Goal: Task Accomplishment & Management: Use online tool/utility

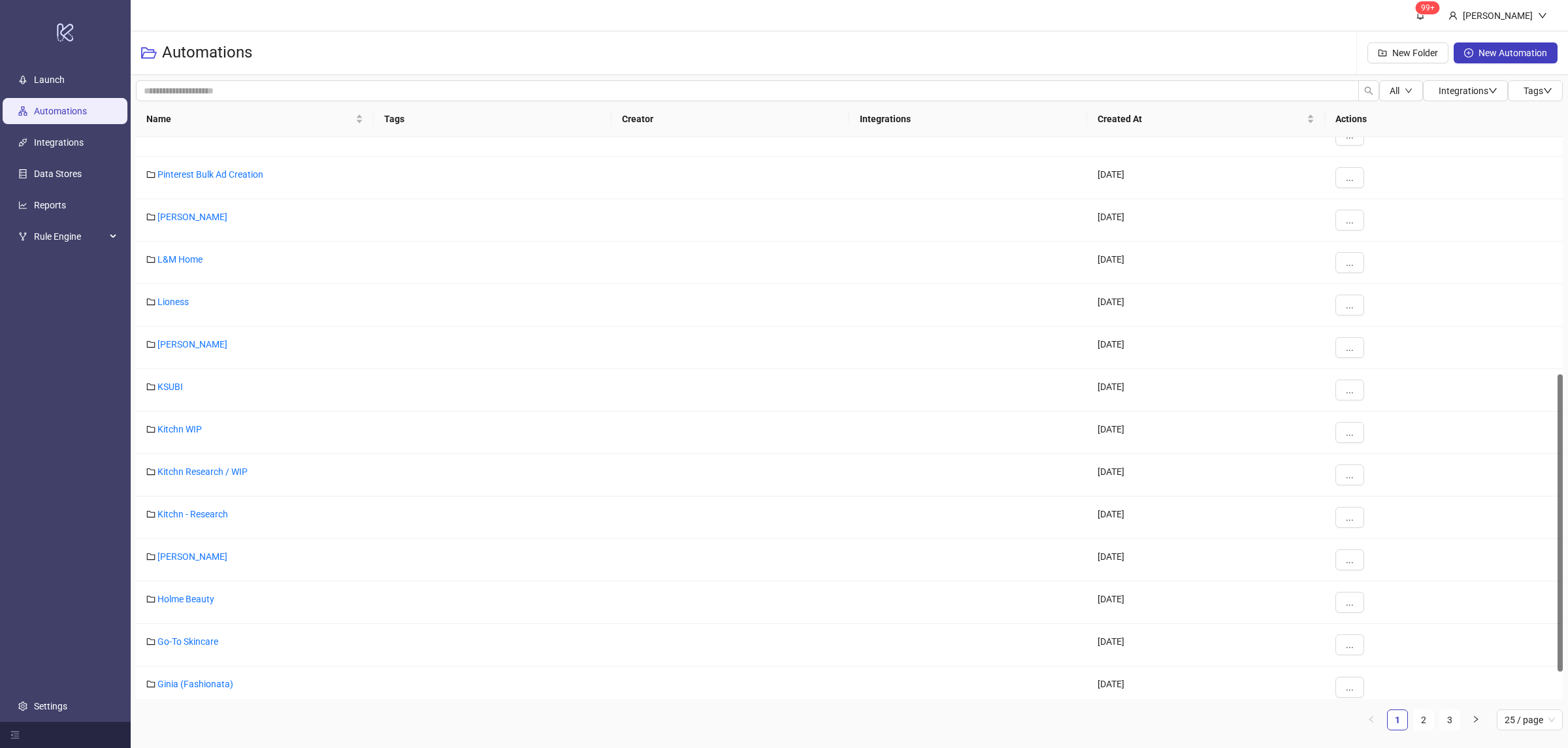
scroll to position [499, 0]
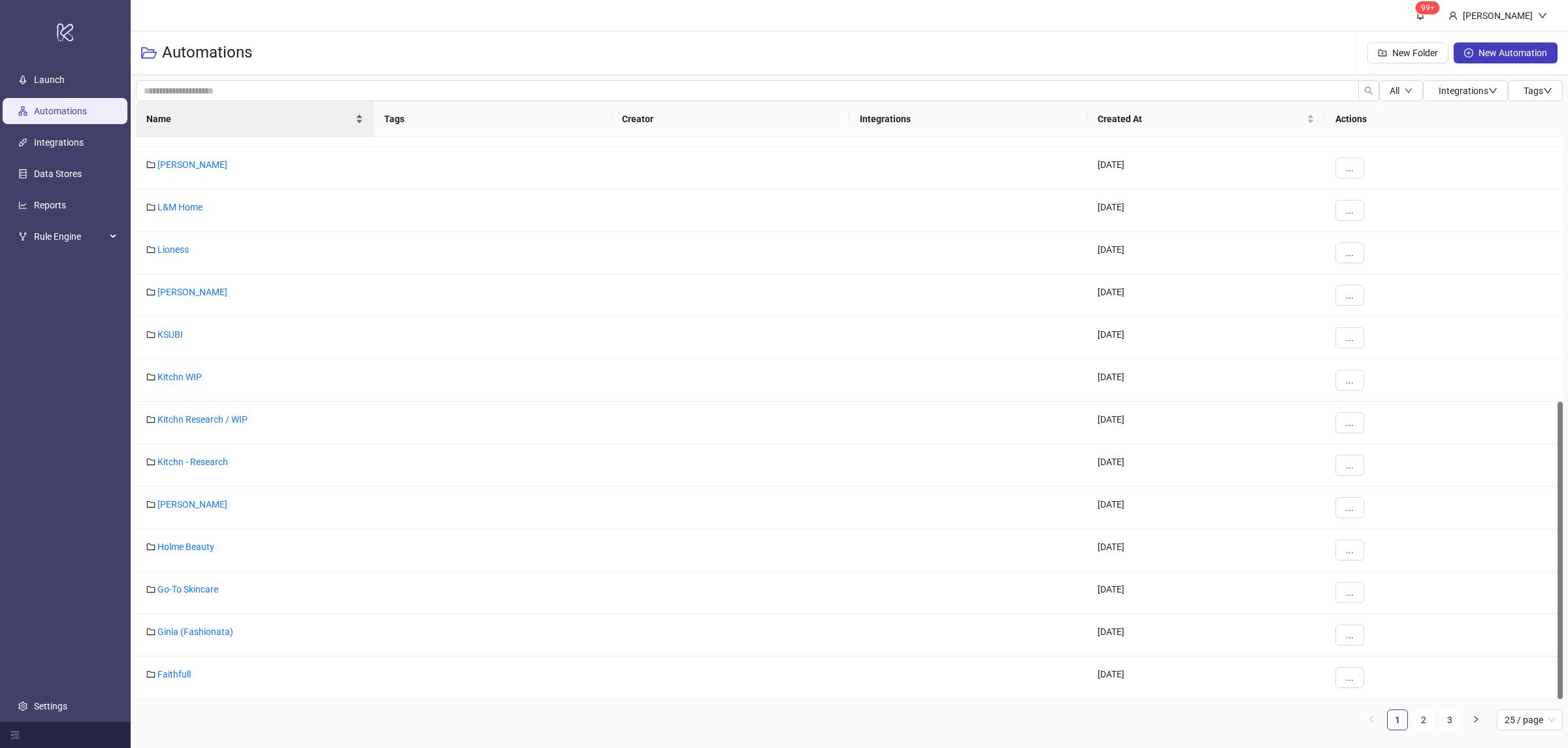
click at [358, 123] on div "Name" at bounding box center [254, 118] width 217 height 14
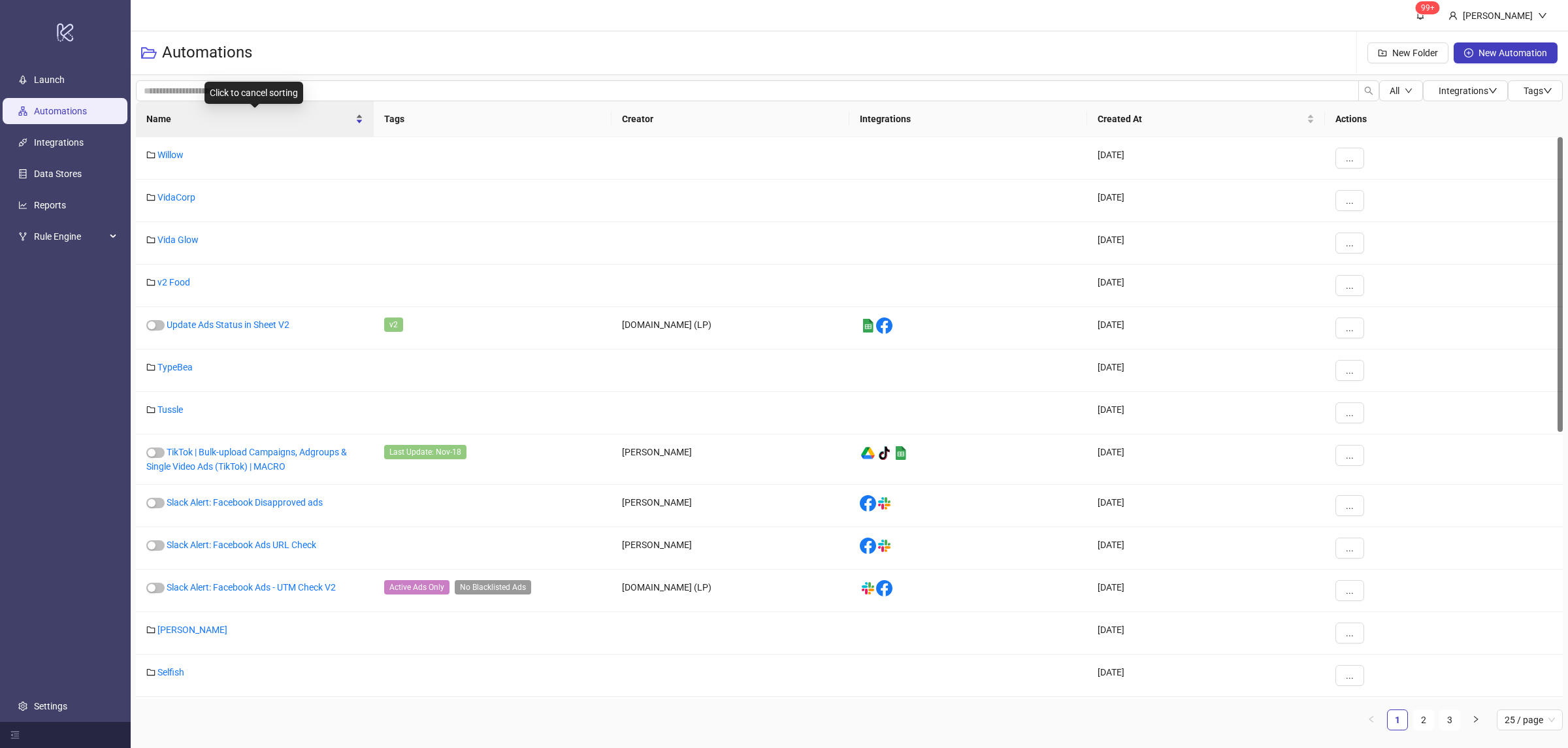
click at [359, 123] on div "Name" at bounding box center [254, 118] width 217 height 14
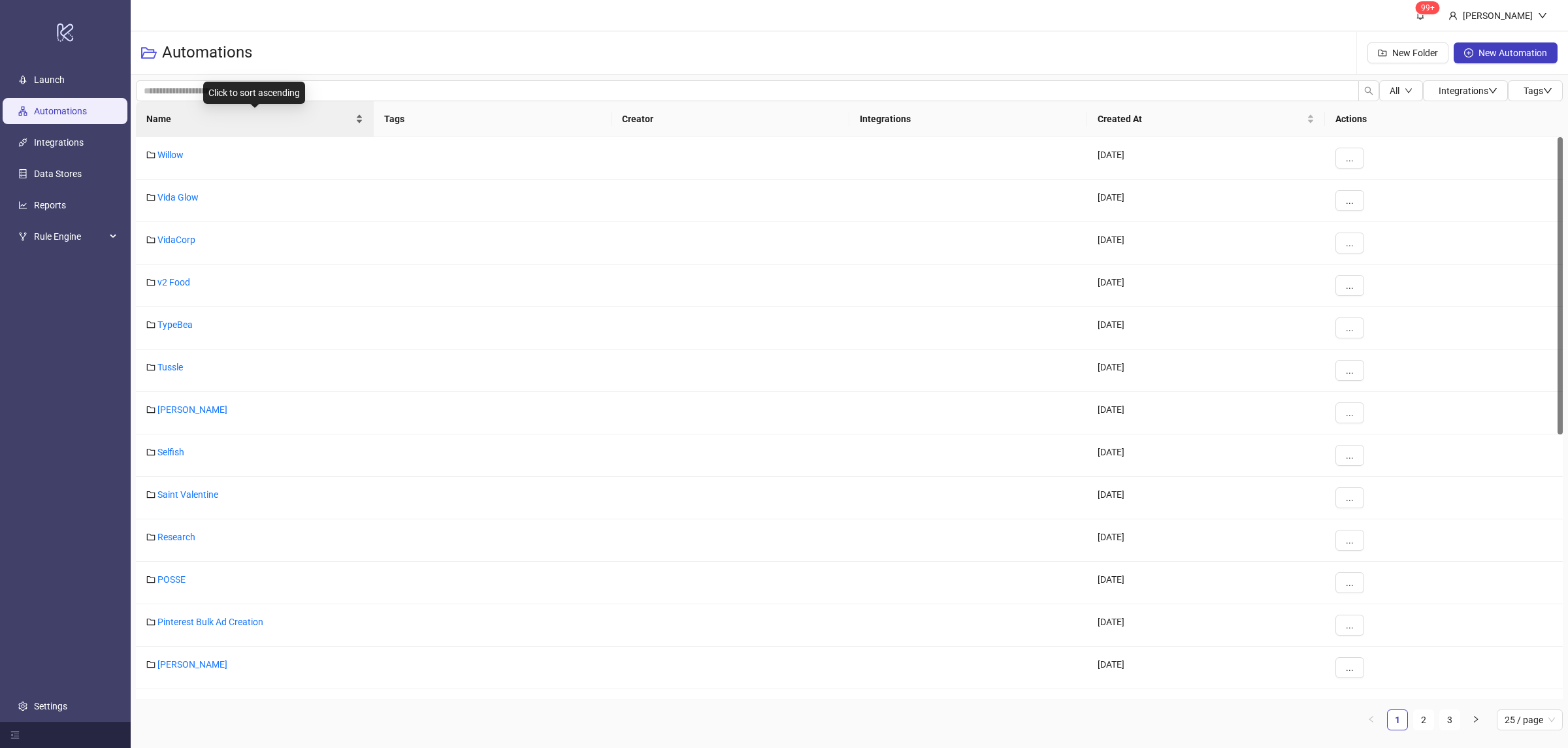
click at [356, 123] on div "Name" at bounding box center [254, 118] width 217 height 14
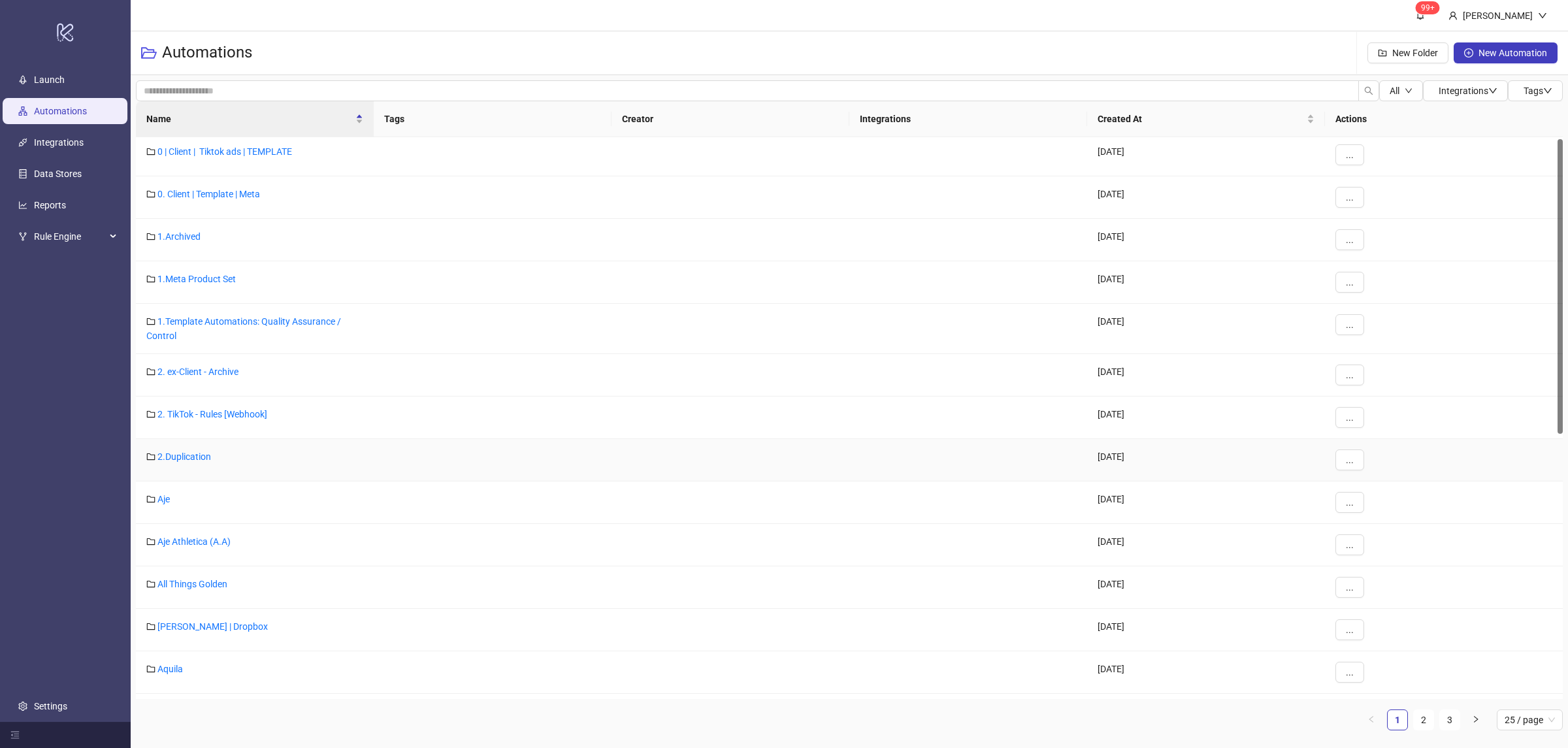
scroll to position [508, 0]
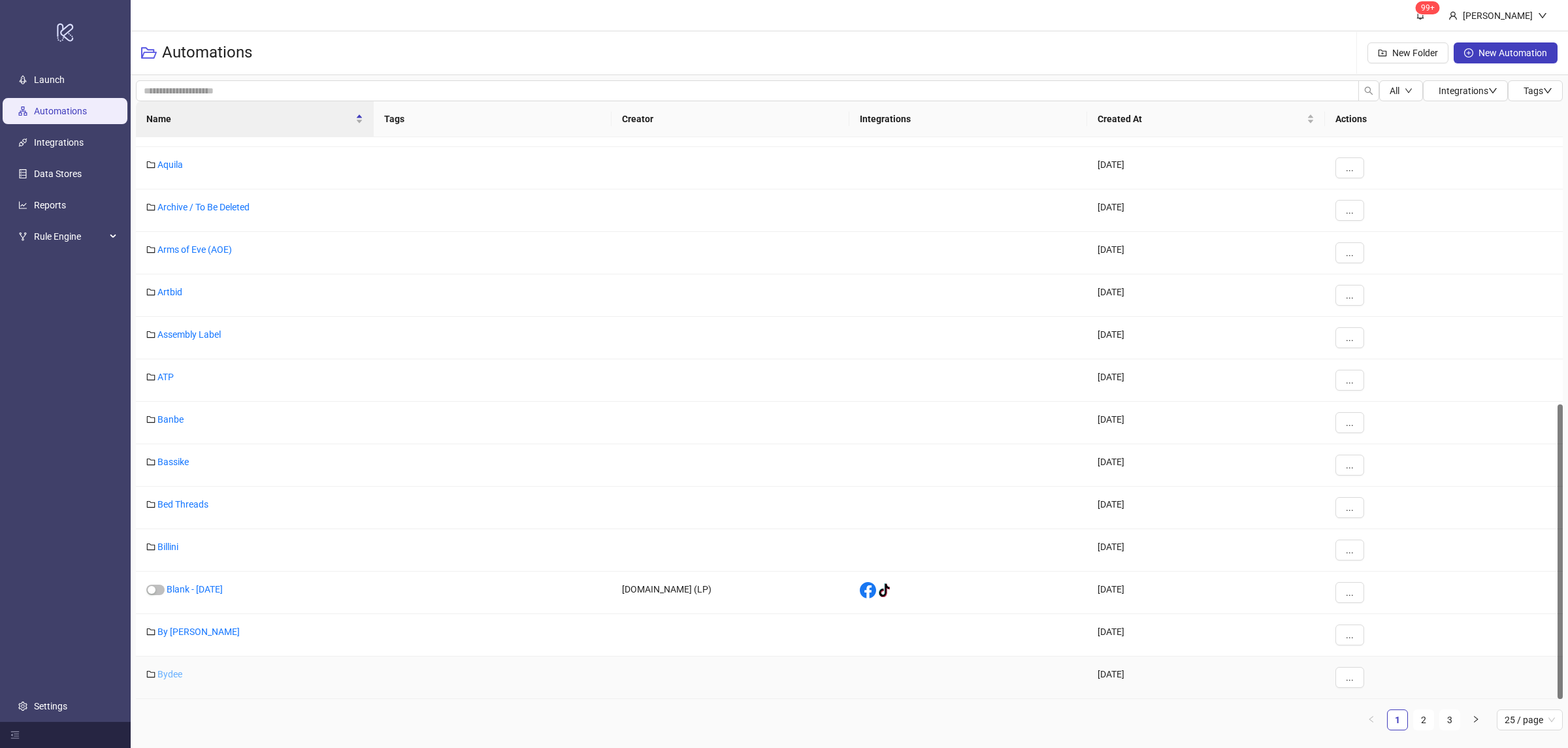
click at [163, 677] on link "Bydee" at bounding box center [170, 674] width 25 height 11
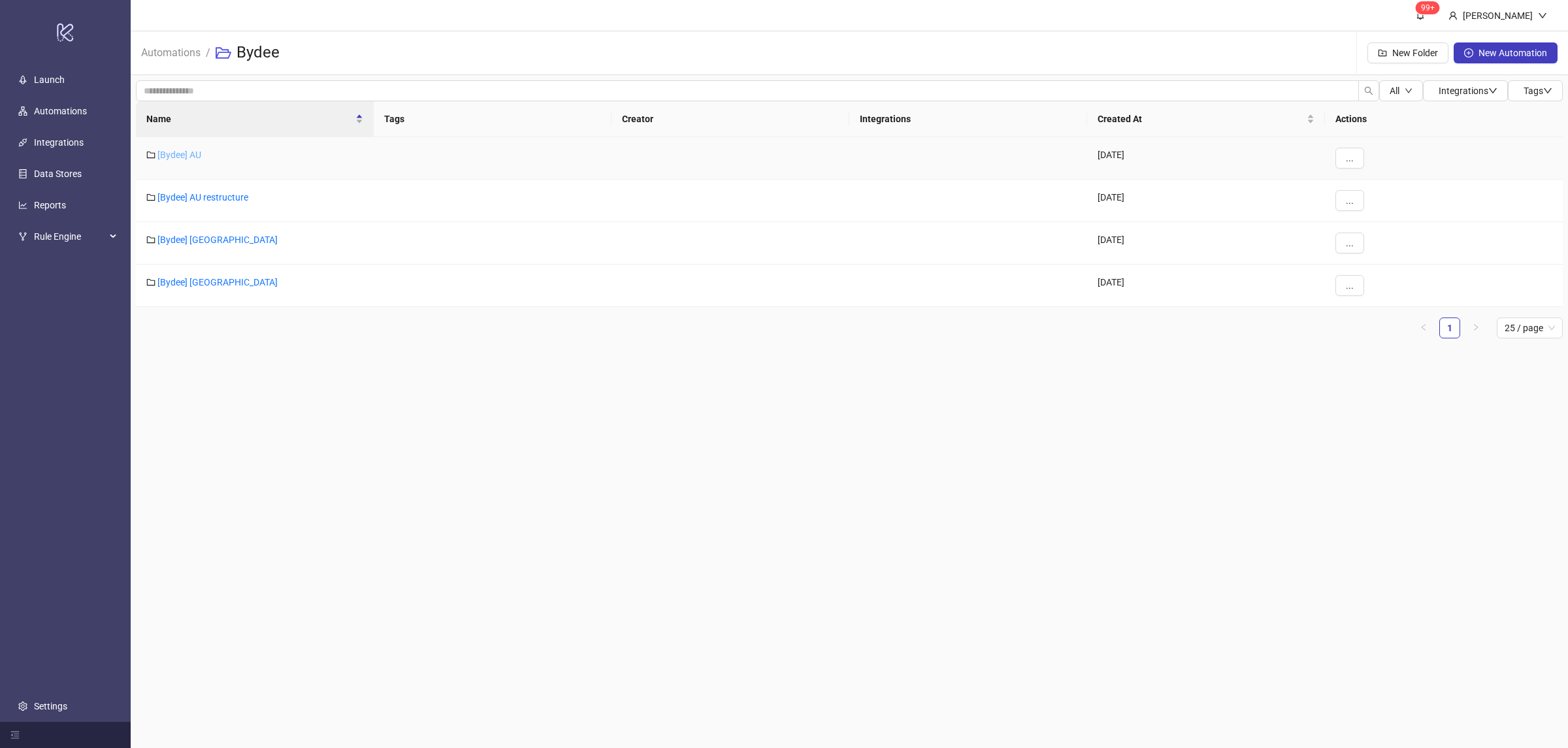
click at [189, 155] on link "[Bydee] AU" at bounding box center [179, 155] width 44 height 11
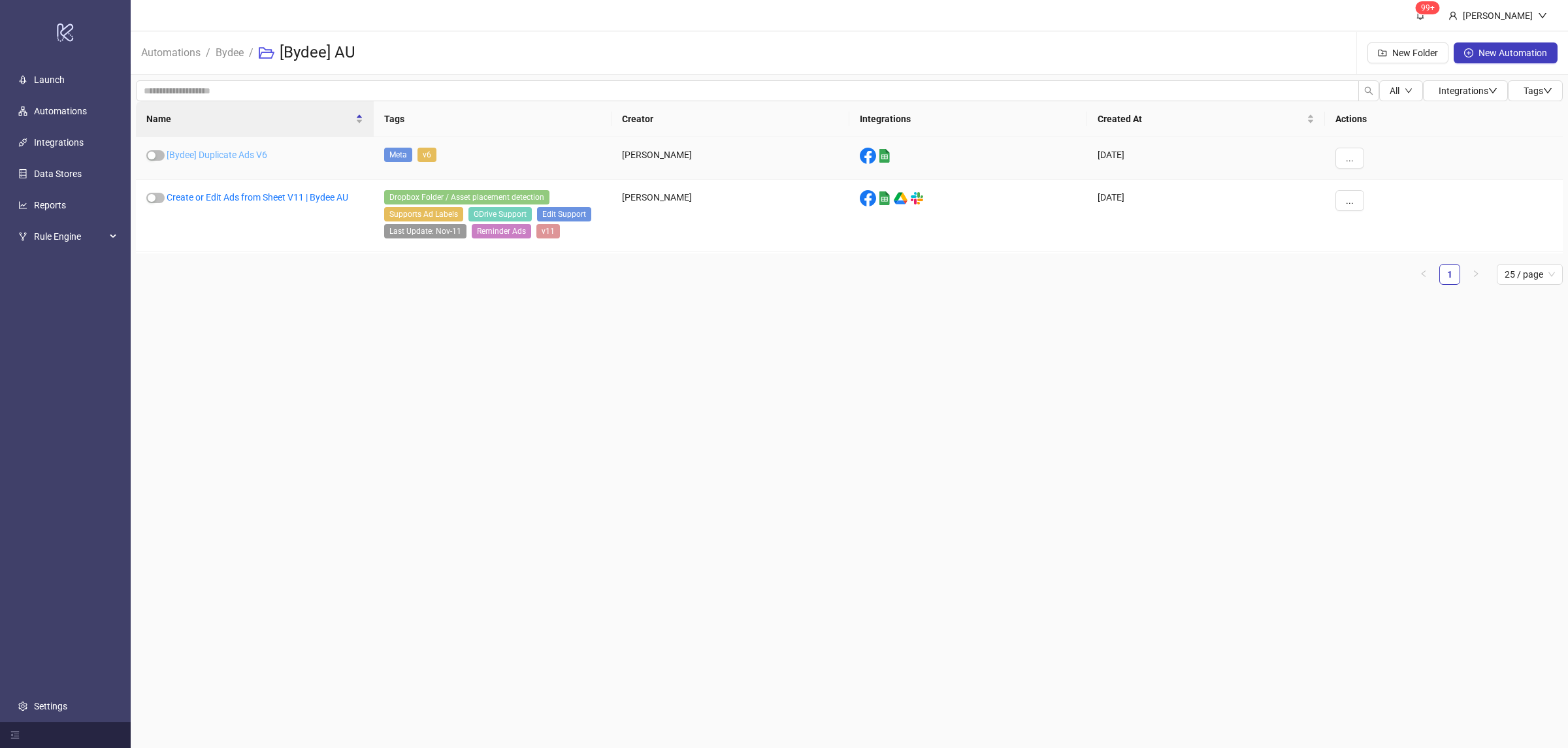
click at [239, 156] on link "[Bydee] Duplicate Ads V6" at bounding box center [216, 155] width 101 height 11
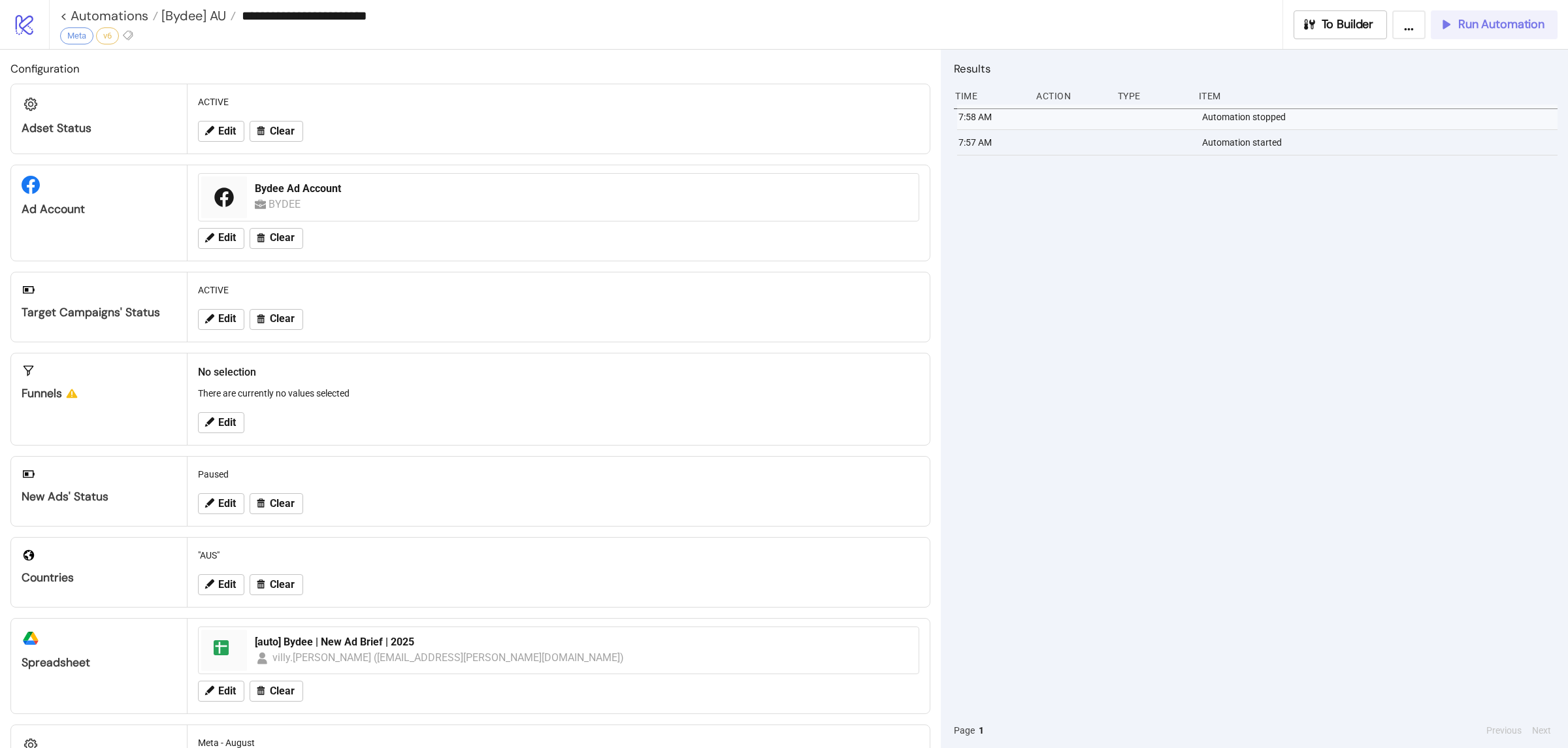
click at [1448, 25] on icon "button" at bounding box center [1444, 24] width 12 height 12
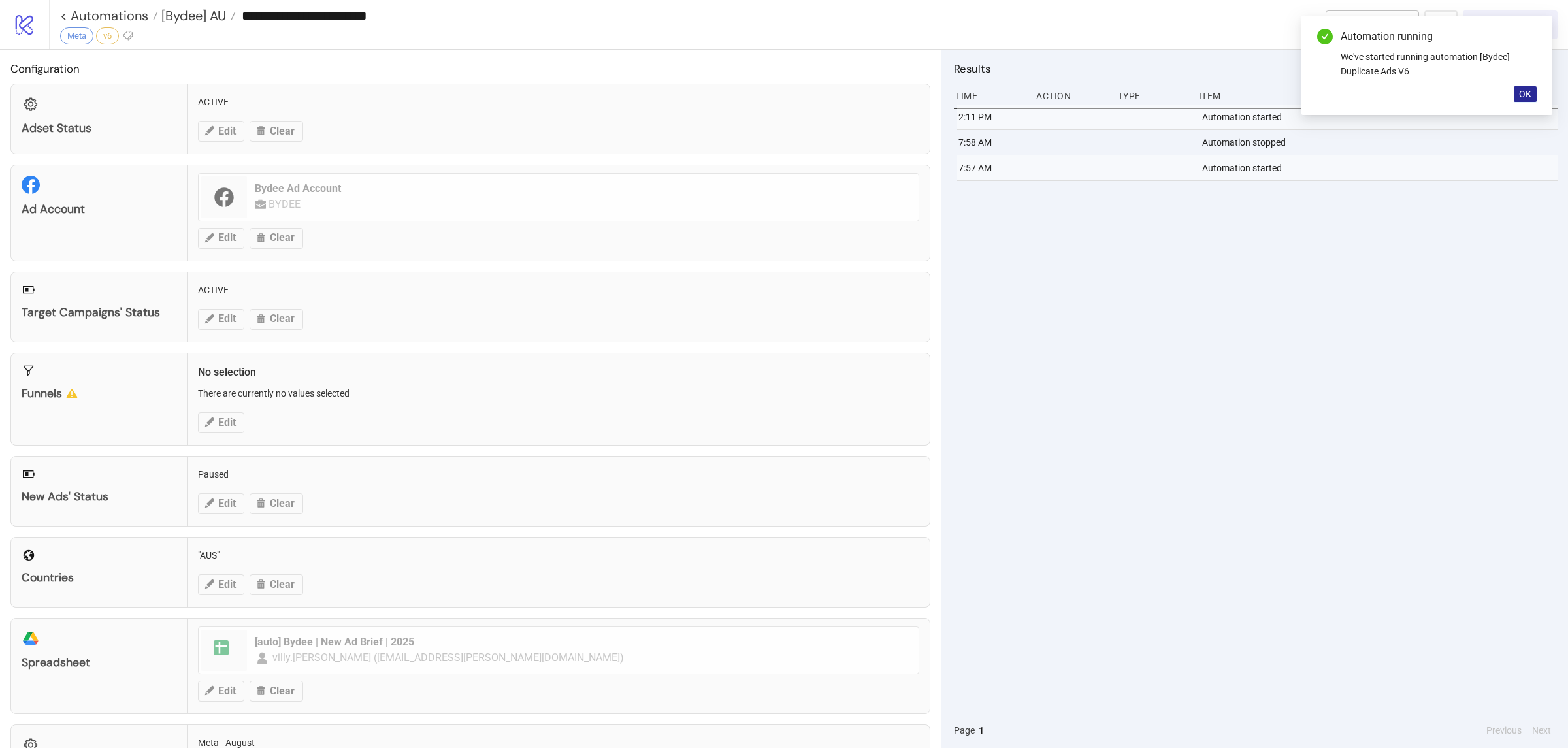
click at [1529, 101] on button "OK" at bounding box center [1526, 94] width 23 height 16
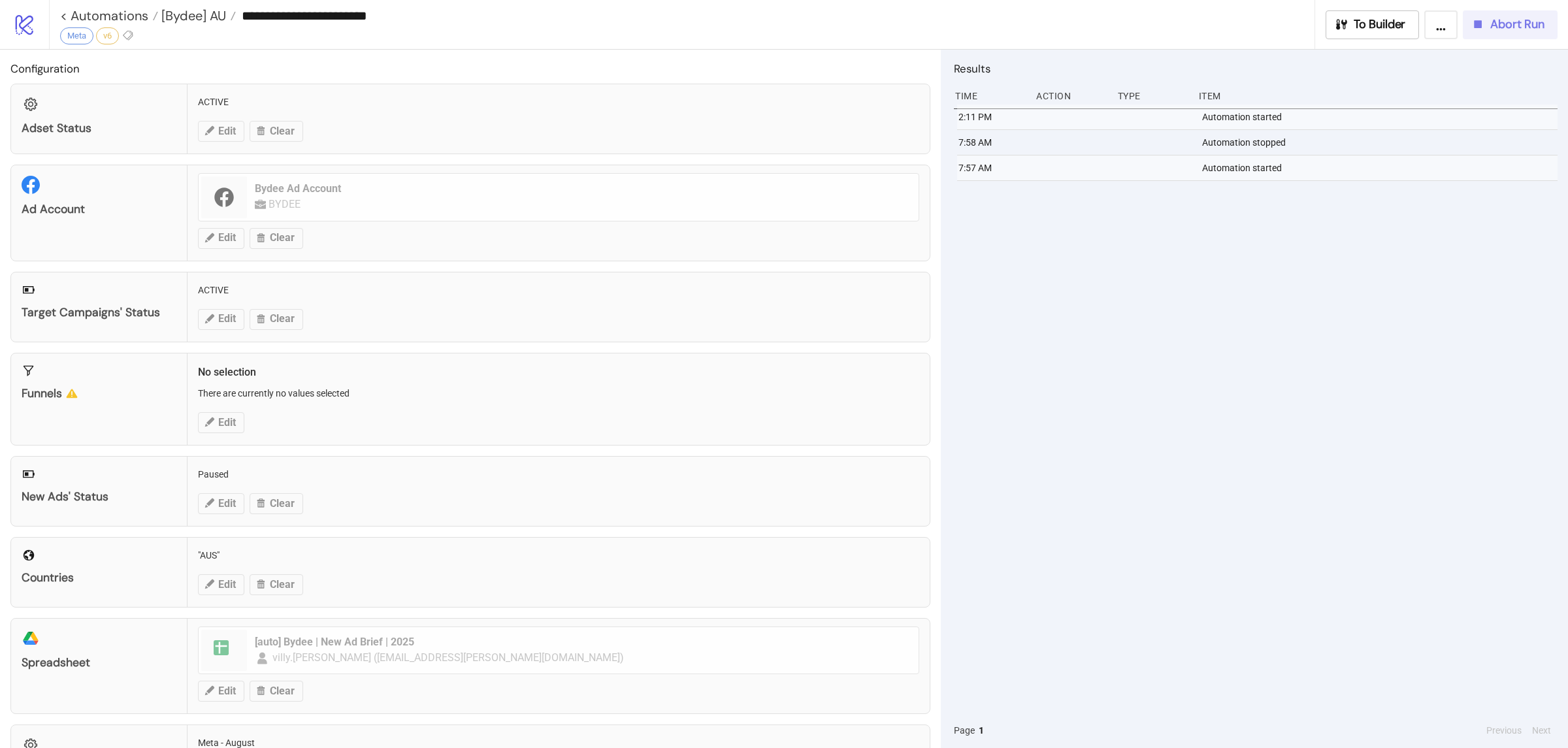
click at [1419, 287] on div "2:11 PM Automation started 7:58 AM Automation stopped 7:57 AM Automation started" at bounding box center [1256, 409] width 603 height 608
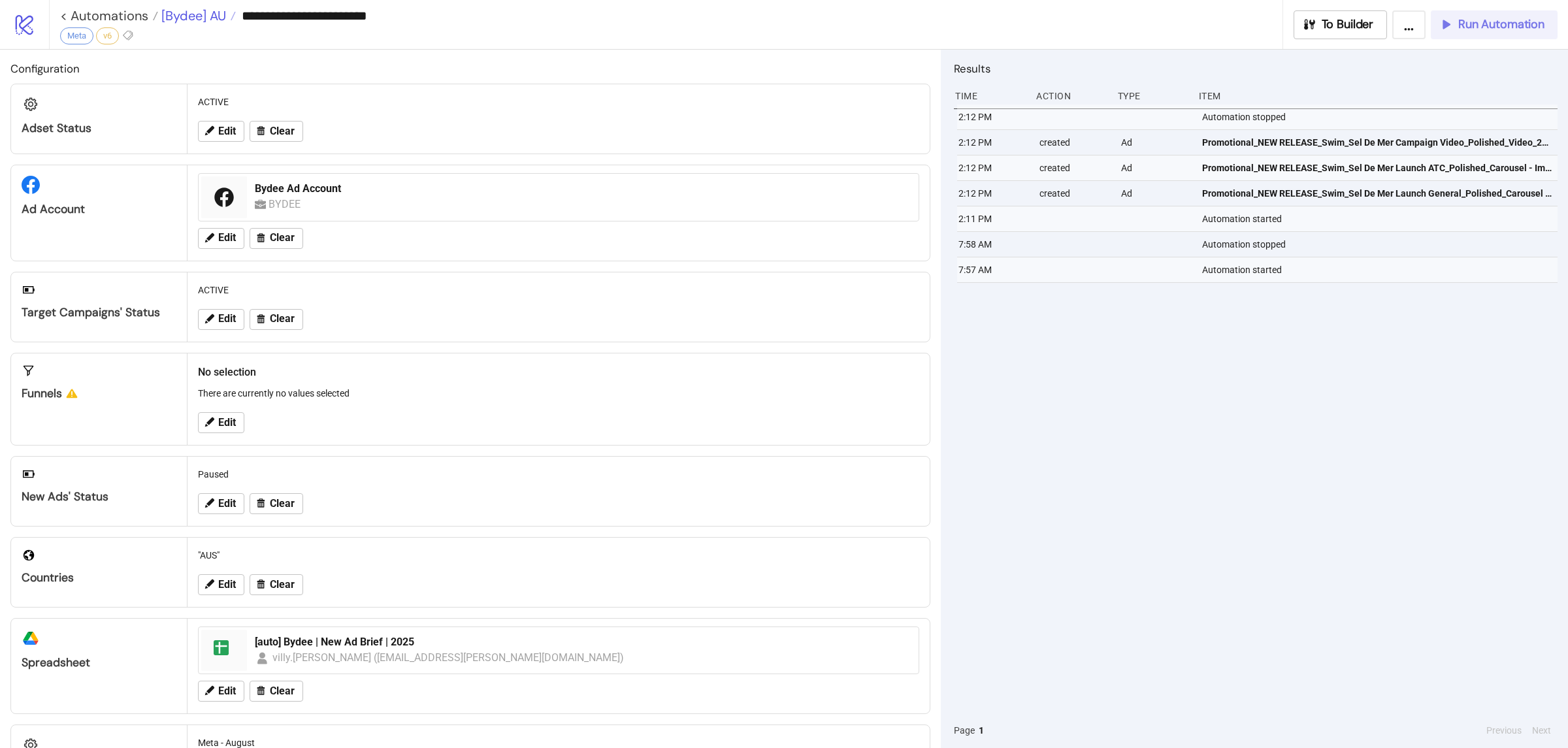
click at [192, 16] on span "[Bydee] AU" at bounding box center [192, 16] width 68 height 17
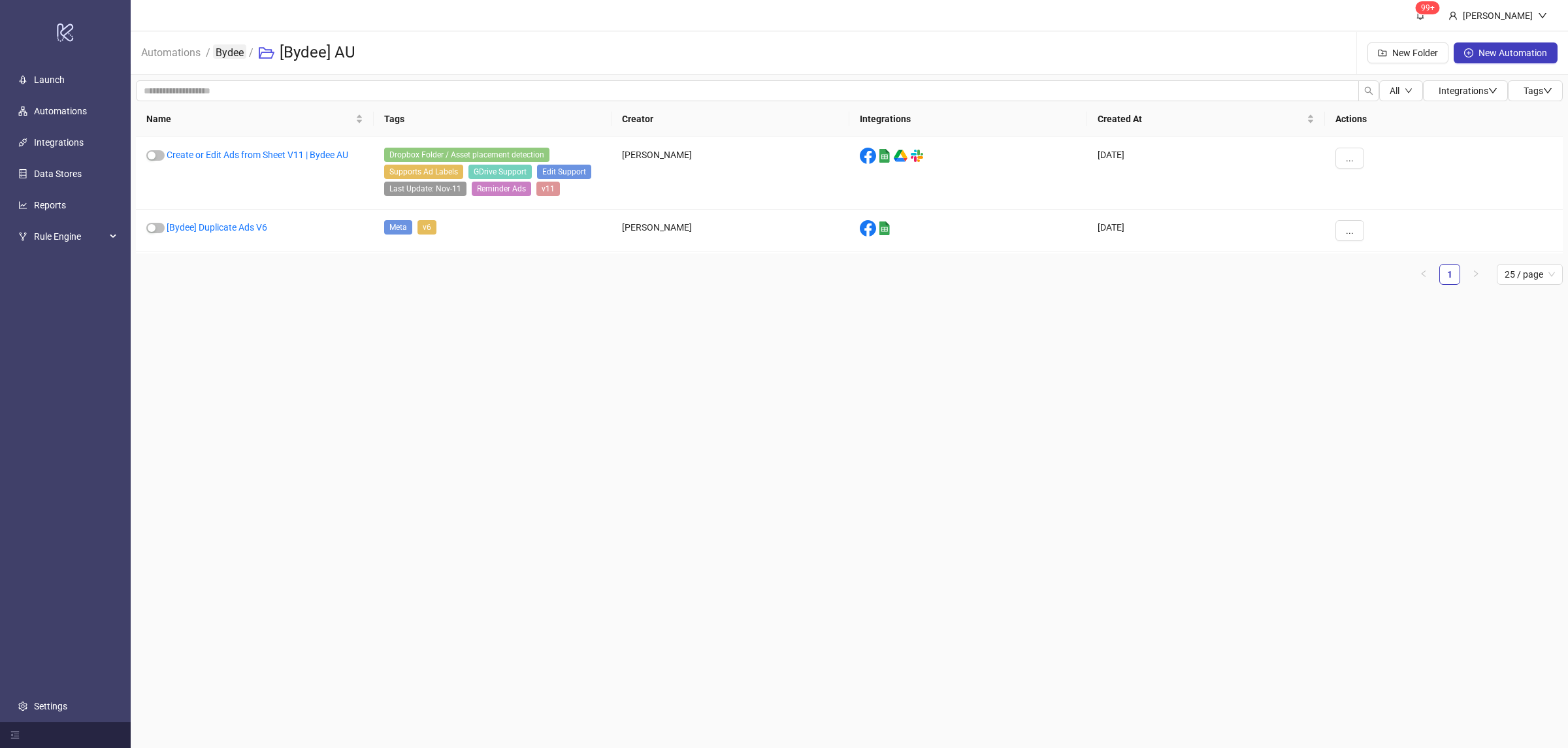
click at [228, 44] on link "Bydee" at bounding box center [229, 51] width 33 height 14
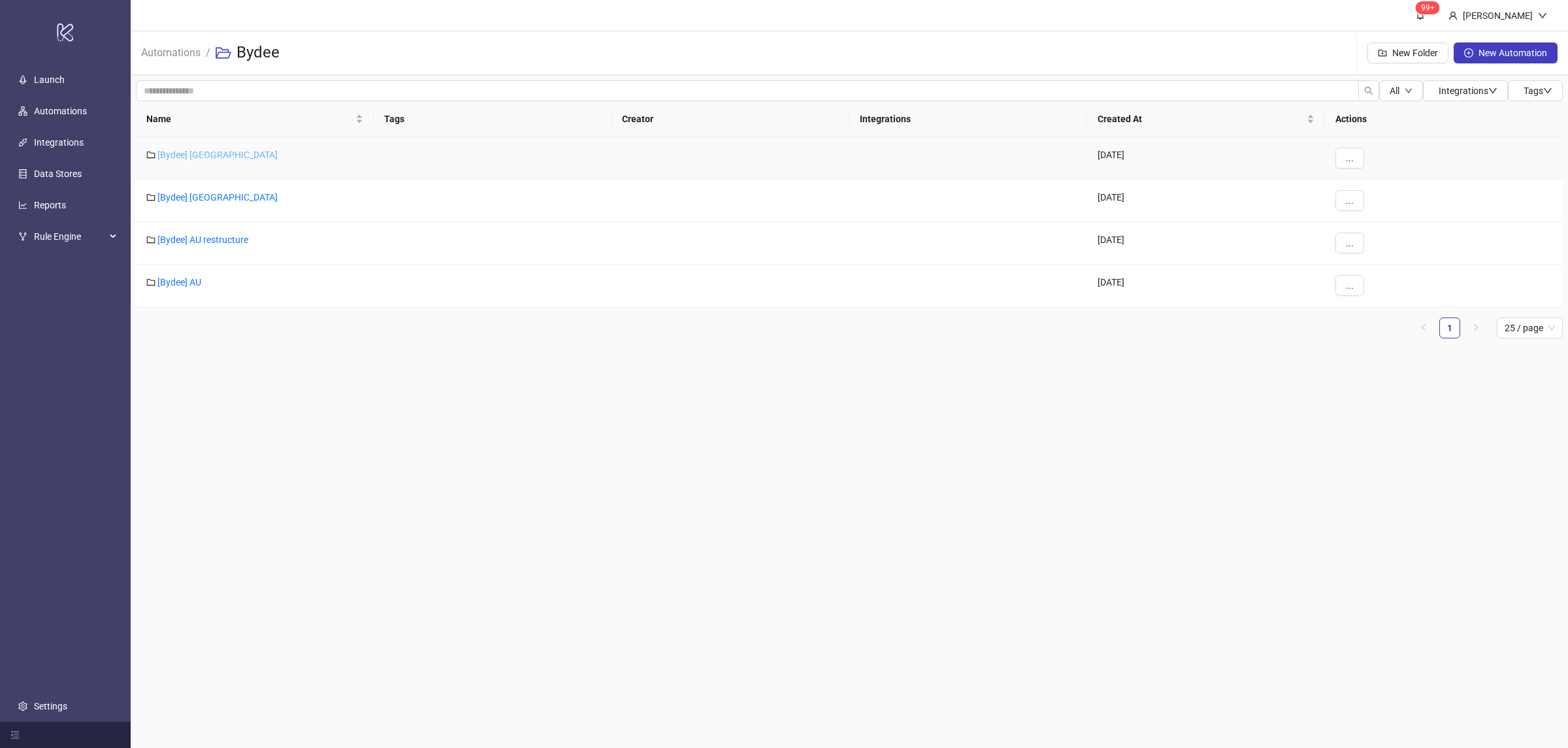
click at [194, 151] on link "[Bydee] [GEOGRAPHIC_DATA]" at bounding box center [217, 155] width 120 height 11
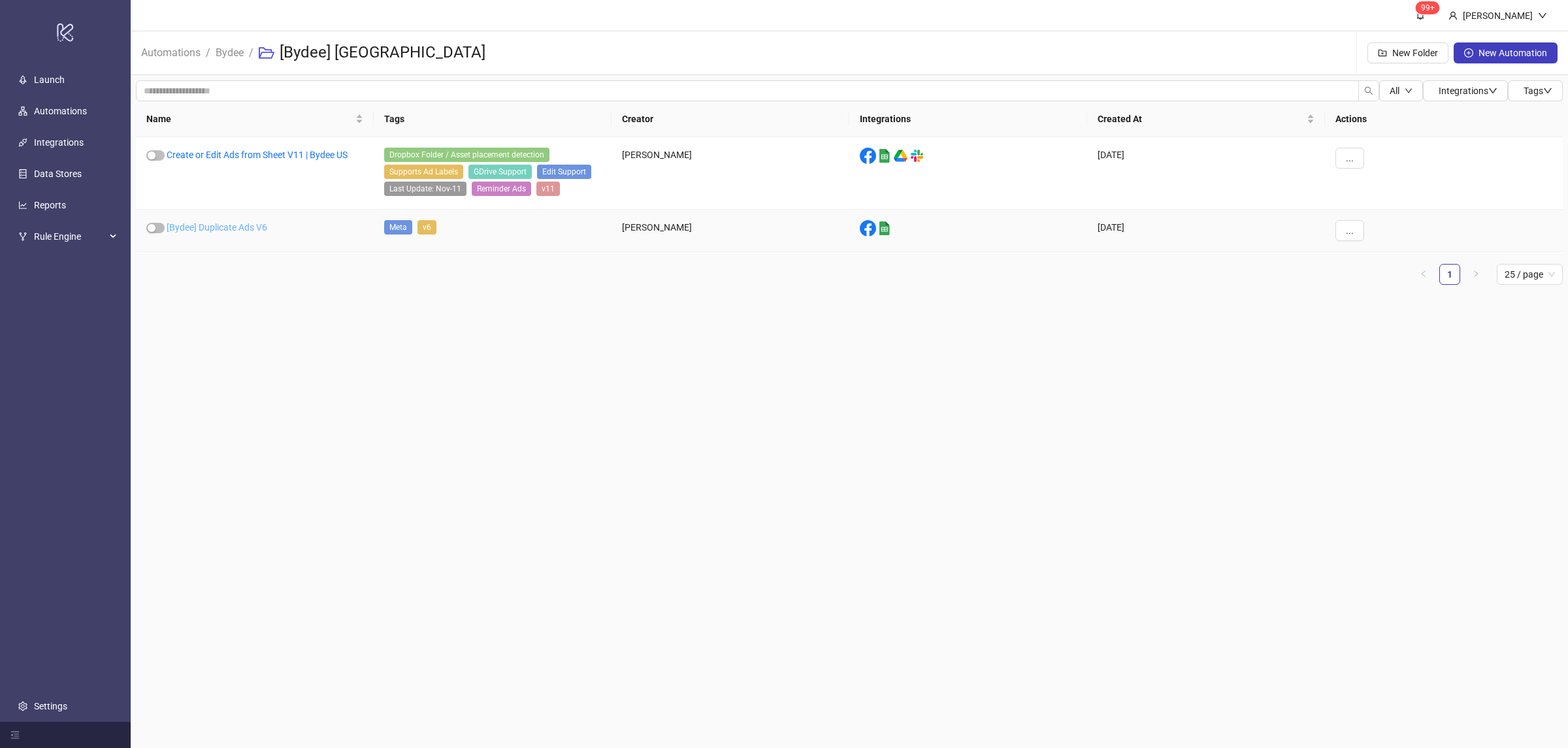
click at [228, 223] on link "[Bydee] Duplicate Ads V6" at bounding box center [216, 227] width 101 height 11
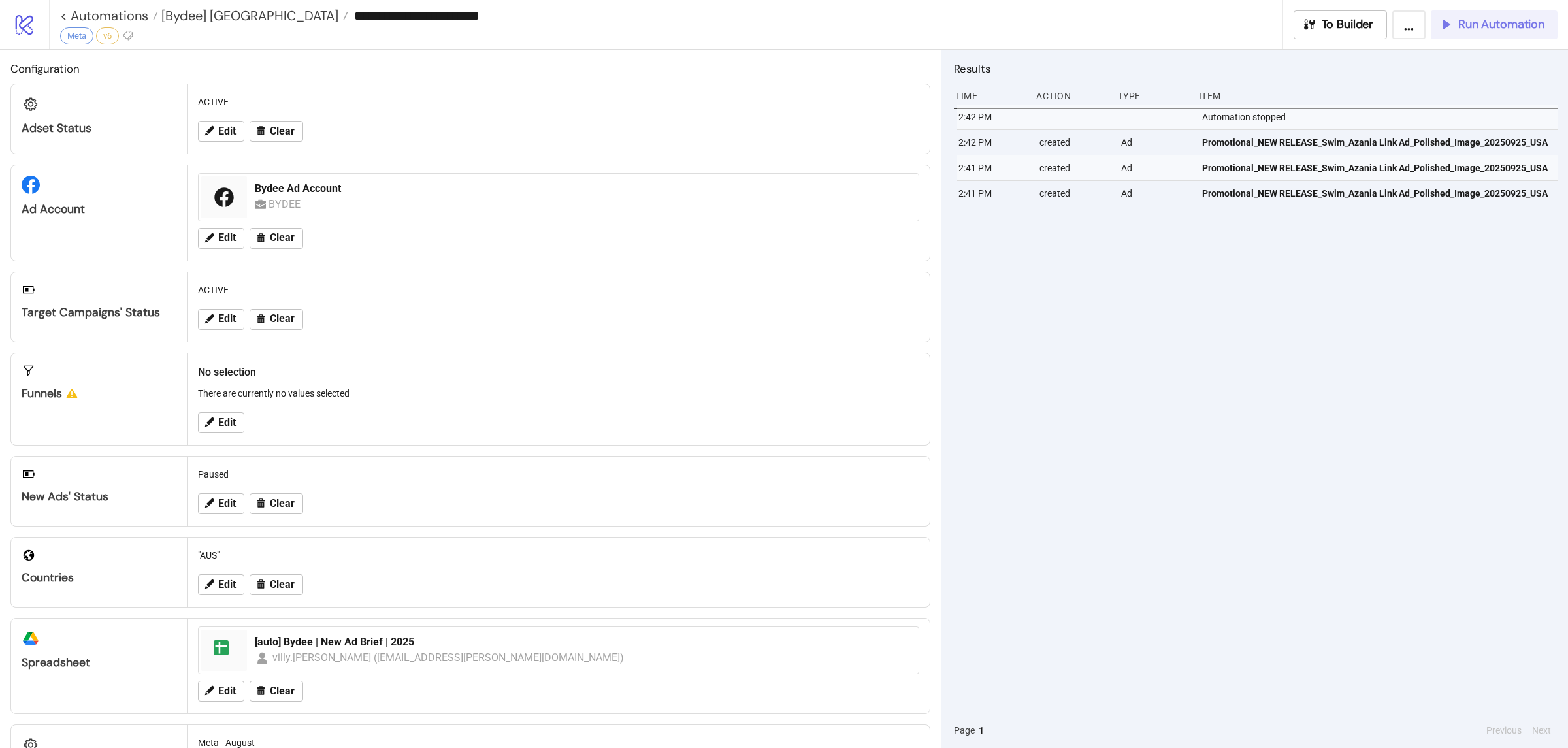
click at [1469, 29] on span "Run Automation" at bounding box center [1502, 24] width 86 height 15
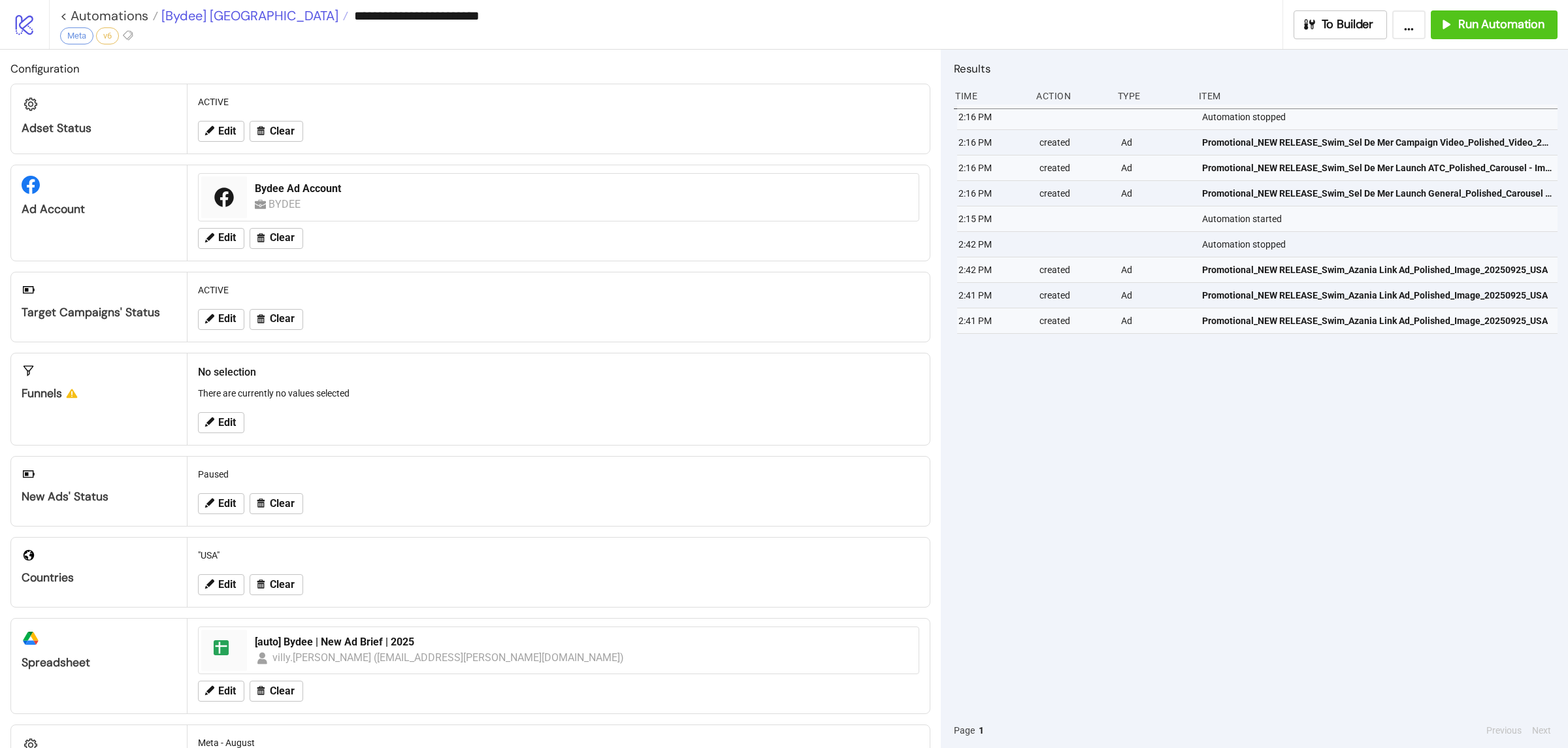
click at [209, 22] on span "[Bydee] [GEOGRAPHIC_DATA]" at bounding box center [248, 16] width 180 height 17
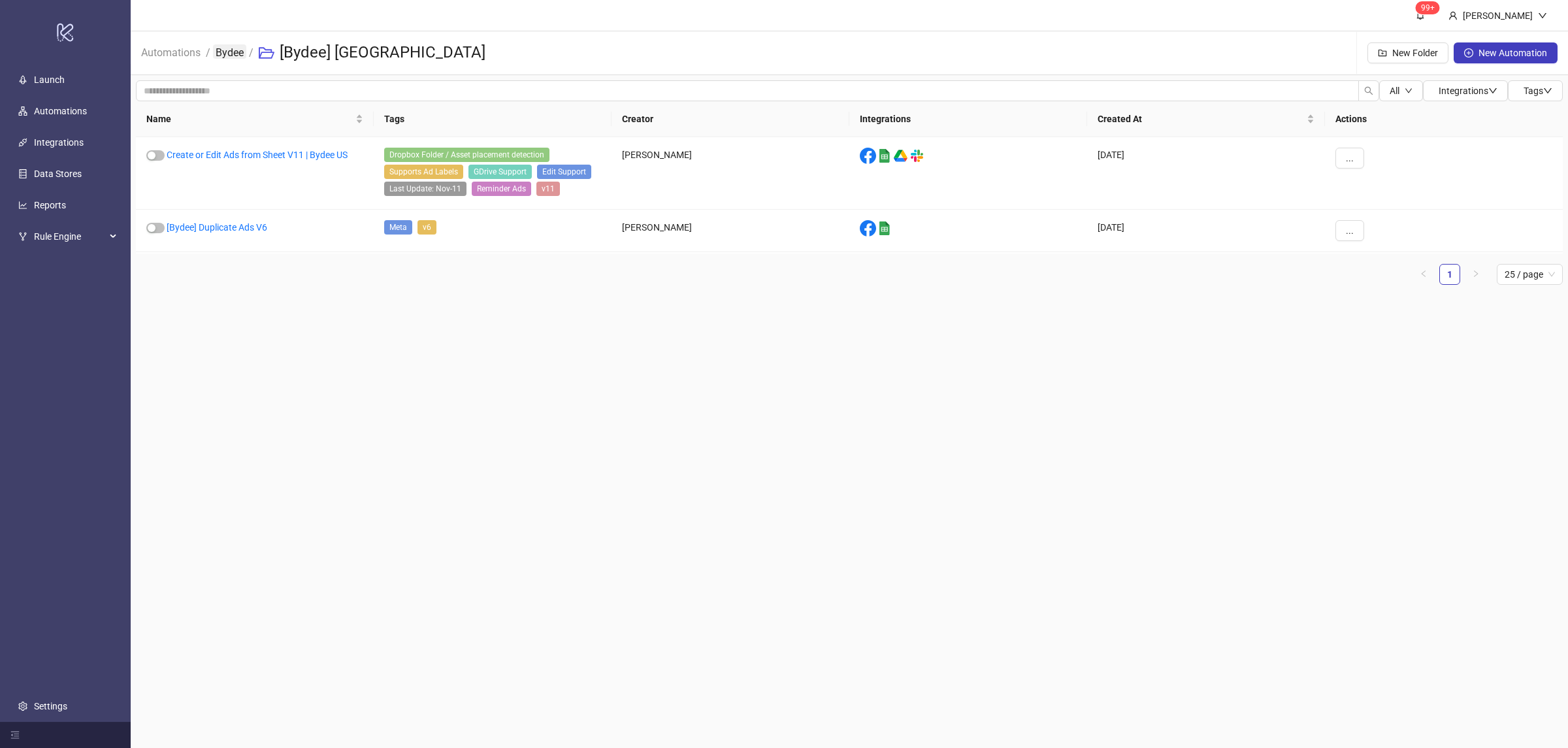
click at [227, 53] on link "Bydee" at bounding box center [229, 51] width 33 height 14
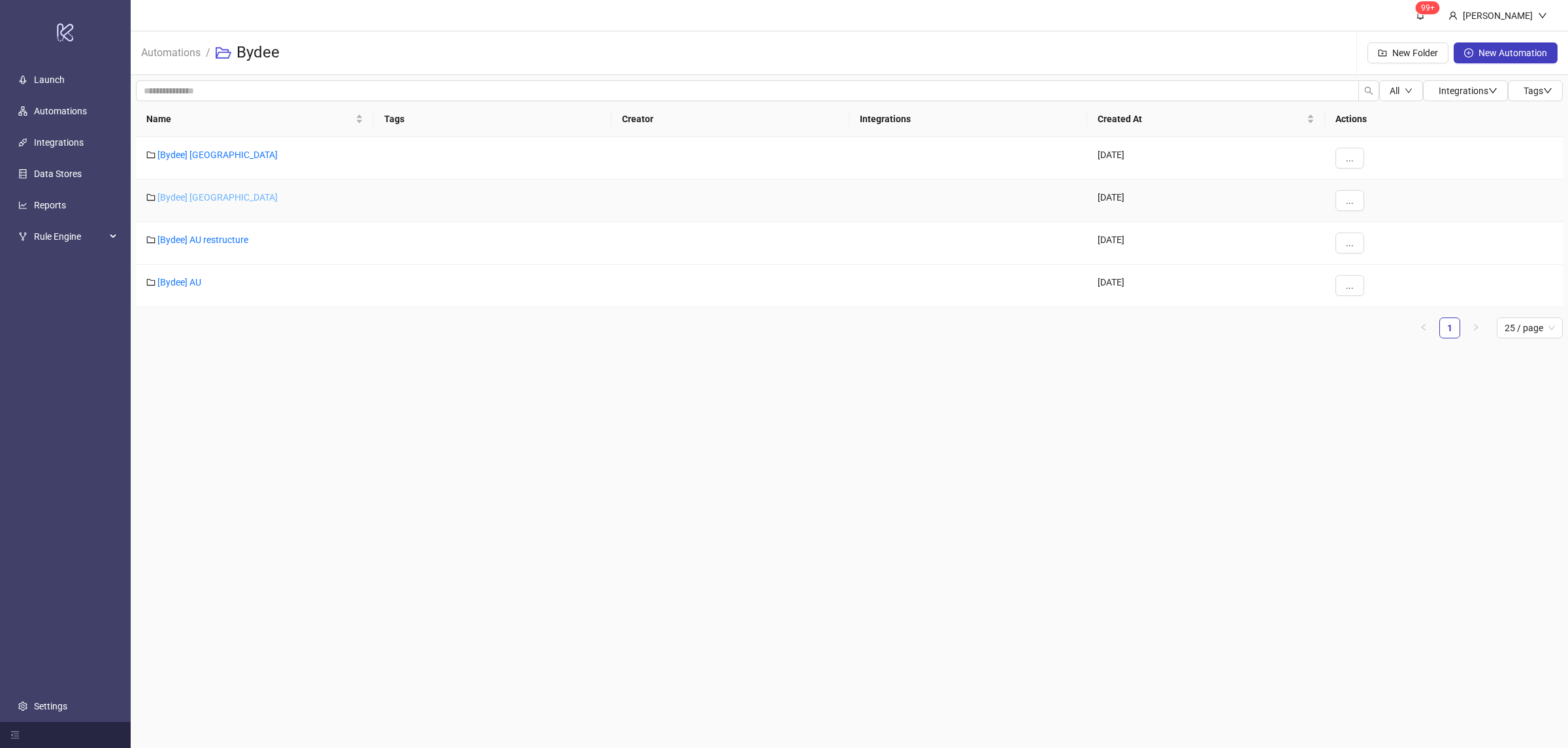
click at [189, 194] on link "[Bydee] [GEOGRAPHIC_DATA]" at bounding box center [217, 197] width 120 height 11
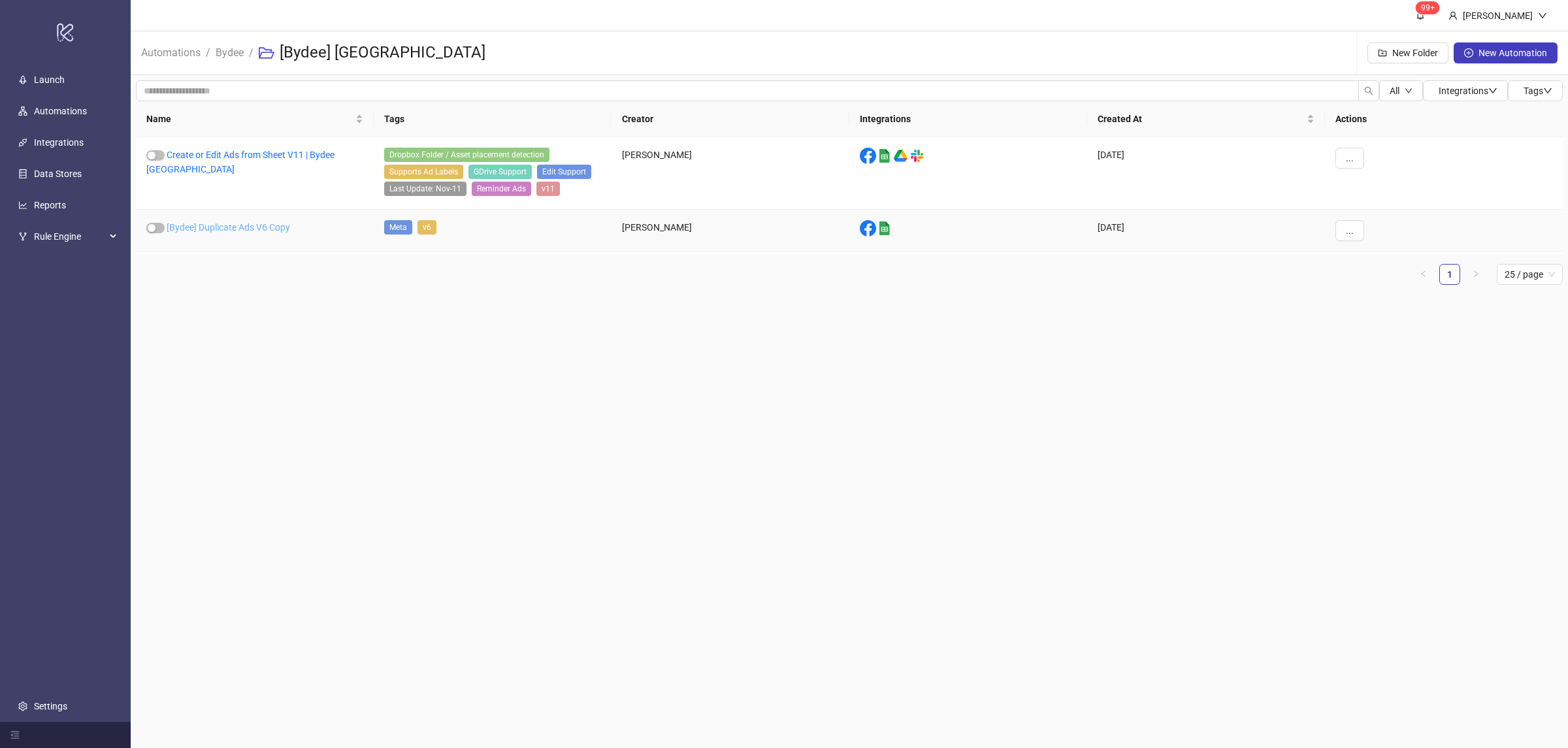
click at [252, 225] on link "[Bydee] Duplicate Ads V6 Copy" at bounding box center [228, 227] width 124 height 11
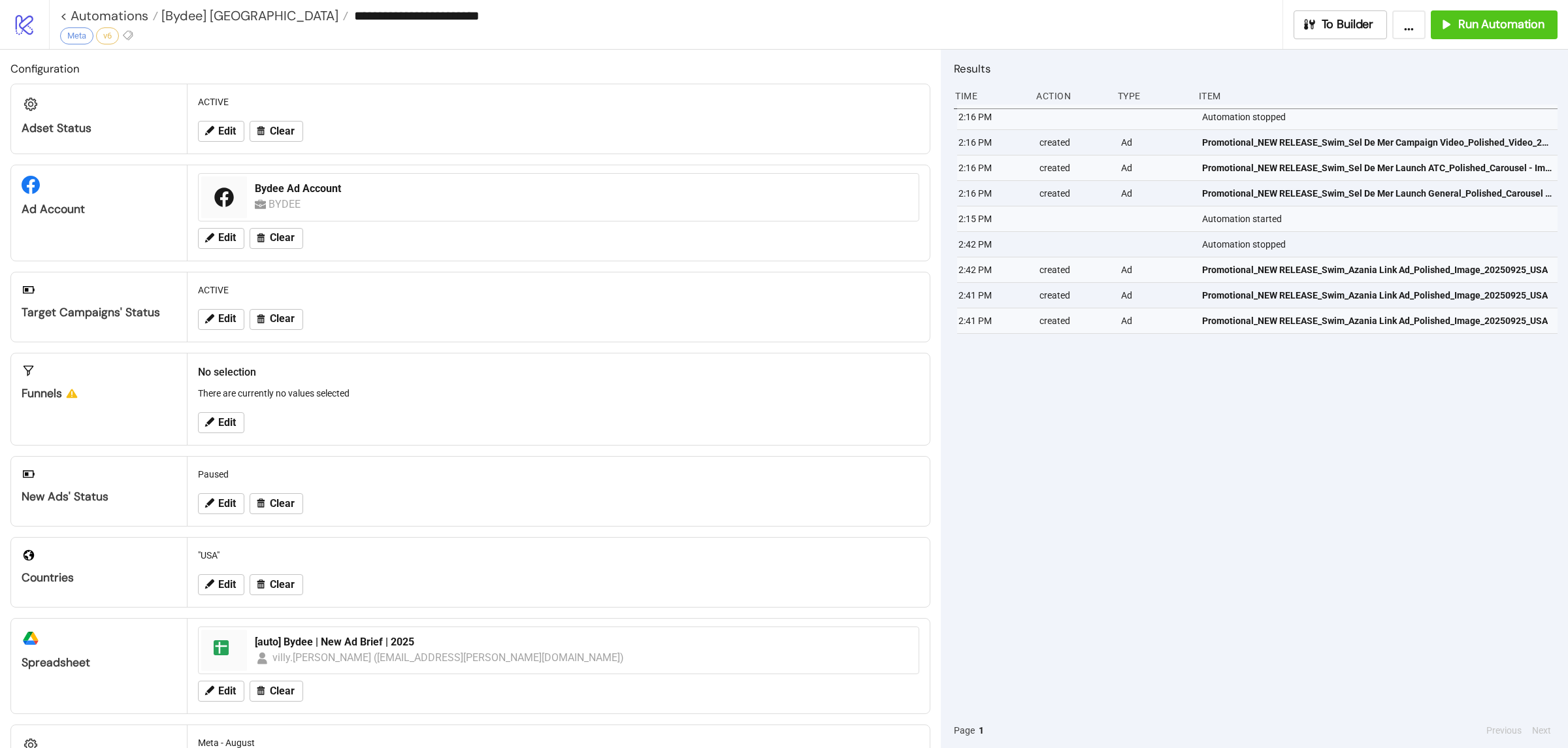
type input "**********"
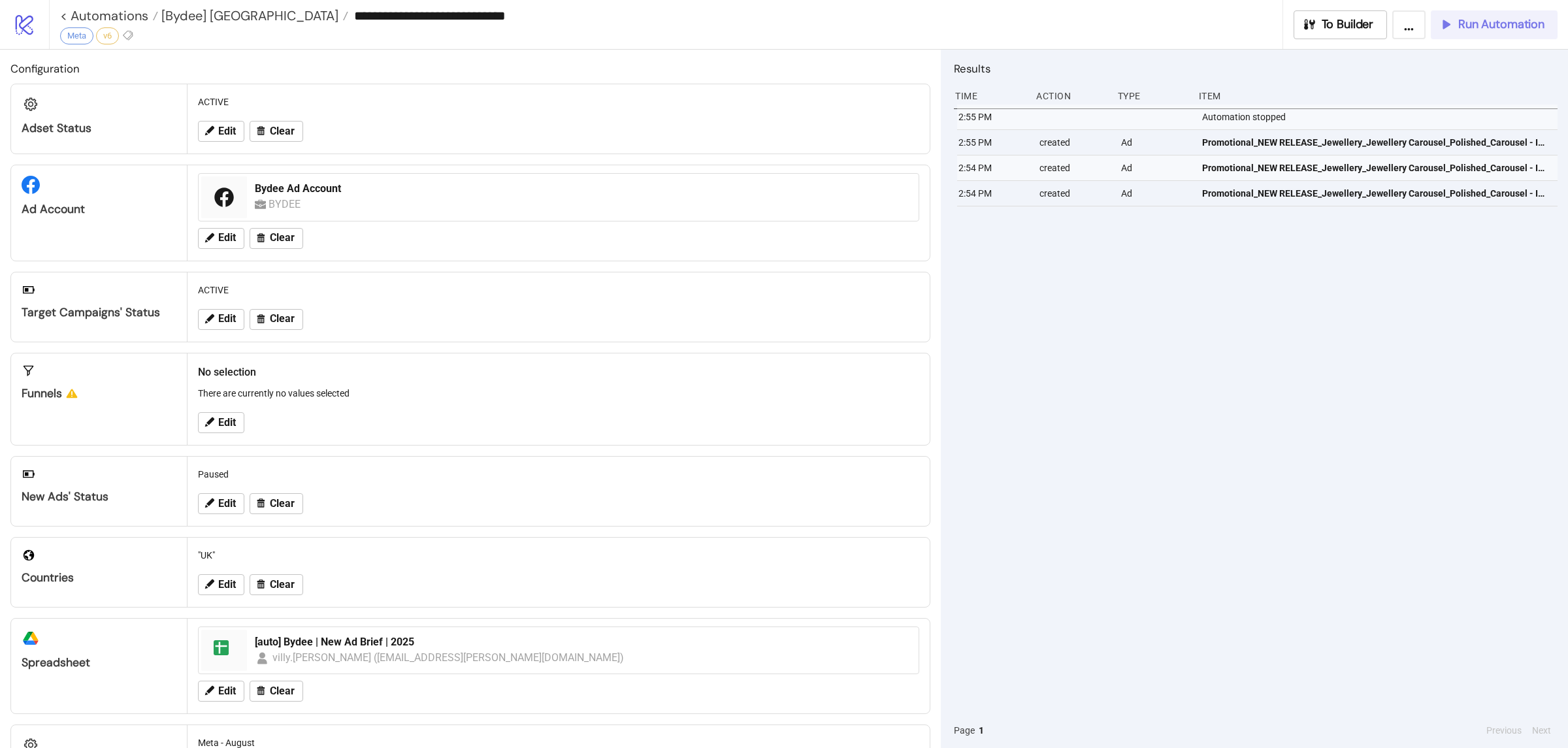
click at [1476, 27] on span "Run Automation" at bounding box center [1502, 24] width 86 height 15
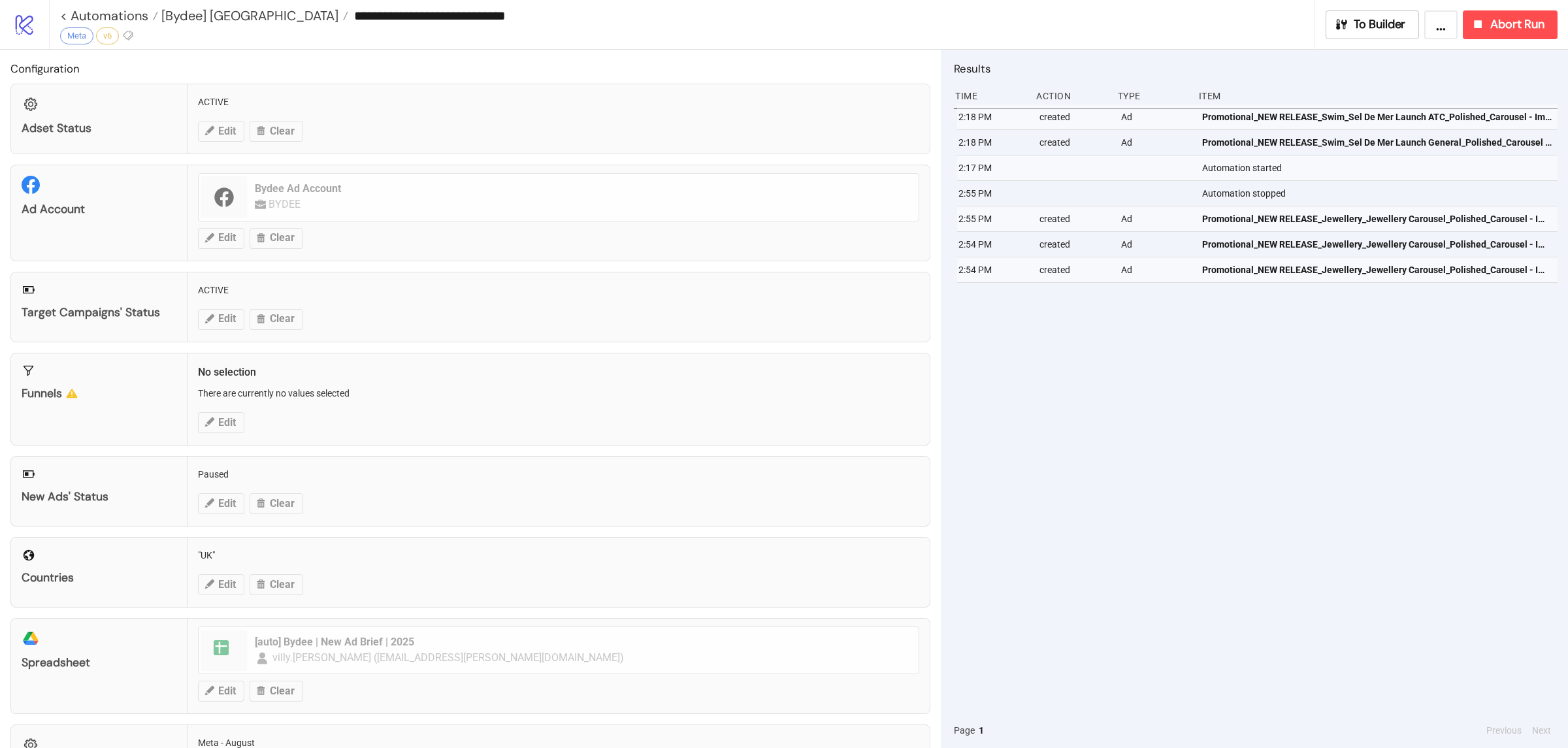
click at [1217, 325] on div "2:18 PM created Ad Promotional_NEW RELEASE_Swim_Sel De Mer Launch ATC_Polished_…" at bounding box center [1256, 409] width 603 height 608
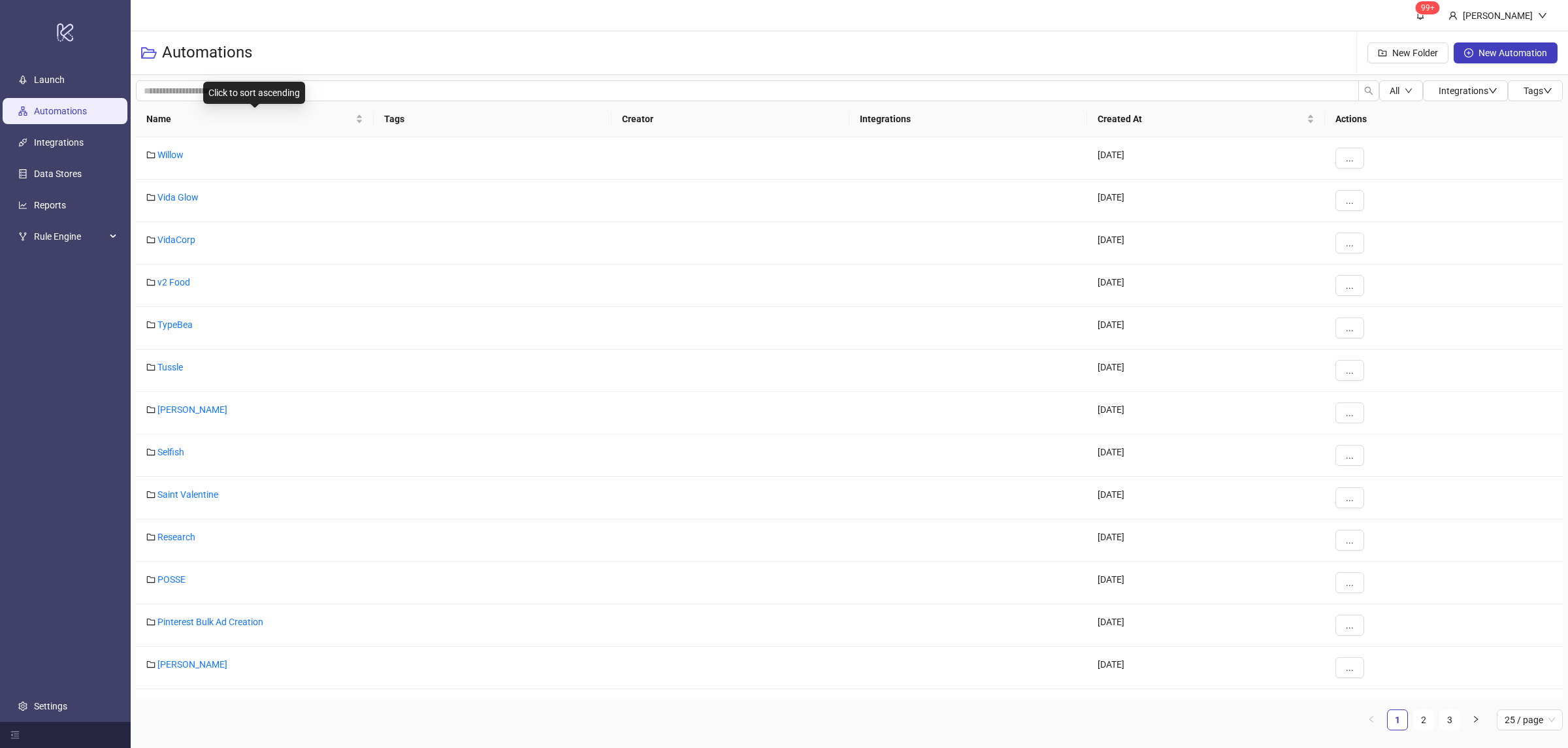
click at [360, 124] on div "Name" at bounding box center [254, 118] width 217 height 14
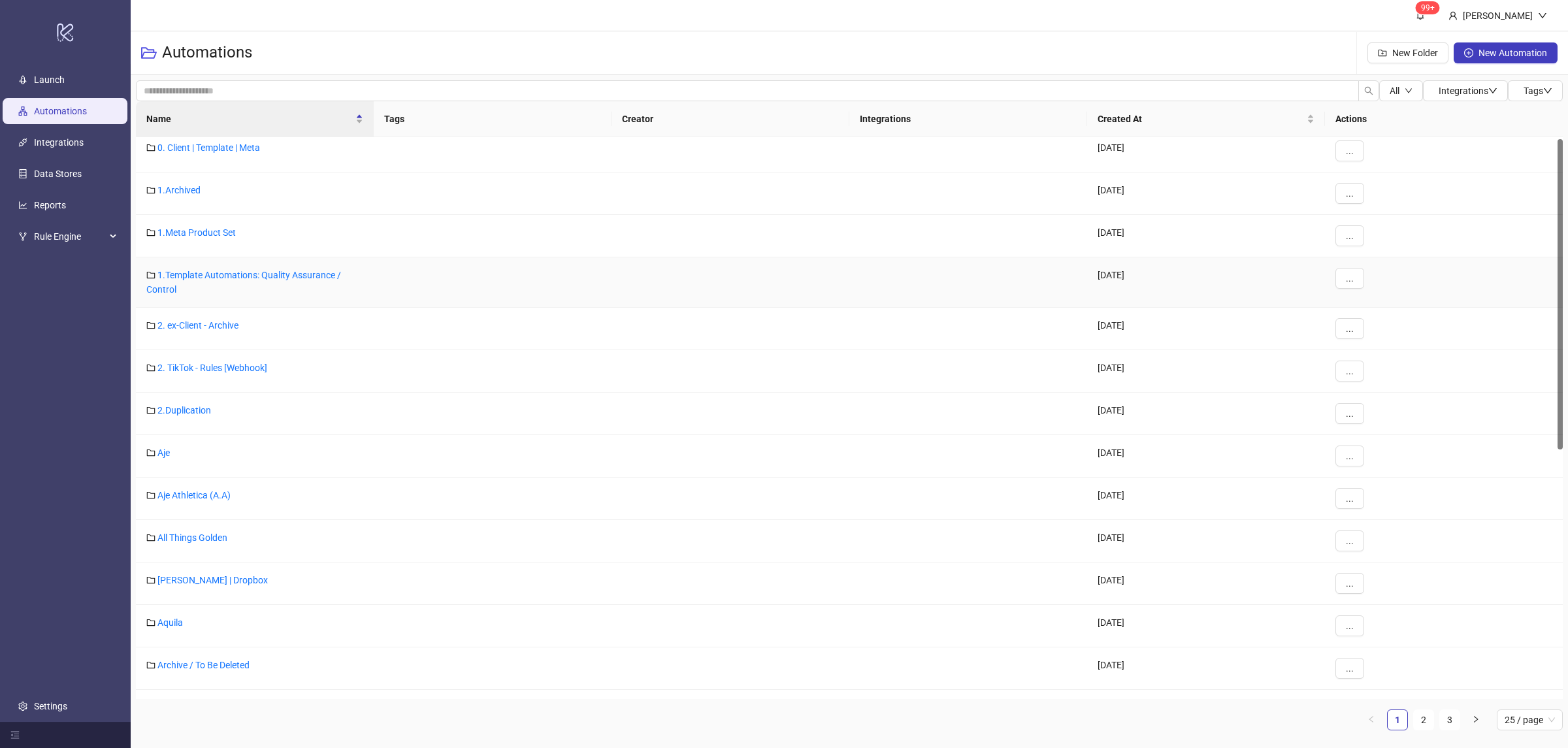
scroll to position [455, 0]
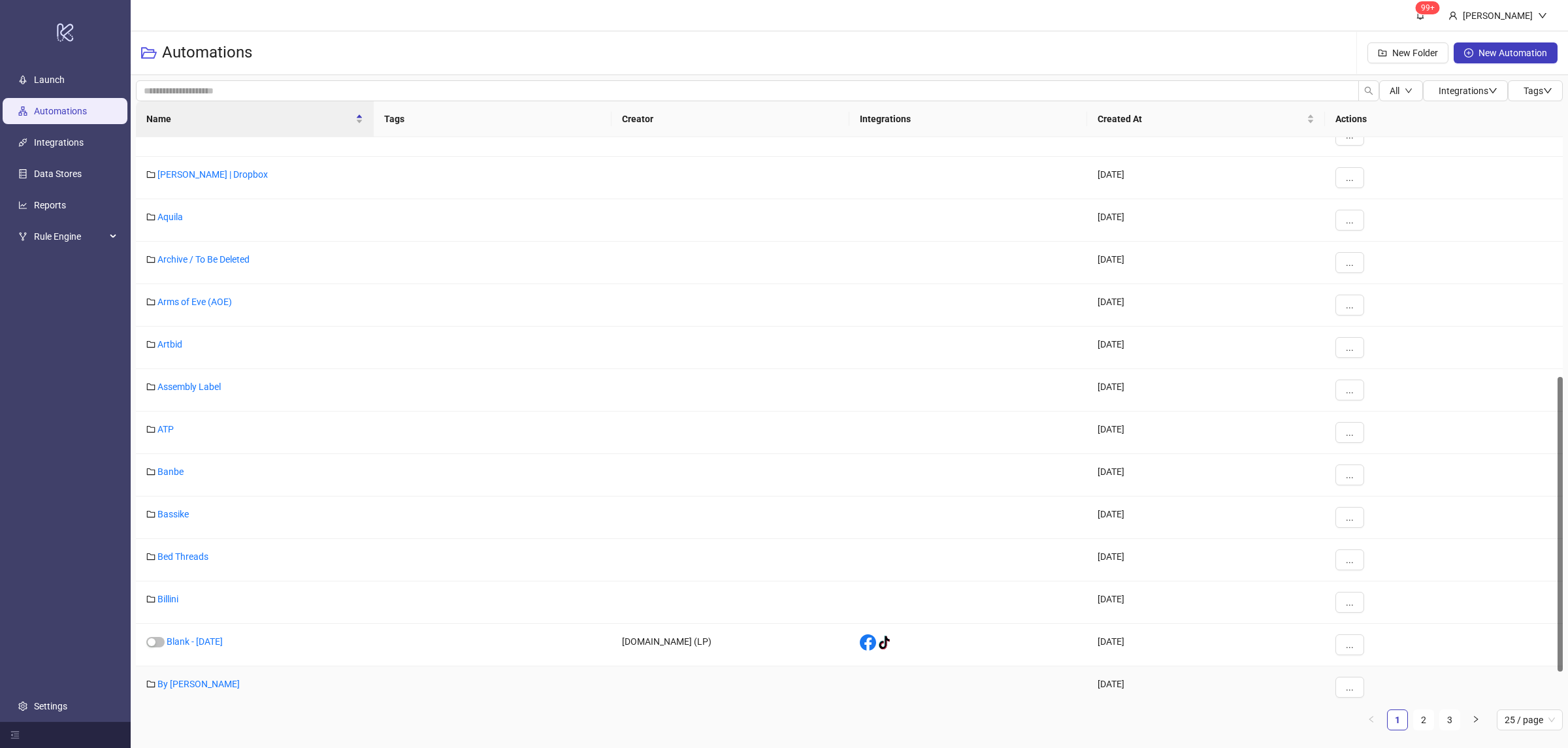
click at [186, 691] on div "By [PERSON_NAME]" at bounding box center [255, 687] width 238 height 42
click at [187, 689] on link "By [PERSON_NAME]" at bounding box center [198, 684] width 82 height 11
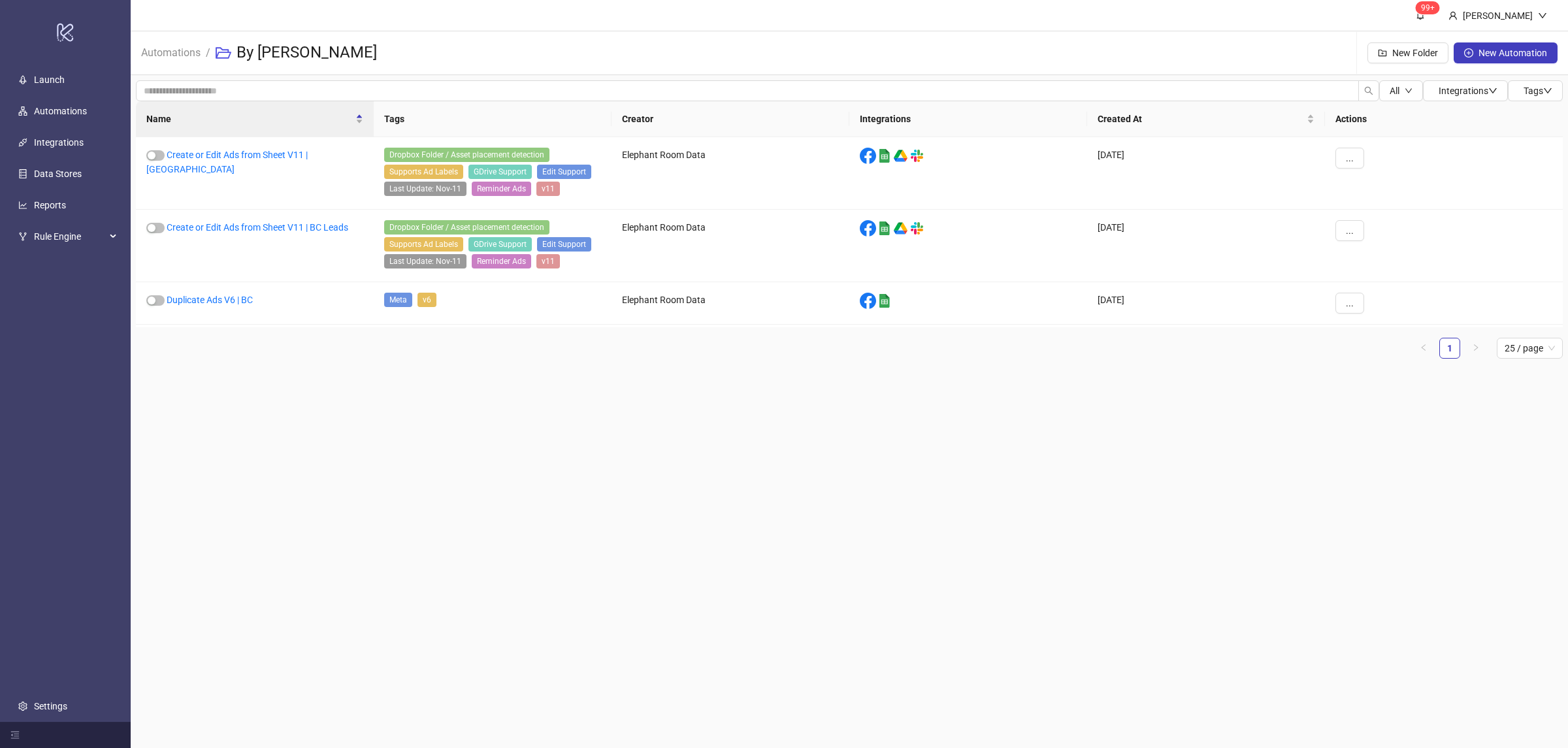
click at [557, 557] on main "99+ Villy Aparicio Automations / By Charlotte New Folder New Automation All Int…" at bounding box center [849, 374] width 1438 height 748
click at [307, 232] on link "Create or Edit Ads from Sheet V11 | BC Leads" at bounding box center [257, 227] width 182 height 11
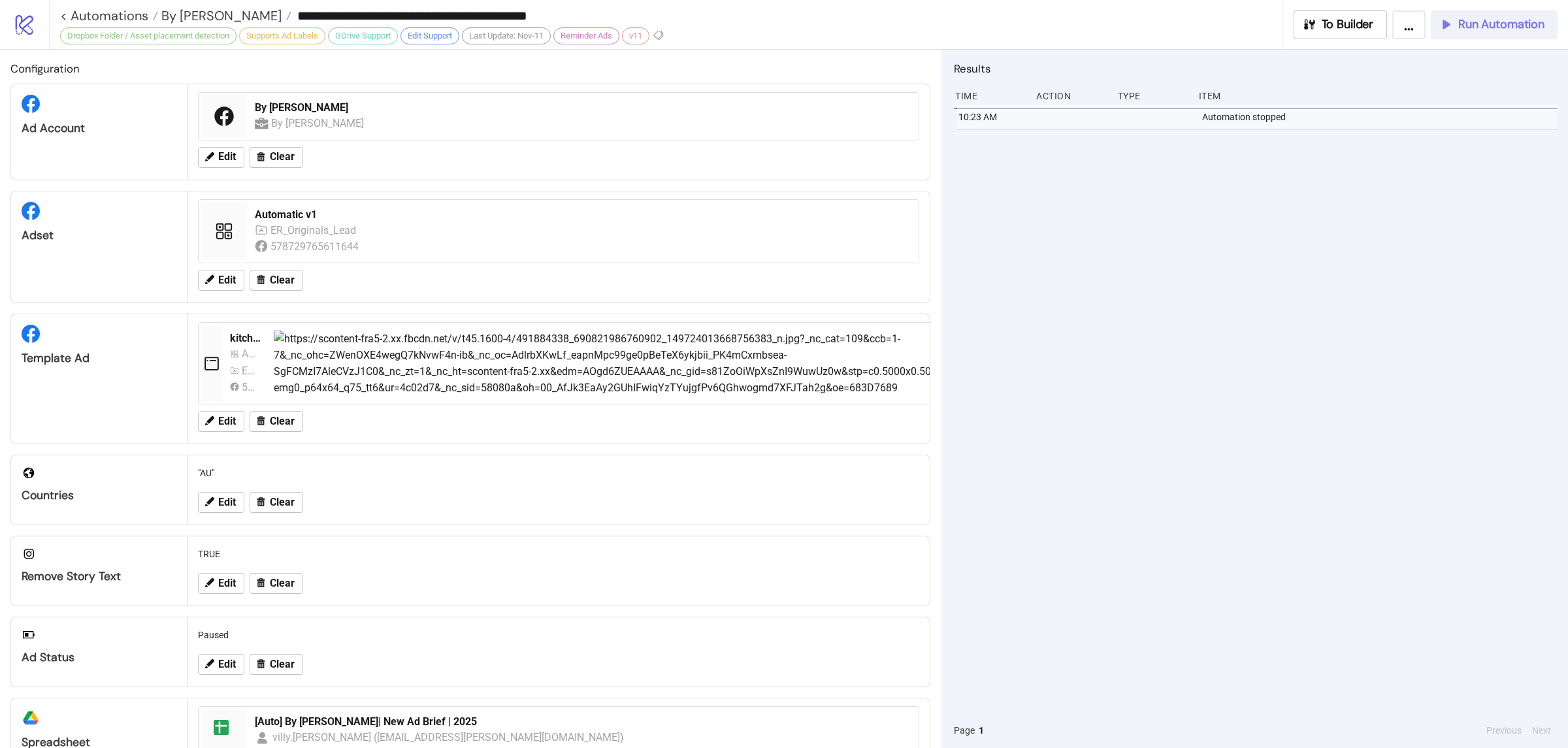
click at [1500, 29] on span "Run Automation" at bounding box center [1502, 24] width 86 height 15
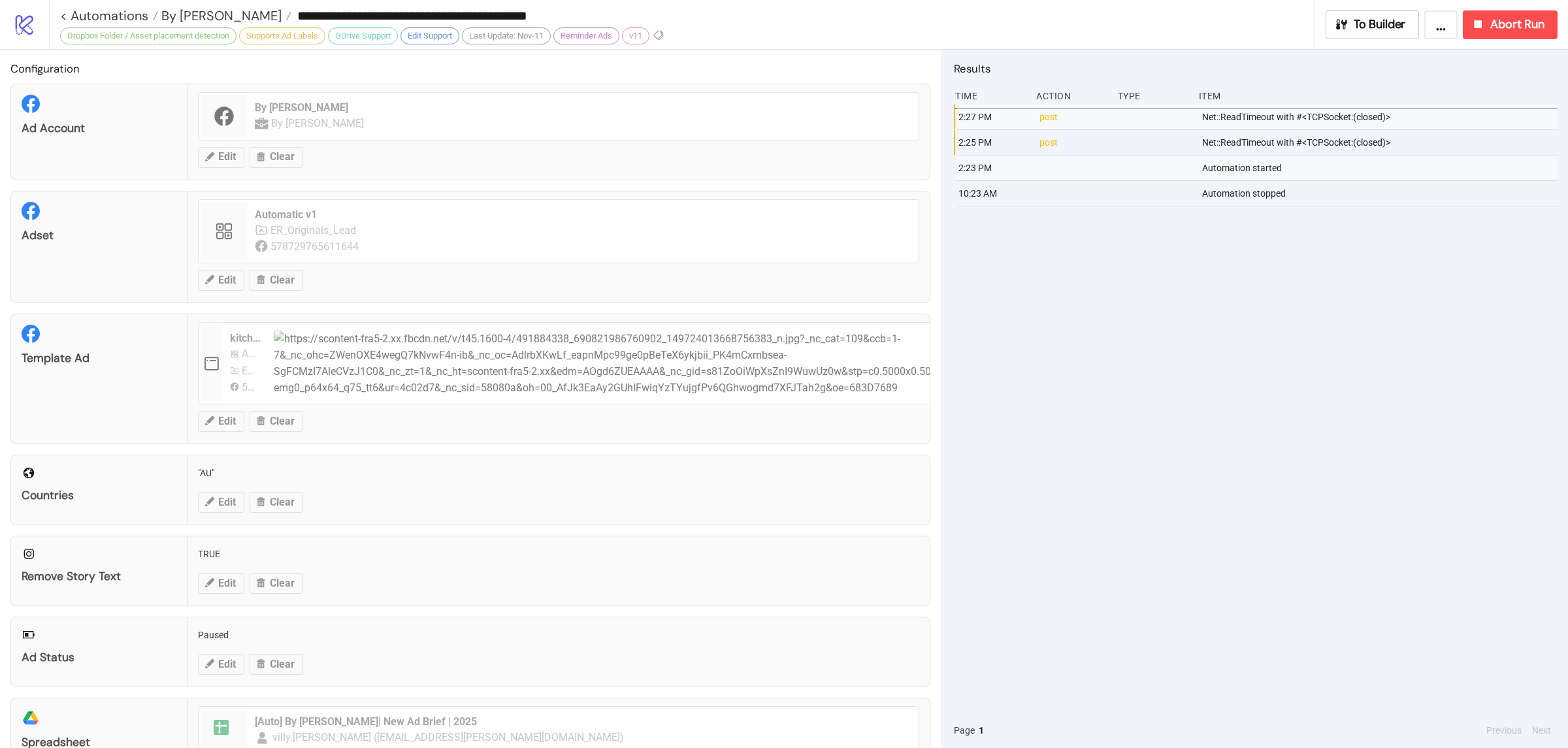
click at [1147, 386] on div "2:27 PM post Net::ReadTimeout with #<TCPSocket:(closed)> 2:25 PM post Net::Read…" at bounding box center [1256, 409] width 603 height 608
click at [1188, 384] on div "2:27 PM post Net::ReadTimeout with #<TCPSocket:(closed)> 2:25 PM post Net::Read…" at bounding box center [1256, 409] width 603 height 608
click at [1513, 25] on span "Abort Run" at bounding box center [1516, 24] width 54 height 15
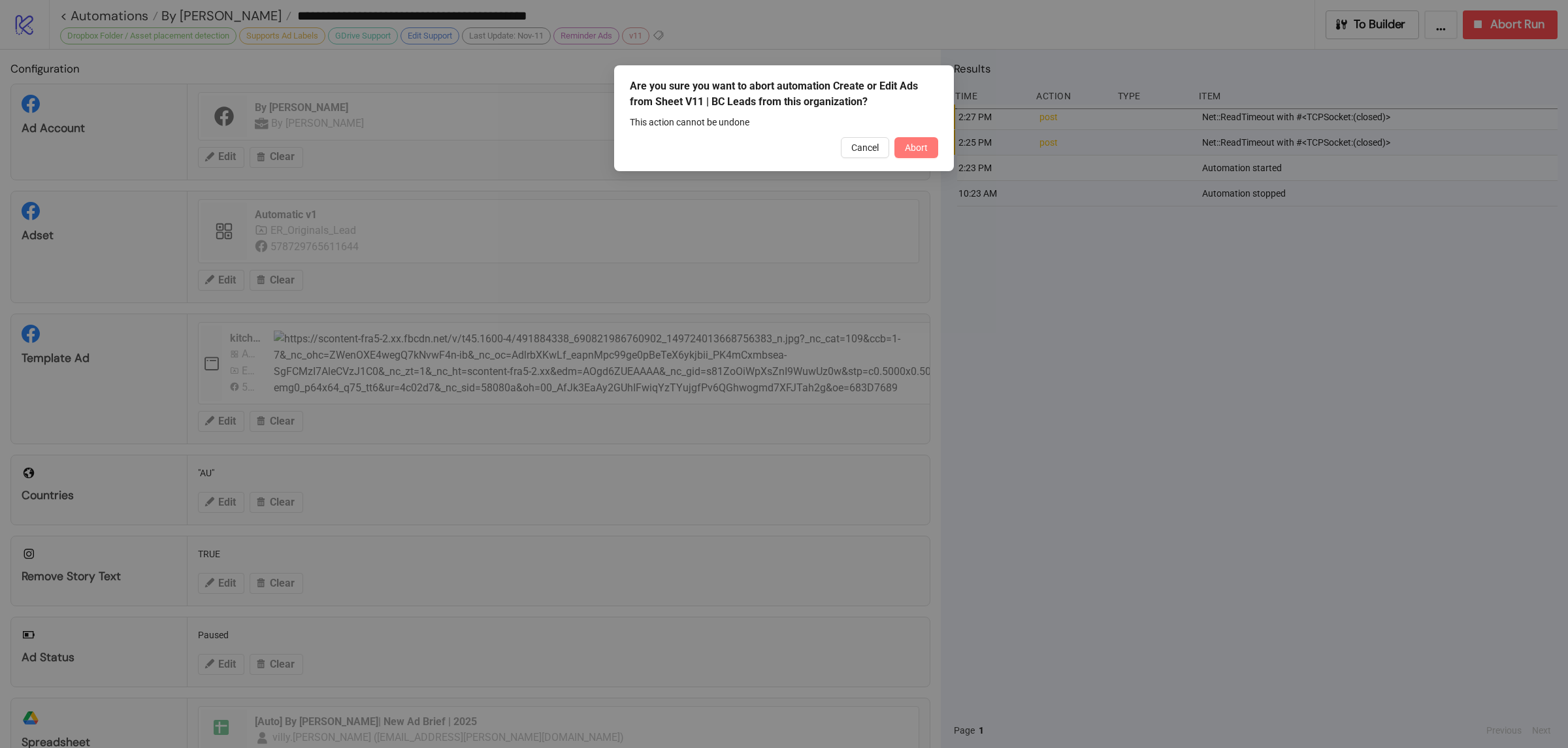
click at [919, 145] on span "Abort" at bounding box center [917, 147] width 23 height 11
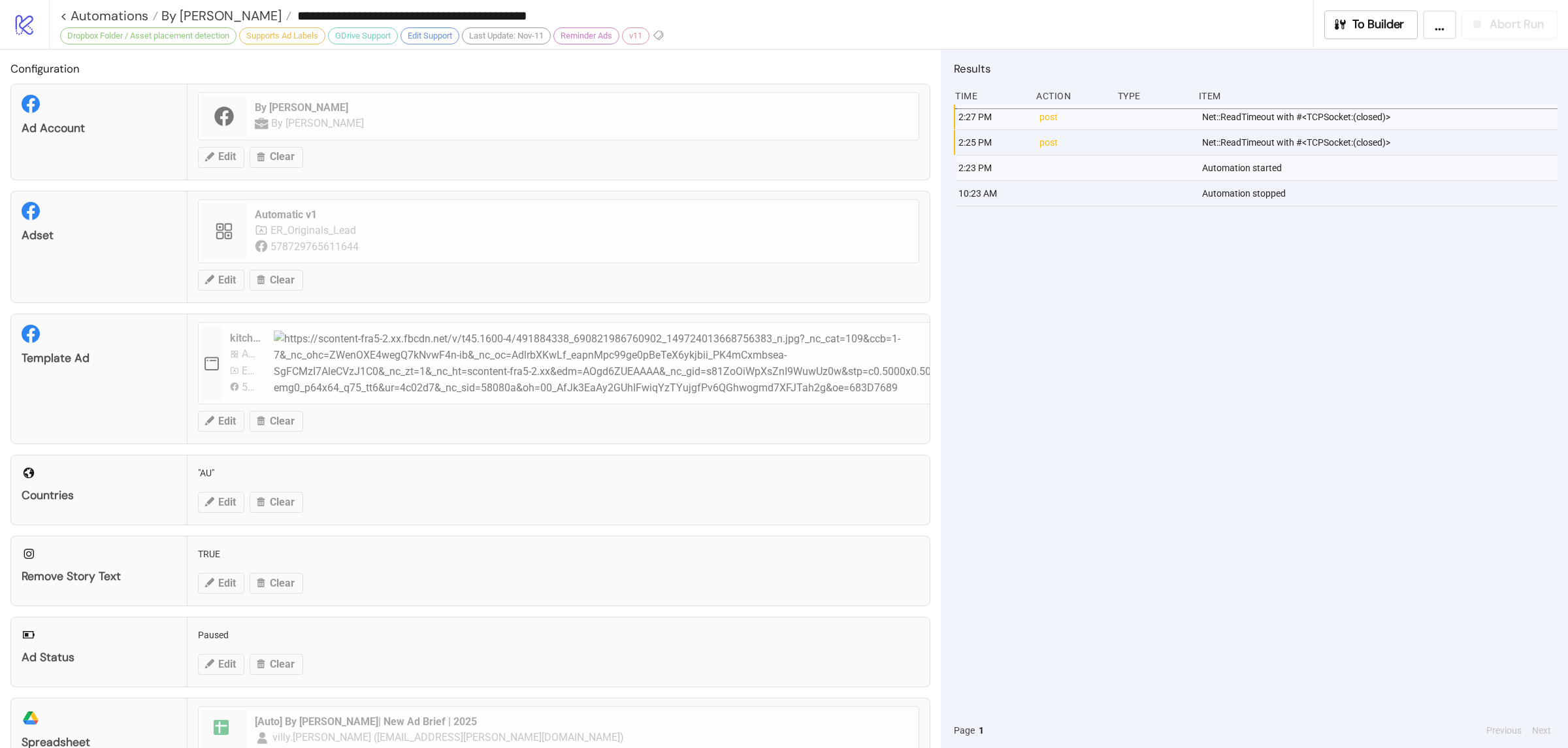
drag, startPoint x: 1207, startPoint y: 344, endPoint x: 1052, endPoint y: 198, distance: 212.9
click at [1211, 346] on div "2:27 PM post Net::ReadTimeout with #<TCPSocket:(closed)> 2:25 PM post Net::Read…" at bounding box center [1256, 409] width 603 height 608
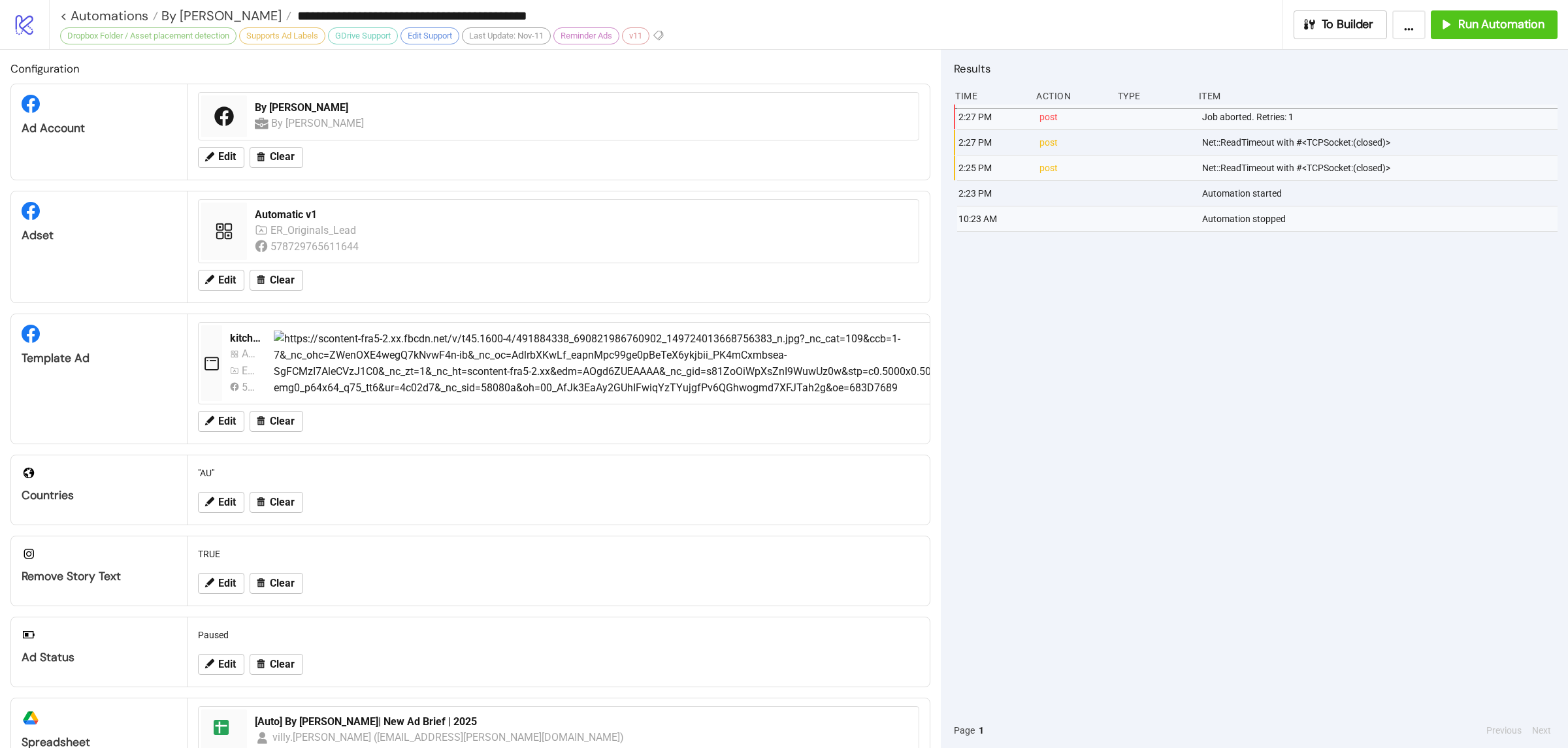
click at [1133, 353] on div "2:27 PM post Job aborted. Retries: 1 2:27 PM post Net::ReadTimeout with #<TCPSo…" at bounding box center [1256, 409] width 603 height 608
click at [1150, 353] on div "2:27 PM post Job aborted. Retries: 1 2:27 PM post Net::ReadTimeout with #<TCPSo…" at bounding box center [1256, 409] width 603 height 608
click at [1447, 22] on icon "button" at bounding box center [1444, 24] width 12 height 12
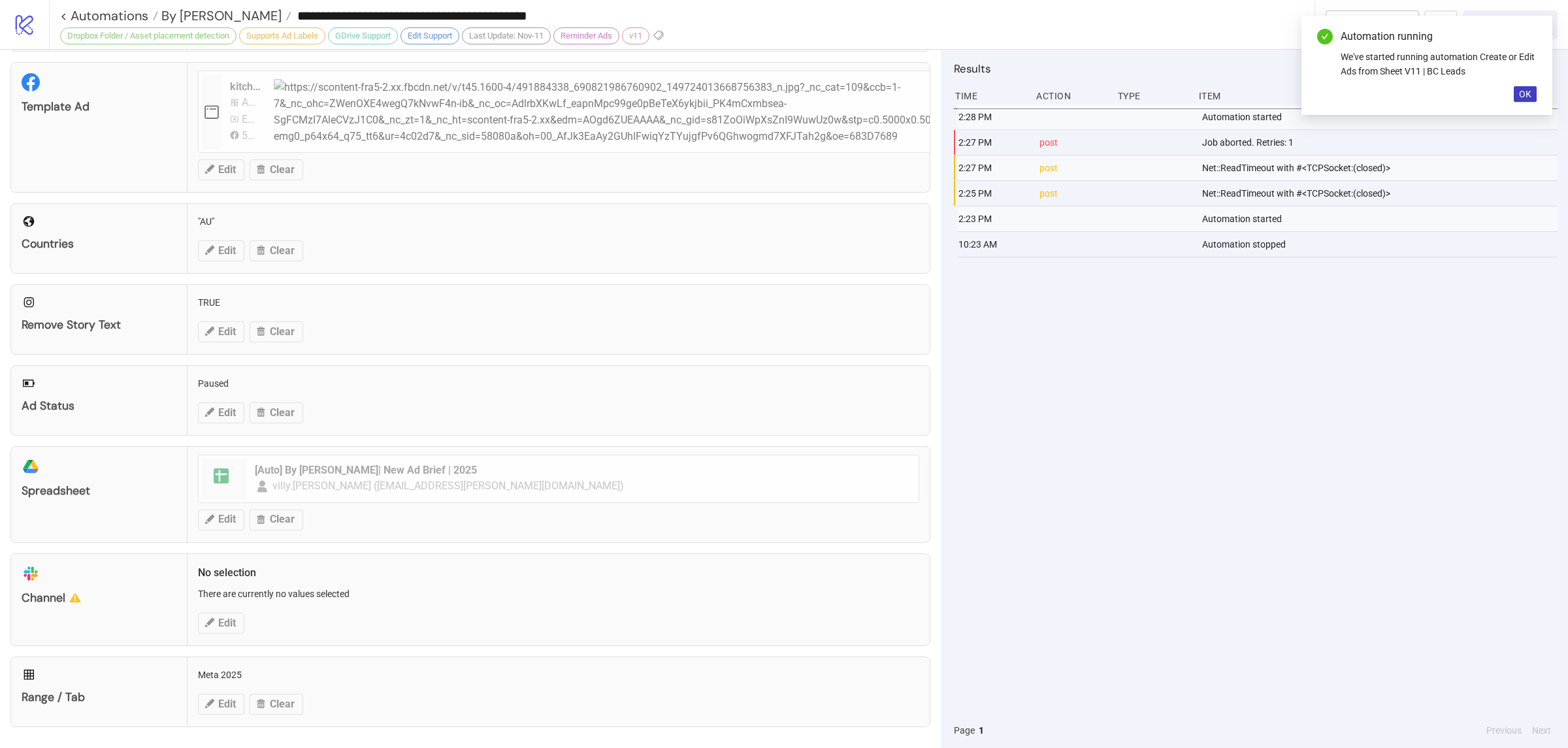
scroll to position [255, 0]
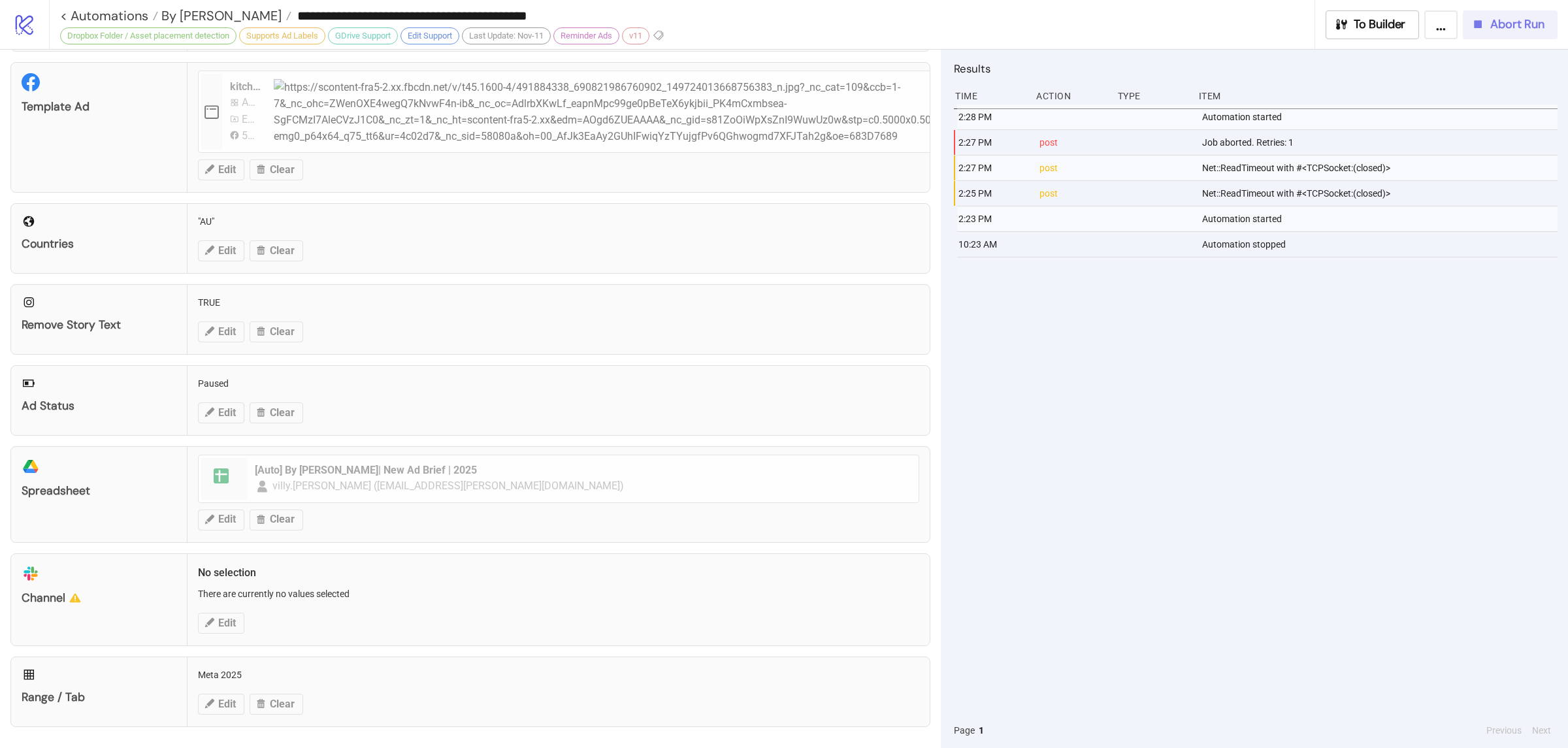
click at [1230, 421] on div "2:28 PM Automation started 2:27 PM post Job aborted. Retries: 1 2:27 PM post Ne…" at bounding box center [1256, 409] width 603 height 608
drag, startPoint x: 1331, startPoint y: 509, endPoint x: 1360, endPoint y: 515, distance: 29.6
click at [1360, 515] on div "2:28 PM Automation started 2:27 PM post Job aborted. Retries: 1 2:27 PM post Ne…" at bounding box center [1256, 409] width 603 height 608
click at [1212, 422] on div "2:31 PM post Net::ReadTimeout with #<TCPSocket:(closed)> 2:28 PM Automation sta…" at bounding box center [1256, 409] width 603 height 608
click at [1300, 332] on div "2:31 PM post Net::ReadTimeout with #<TCPSocket:(closed)> 2:28 PM Automation sta…" at bounding box center [1256, 409] width 603 height 608
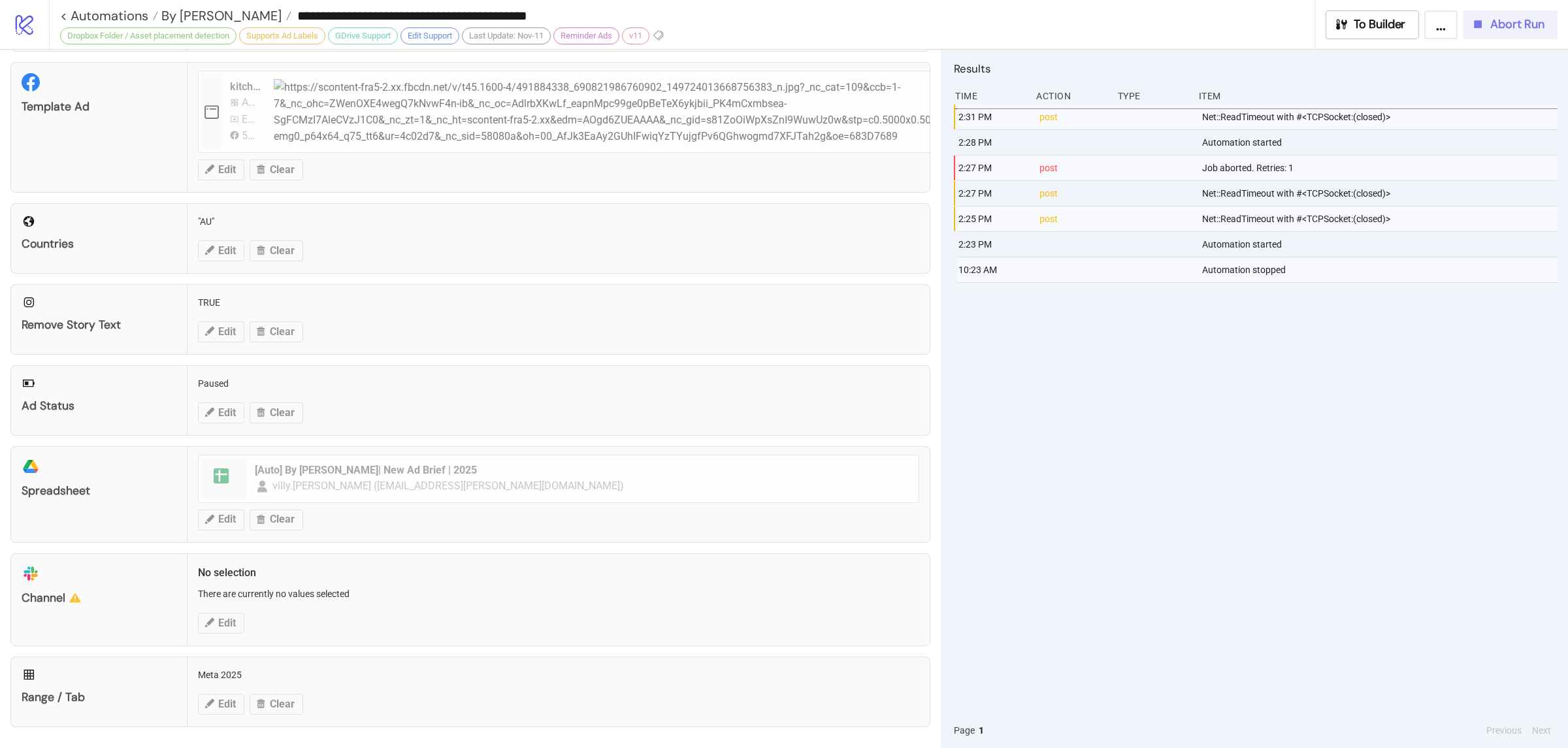
click at [1476, 32] on button "Abort Run" at bounding box center [1510, 25] width 95 height 29
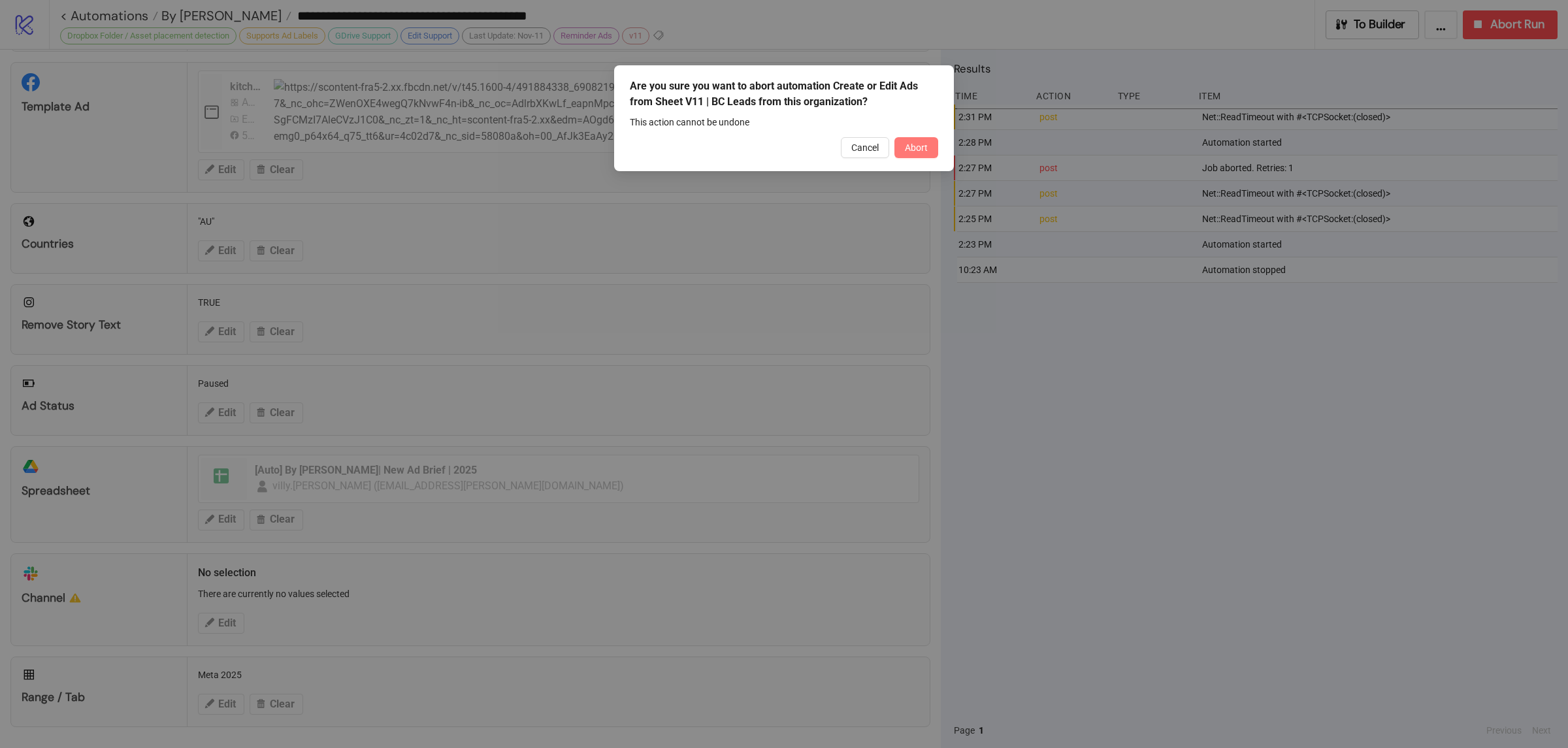
click at [918, 142] on span "Abort" at bounding box center [917, 147] width 23 height 11
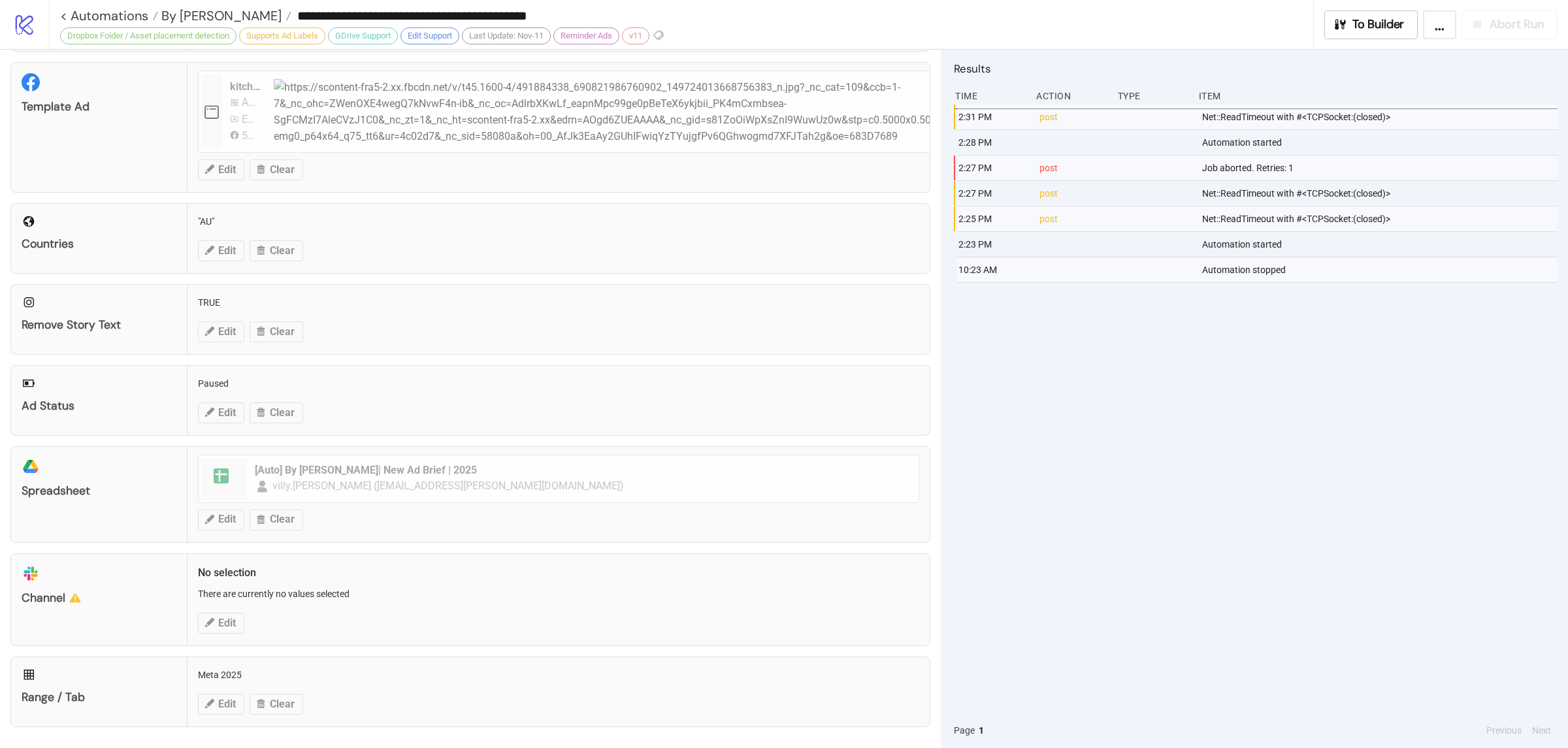
drag, startPoint x: 1168, startPoint y: 386, endPoint x: 1191, endPoint y: 385, distance: 23.0
click at [1167, 386] on div "2:31 PM post Net::ReadTimeout with #<TCPSocket:(closed)> 2:28 PM Automation sta…" at bounding box center [1256, 409] width 603 height 608
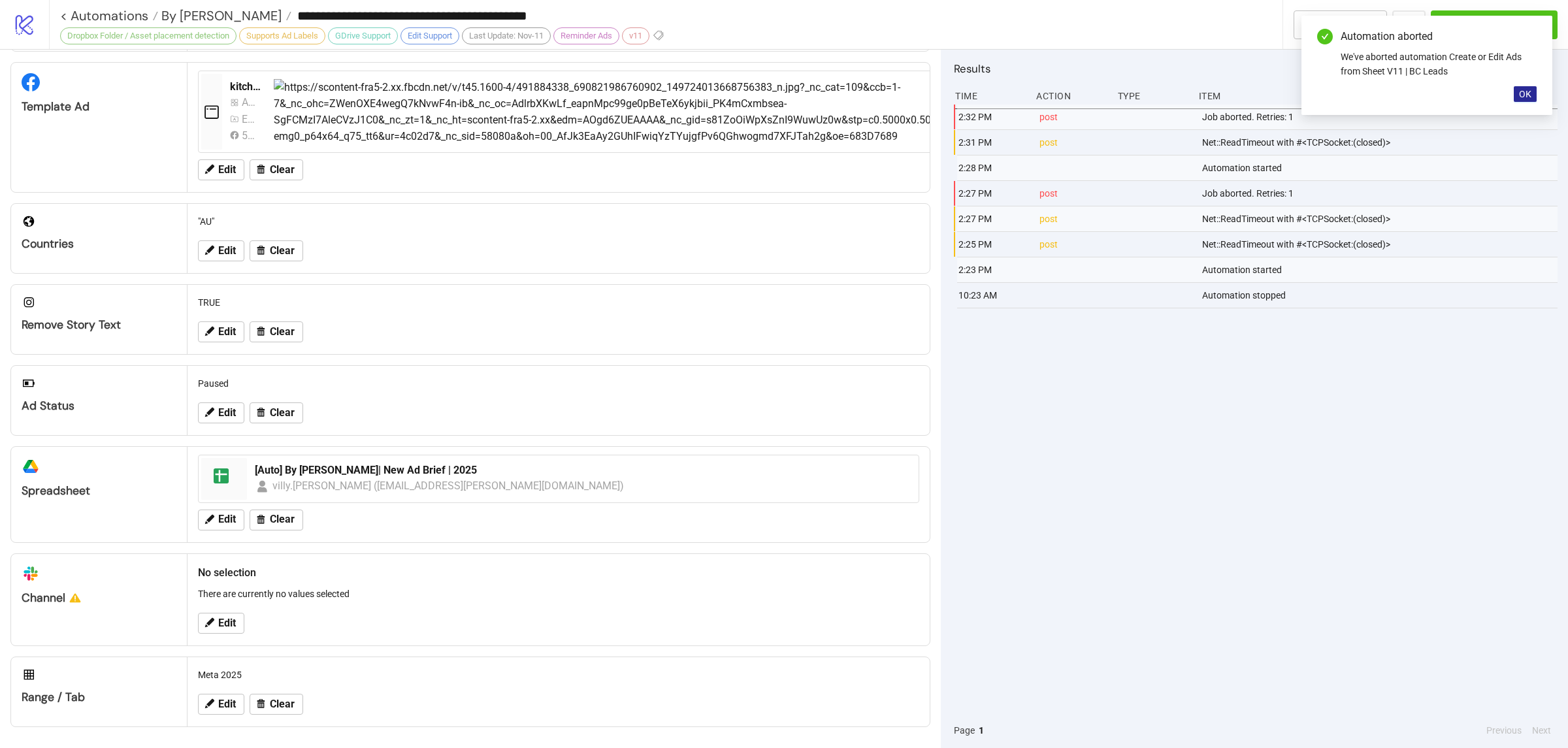
click at [1524, 96] on span "OK" at bounding box center [1525, 94] width 12 height 11
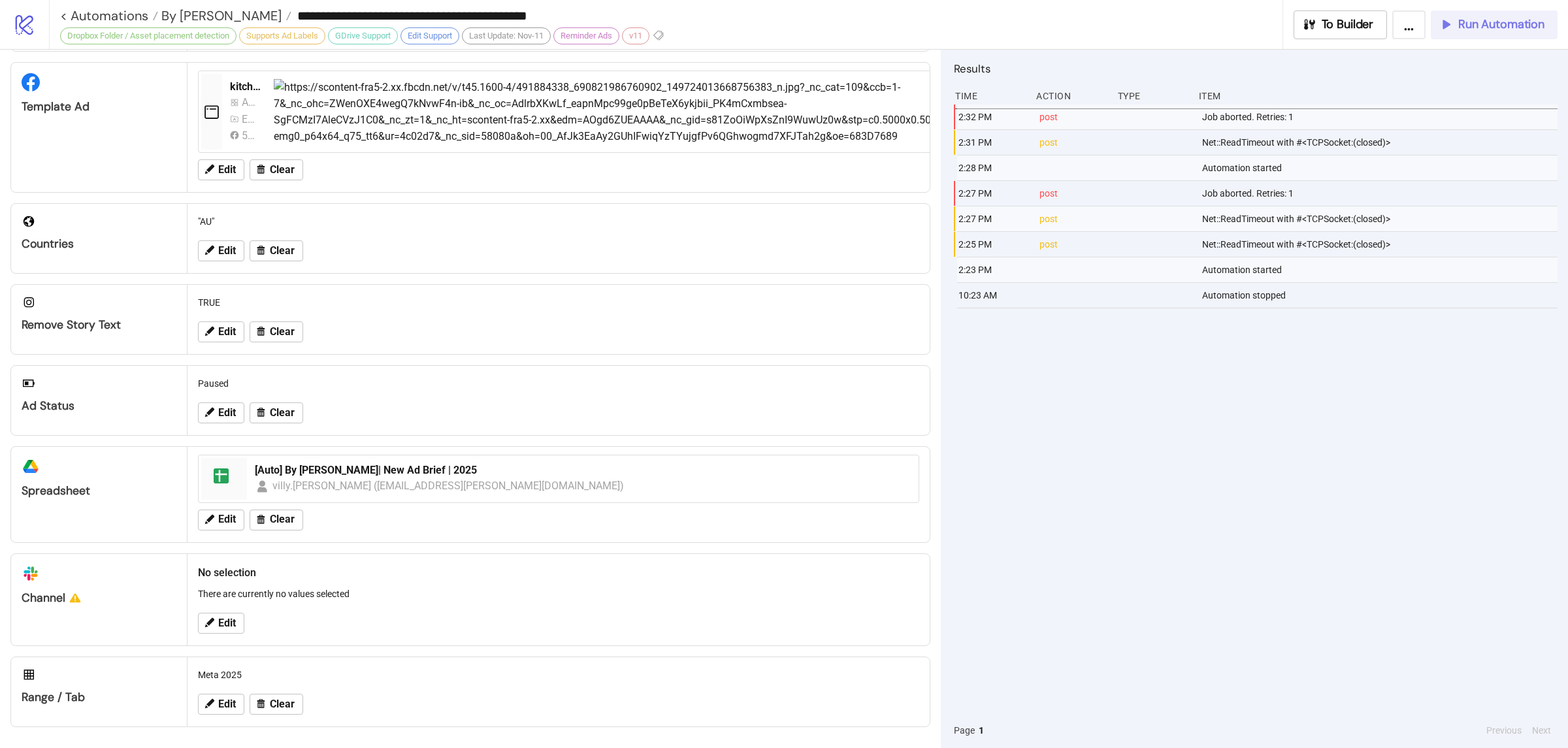
click at [1502, 33] on button "Run Automation" at bounding box center [1494, 25] width 127 height 29
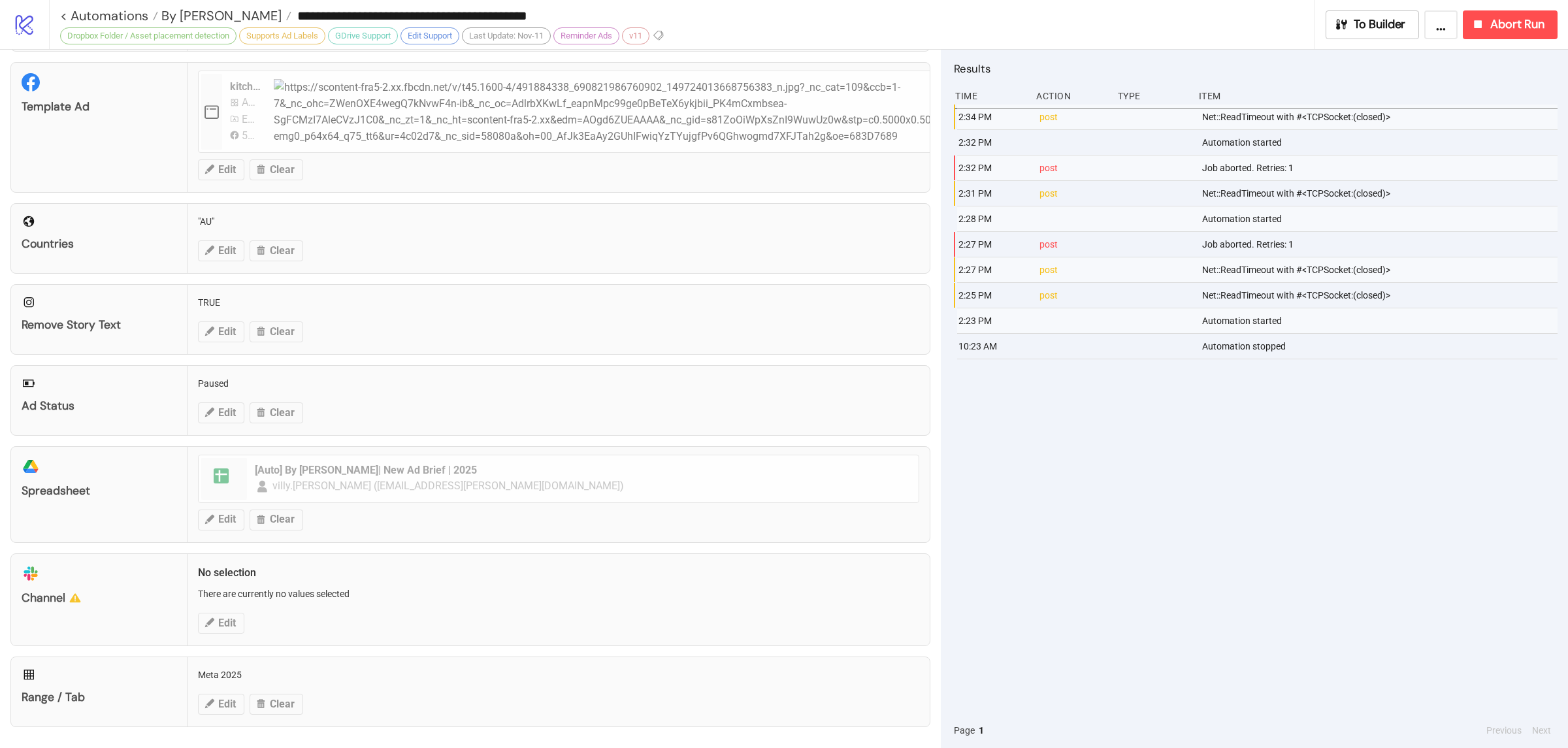
drag, startPoint x: 1290, startPoint y: 479, endPoint x: 1300, endPoint y: 488, distance: 13.5
click at [1291, 479] on div "2:34 PM post Net::ReadTimeout with #<TCPSocket:(closed)> 2:32 PM Automation sta…" at bounding box center [1256, 409] width 603 height 608
click at [1315, 482] on div "2:34 PM post Net::ReadTimeout with #<TCPSocket:(closed)> 2:32 PM Automation sta…" at bounding box center [1256, 409] width 603 height 608
drag, startPoint x: 1320, startPoint y: 503, endPoint x: 1315, endPoint y: 528, distance: 25.5
click at [1320, 505] on div "2:34 PM post Net::ReadTimeout with #<TCPSocket:(closed)> 2:32 PM Automation sta…" at bounding box center [1256, 409] width 603 height 608
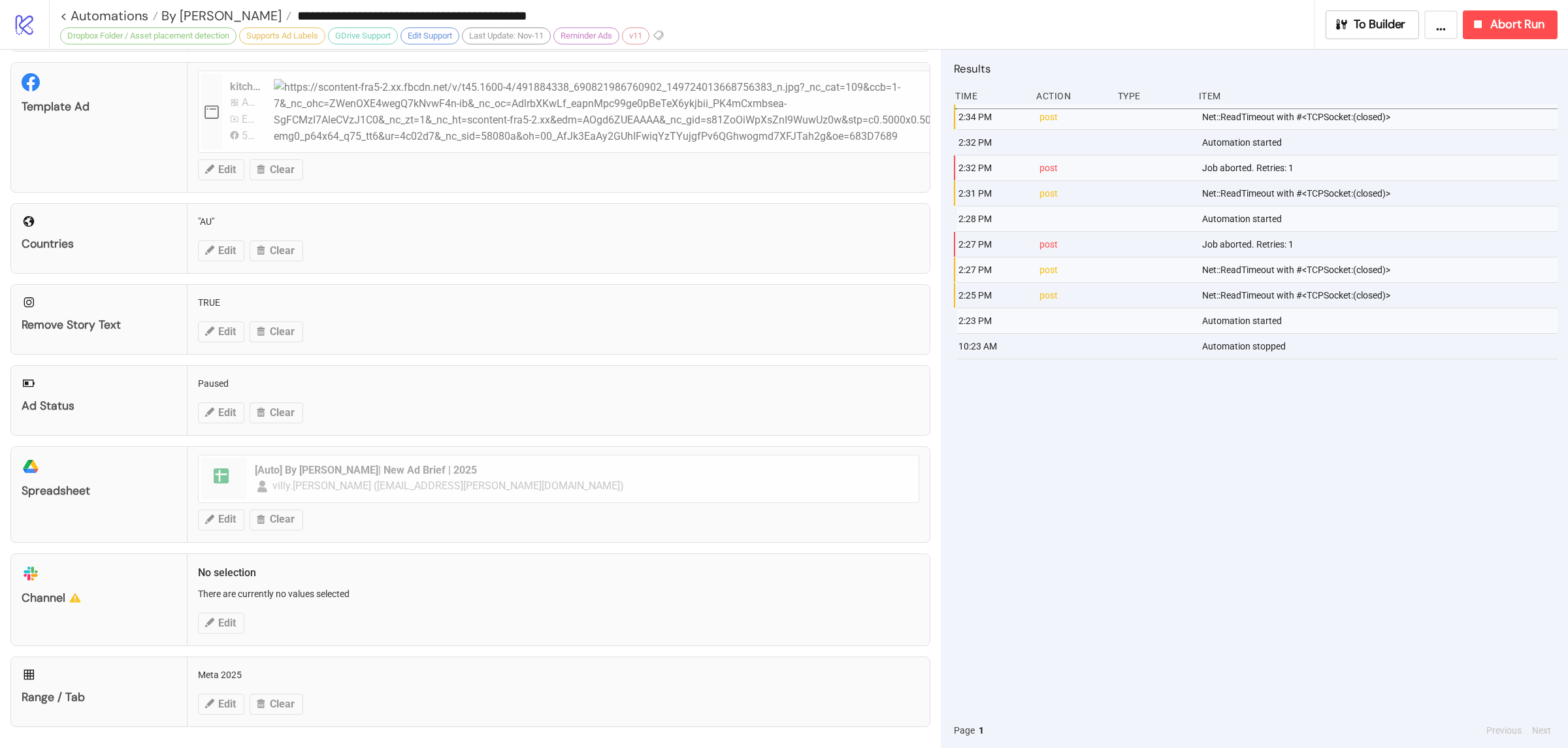
click at [1320, 543] on div "2:34 PM post Net::ReadTimeout with #<TCPSocket:(closed)> 2:32 PM Automation sta…" at bounding box center [1256, 409] width 603 height 608
click at [1304, 531] on div "2:34 PM post Net::ReadTimeout with #<TCPSocket:(closed)> 2:32 PM Automation sta…" at bounding box center [1256, 409] width 603 height 608
click at [1521, 23] on span "Abort Run" at bounding box center [1516, 24] width 54 height 15
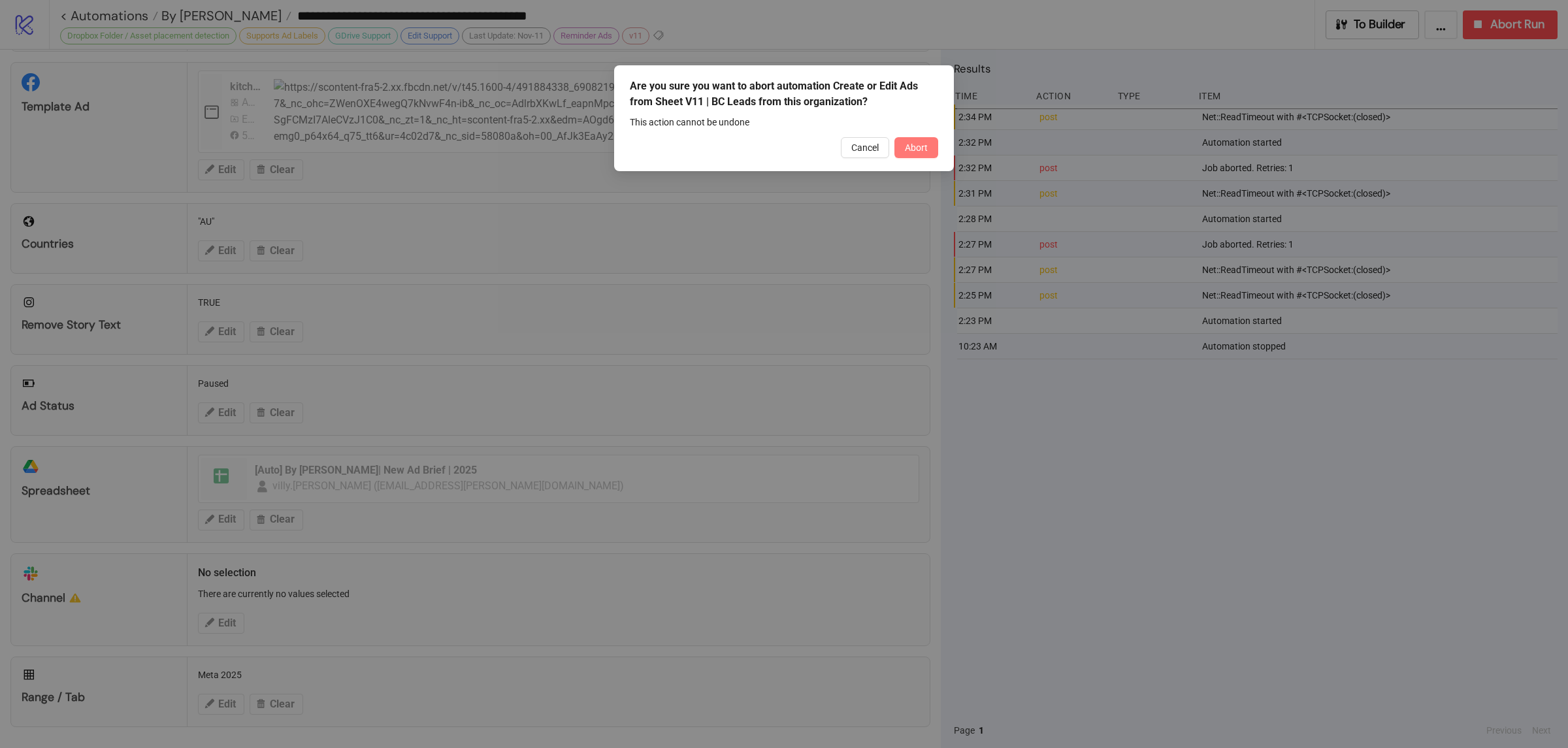
click at [930, 149] on button "Abort" at bounding box center [916, 147] width 44 height 21
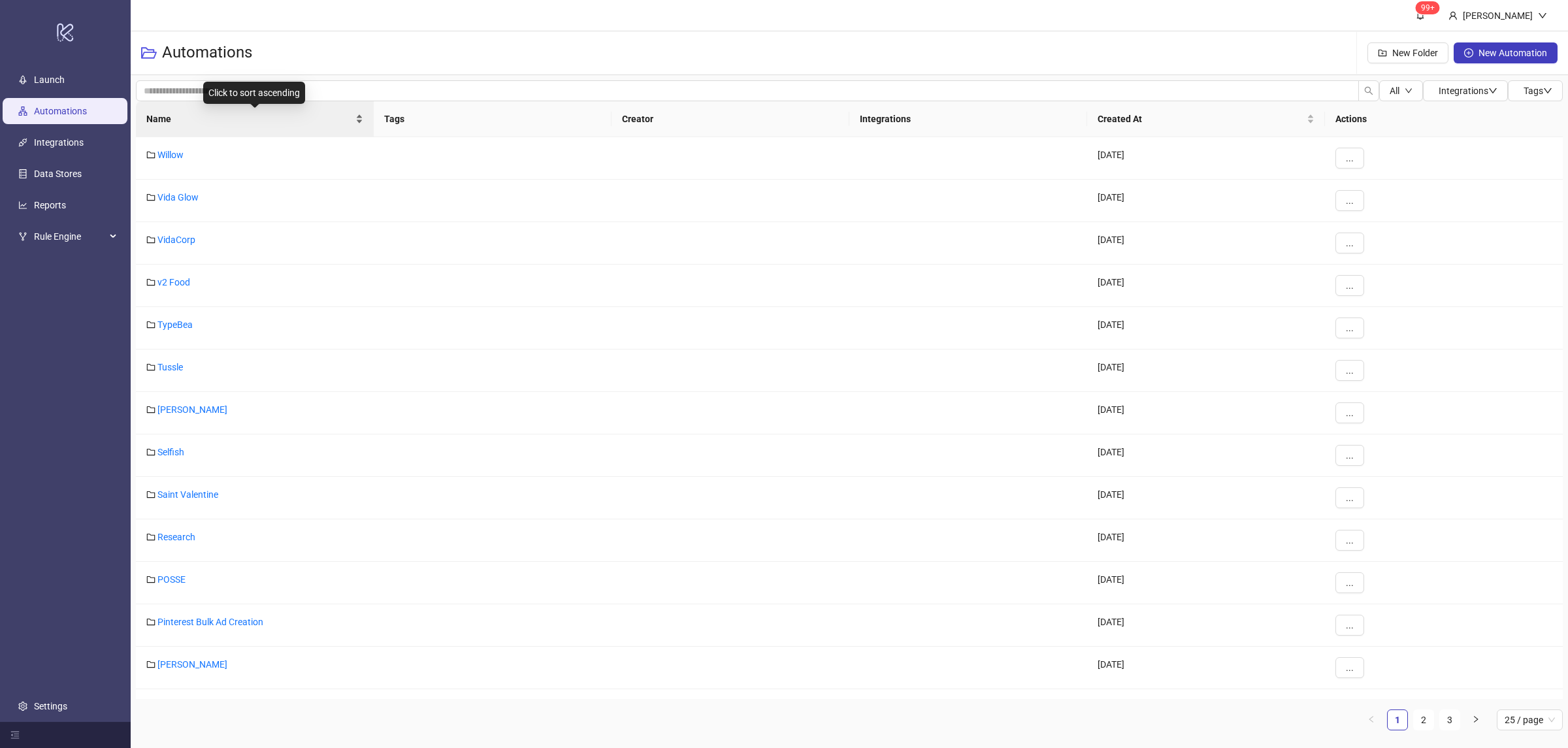
click at [360, 121] on div "Name" at bounding box center [254, 118] width 217 height 14
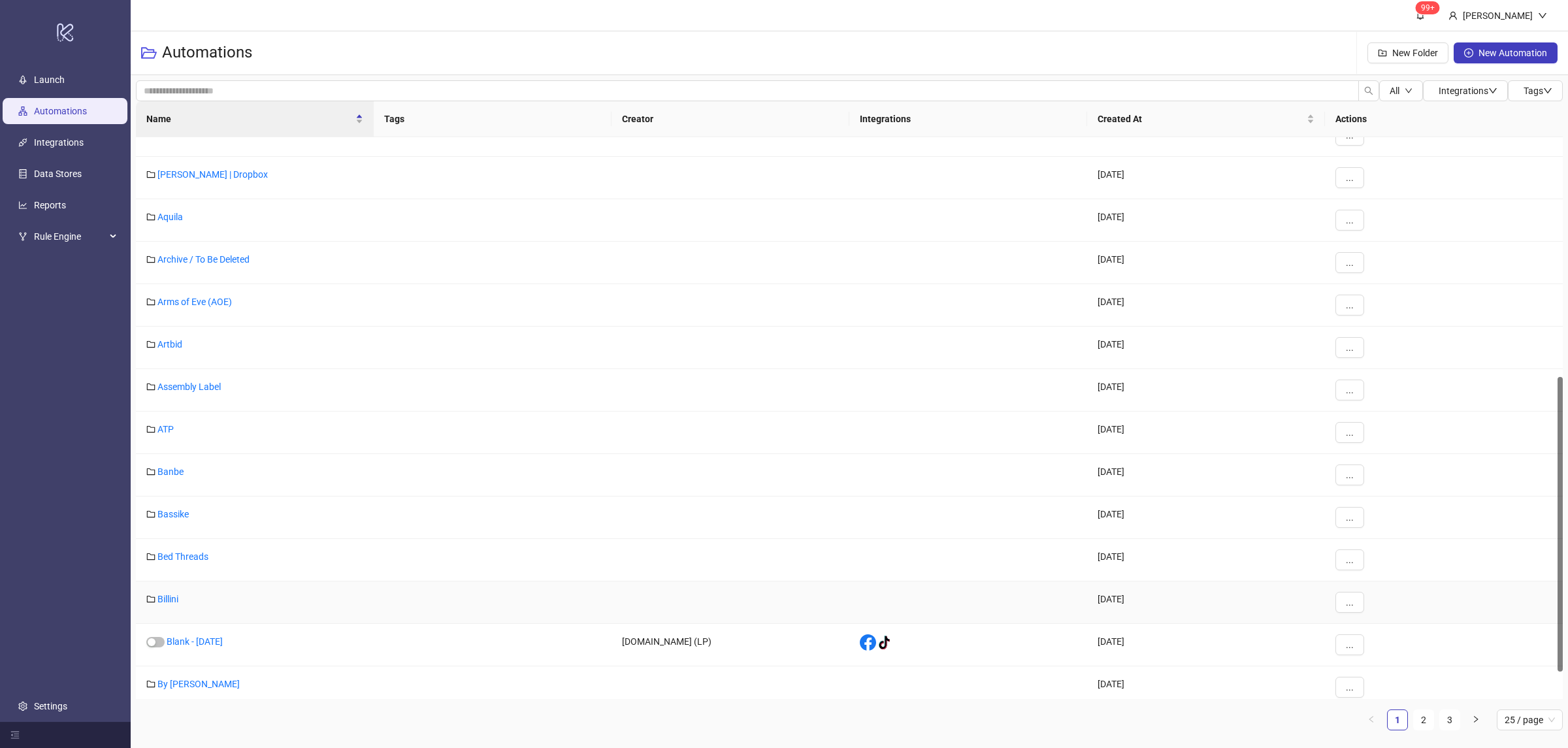
scroll to position [508, 0]
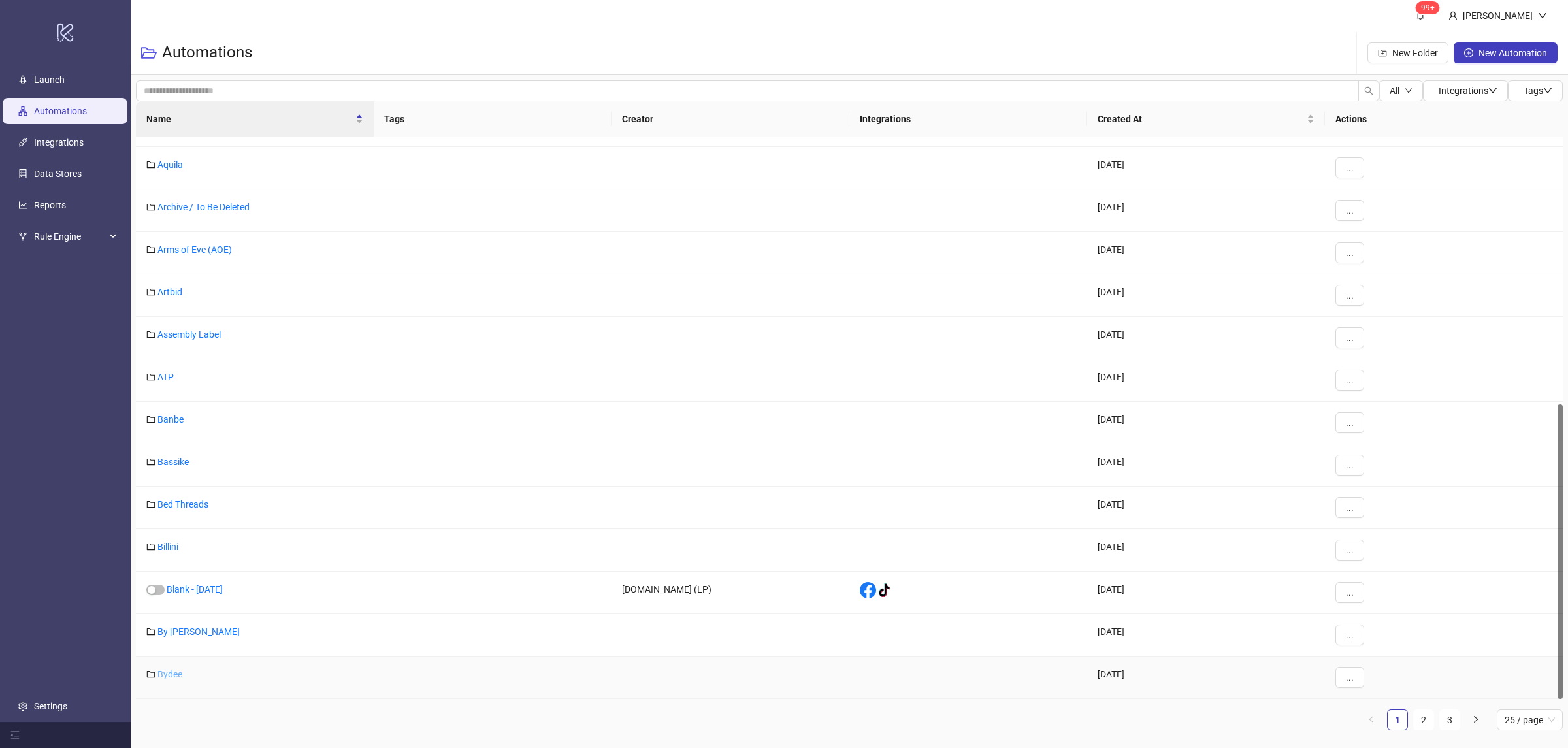
click at [175, 680] on link "Bydee" at bounding box center [170, 674] width 25 height 11
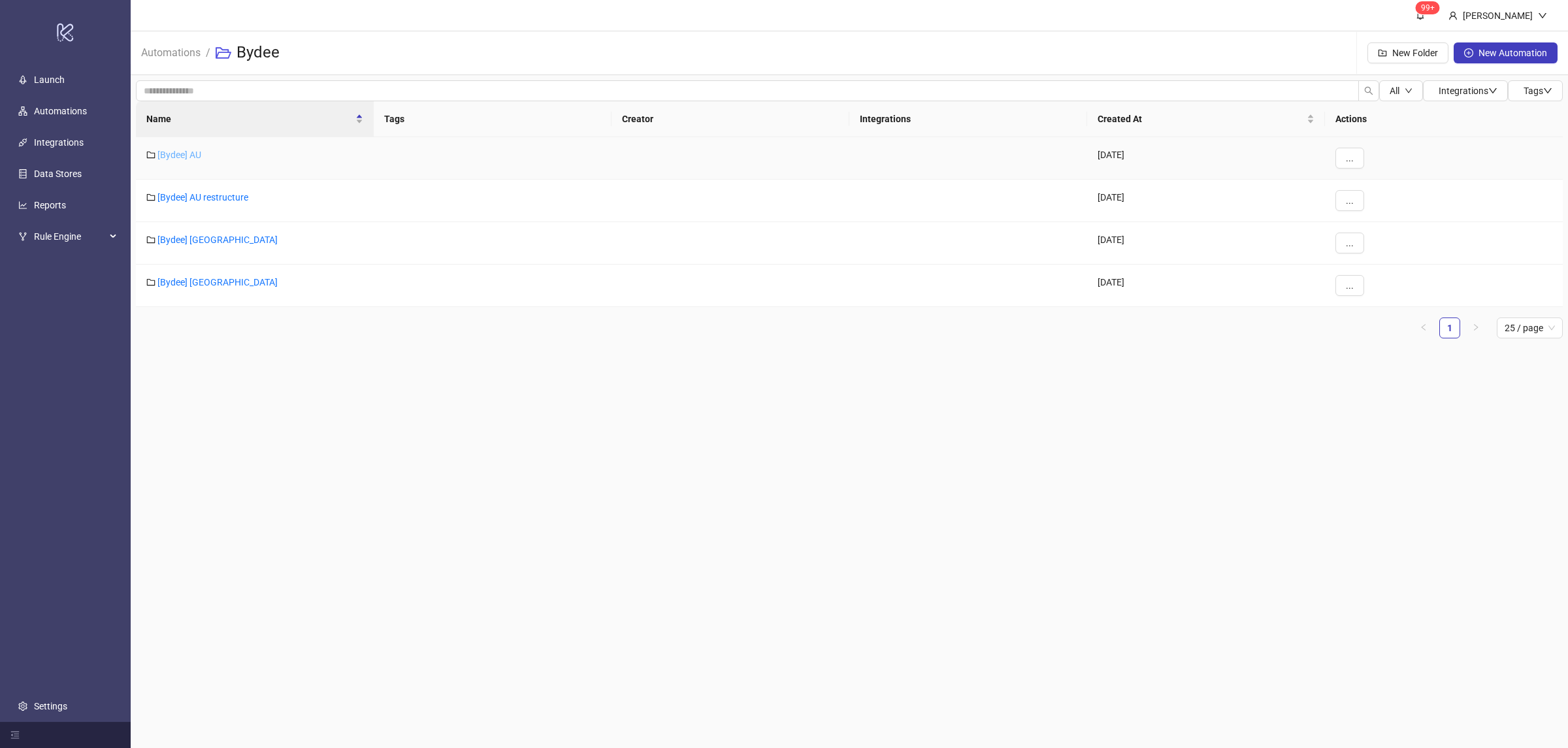
click at [185, 155] on link "[Bydee] AU" at bounding box center [179, 155] width 44 height 11
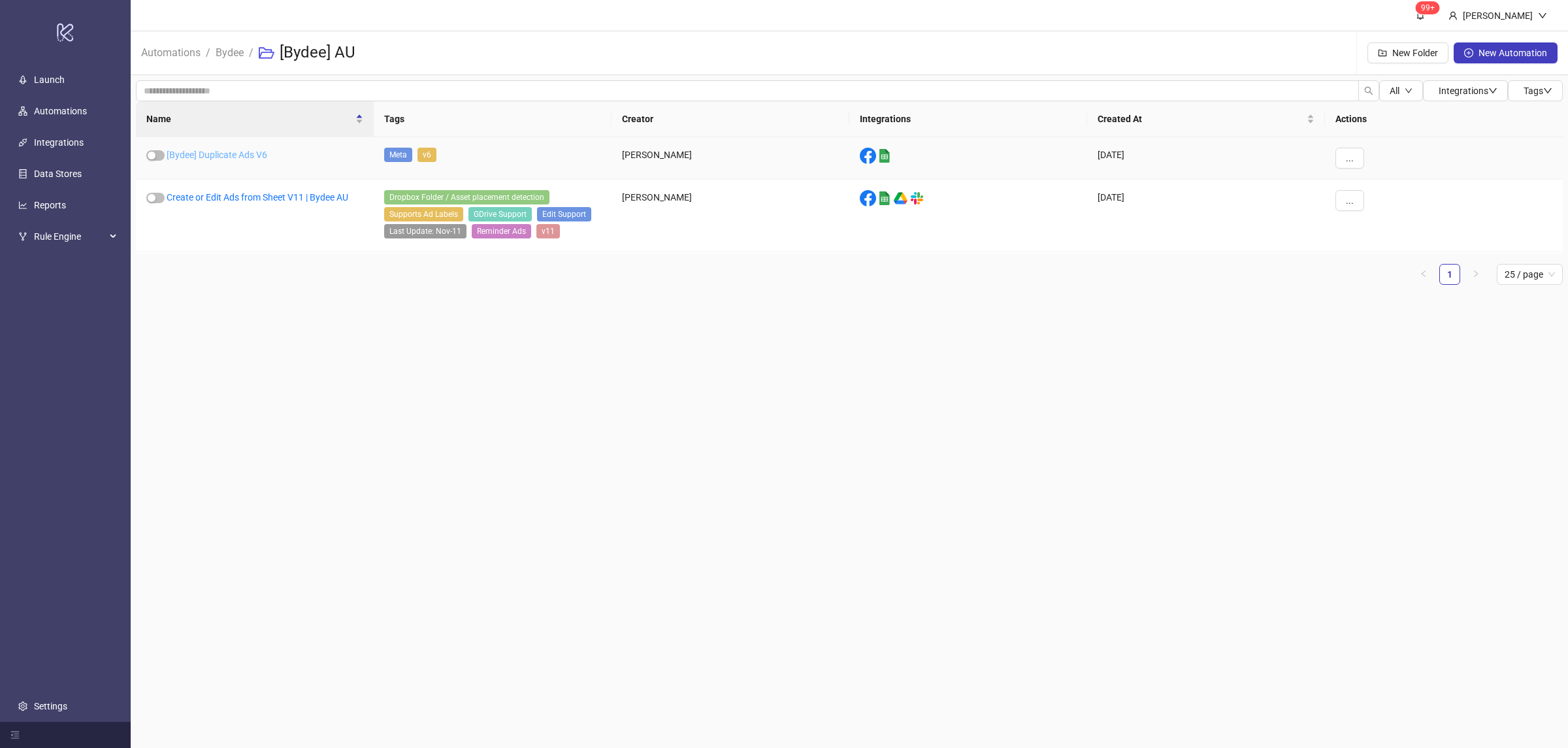
click at [258, 155] on link "[Bydee] Duplicate Ads V6" at bounding box center [216, 155] width 101 height 11
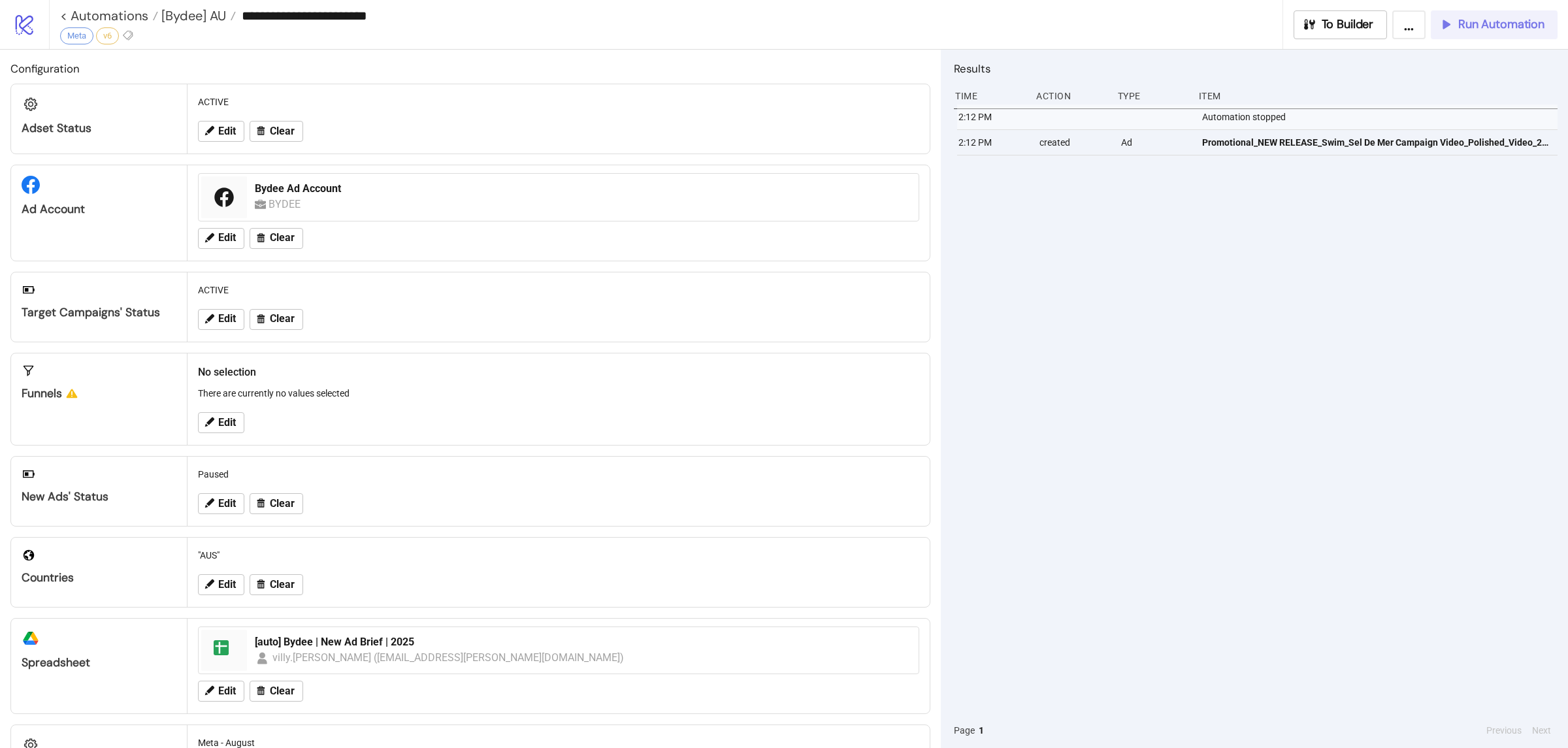
click at [1475, 20] on span "Run Automation" at bounding box center [1502, 24] width 86 height 15
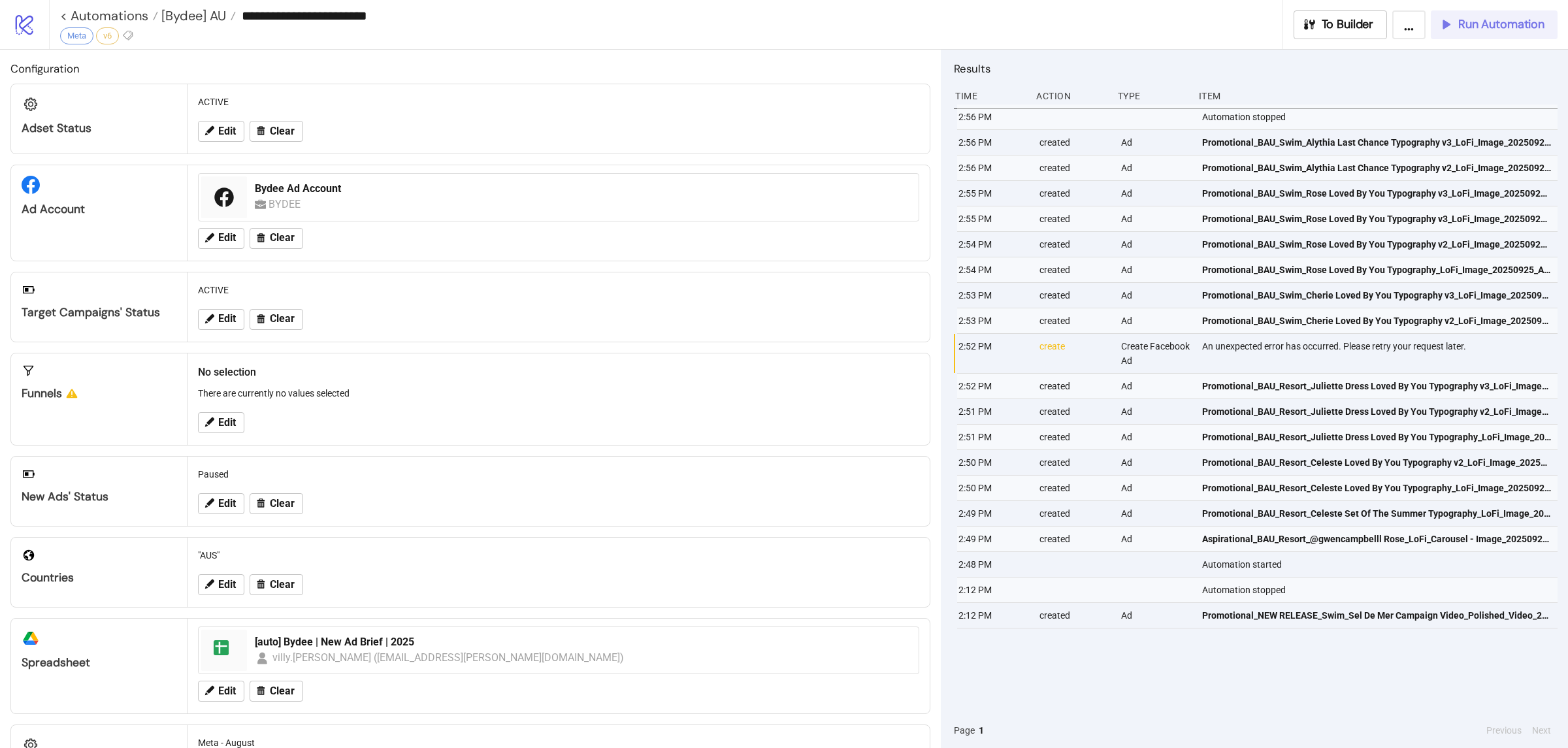
click at [1483, 32] on button "Run Automation" at bounding box center [1494, 25] width 127 height 29
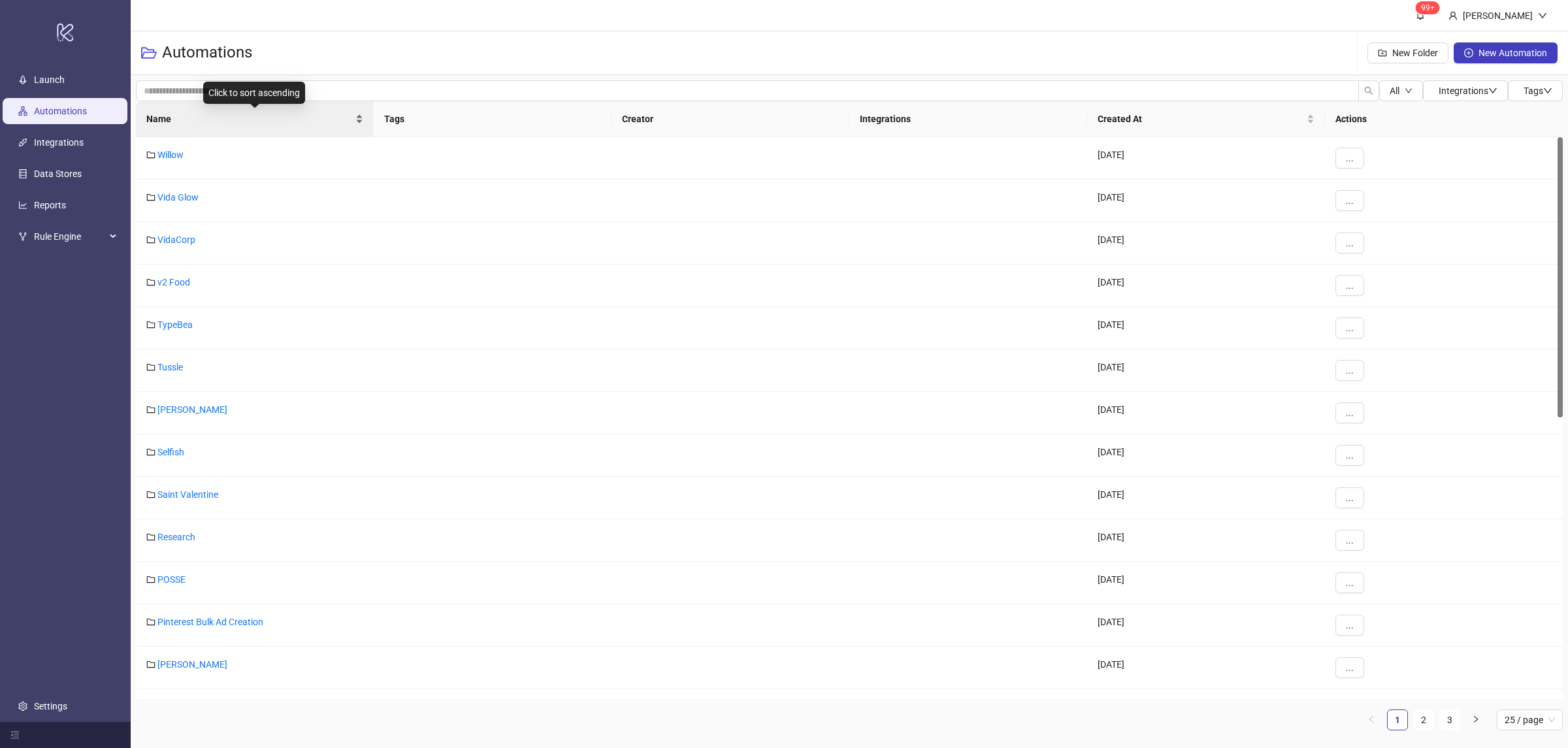
drag, startPoint x: 359, startPoint y: 125, endPoint x: 355, endPoint y: 135, distance: 10.8
click at [359, 125] on div "Name" at bounding box center [254, 118] width 217 height 14
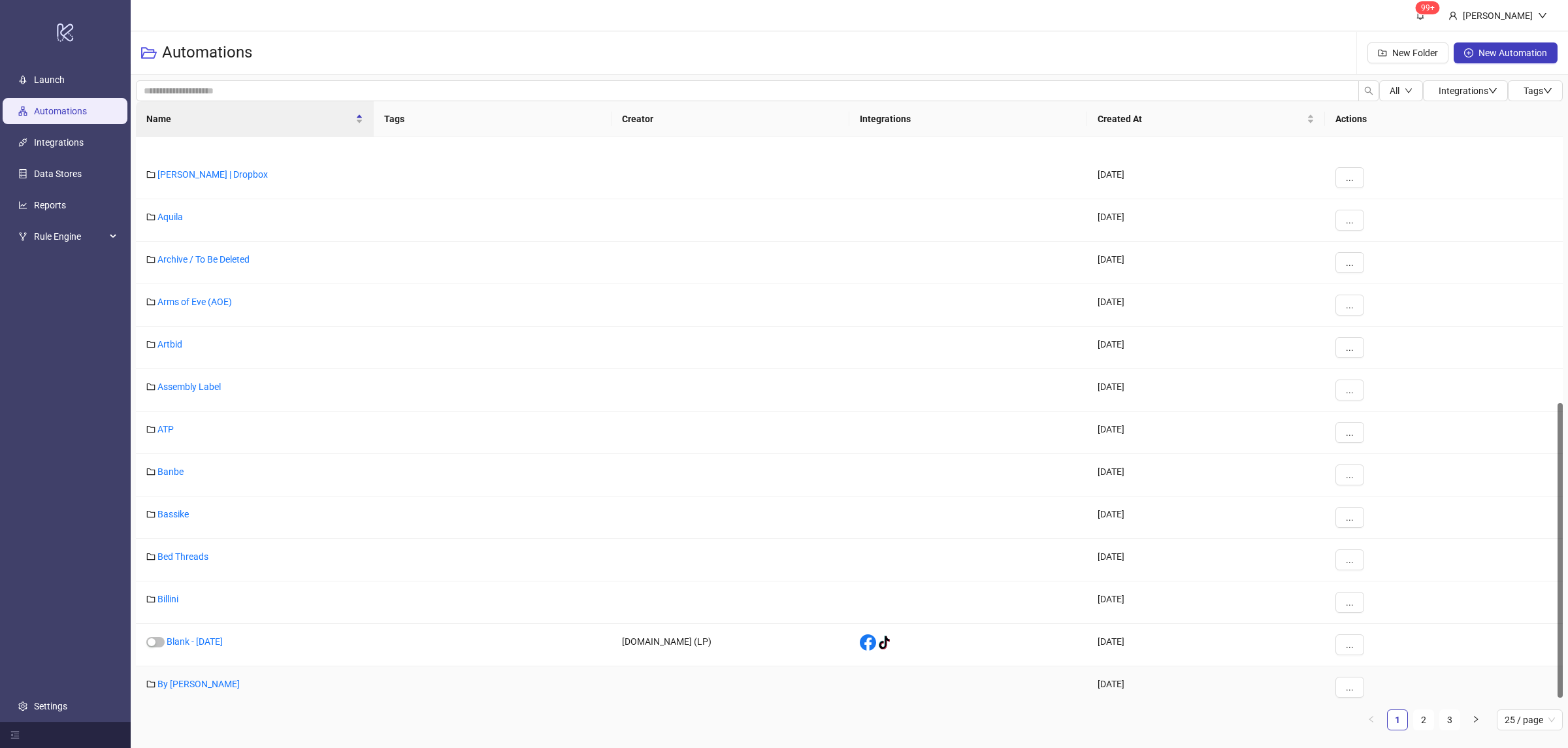
scroll to position [508, 0]
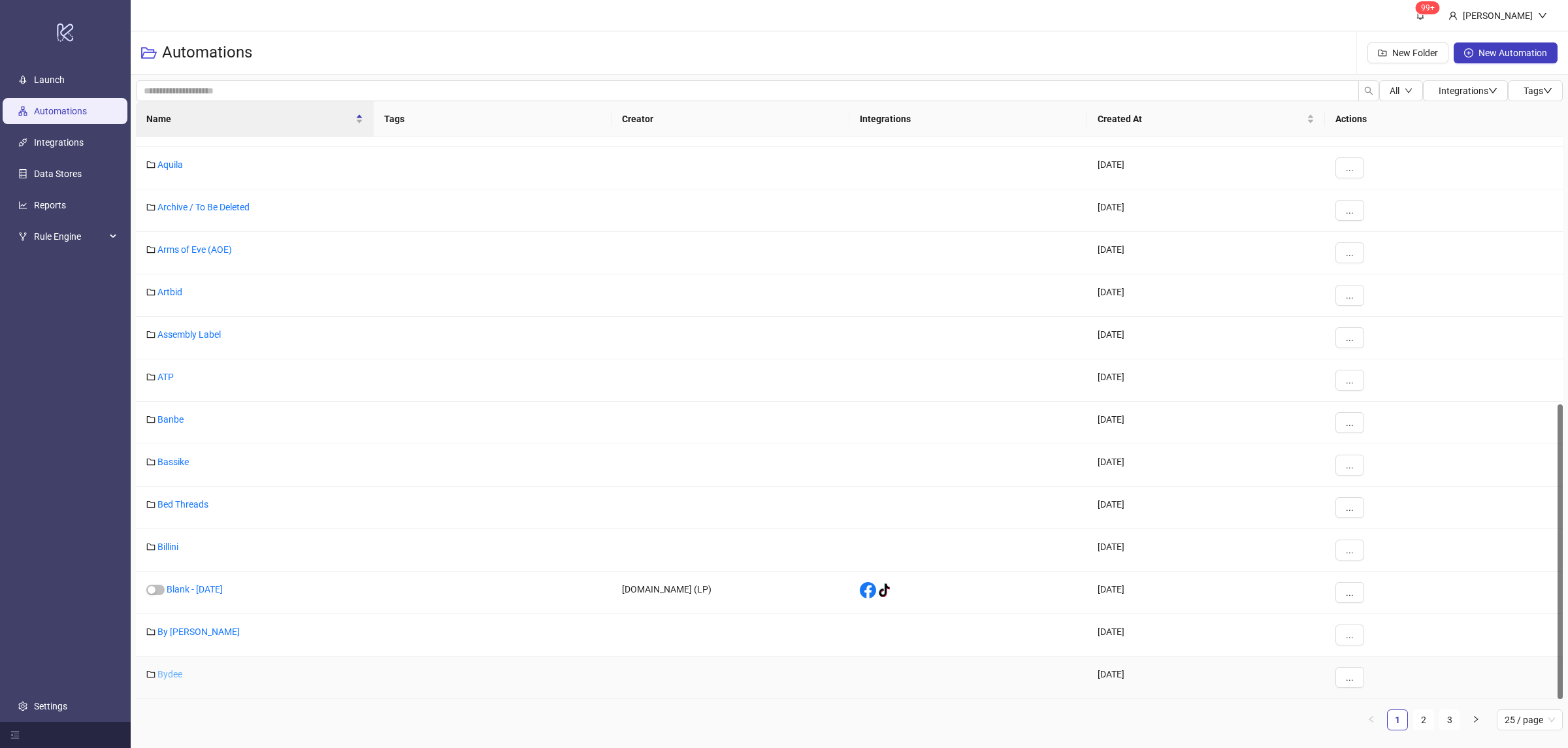
click at [171, 680] on link "Bydee" at bounding box center [170, 674] width 25 height 11
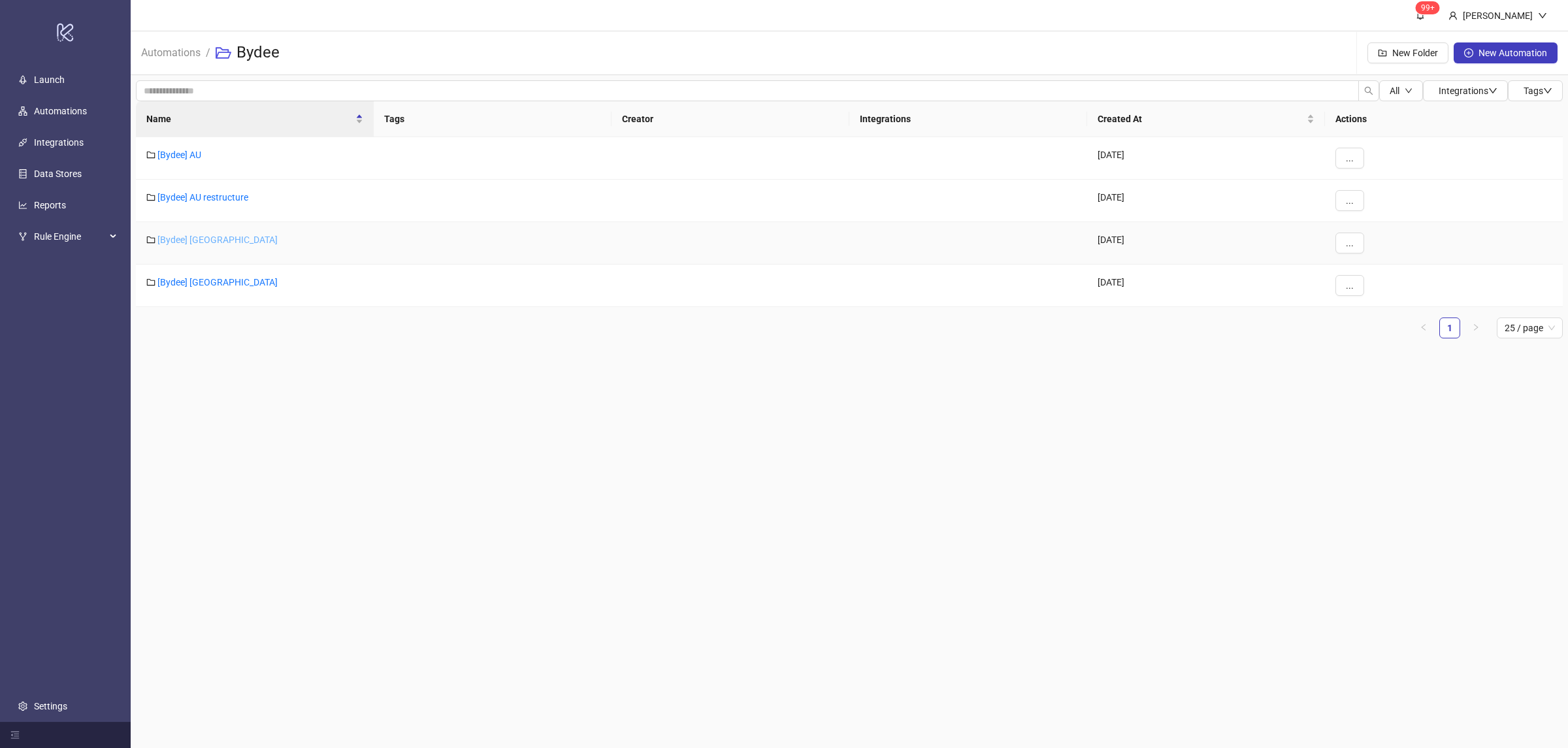
click at [185, 241] on link "[Bydee] [GEOGRAPHIC_DATA]" at bounding box center [217, 239] width 120 height 11
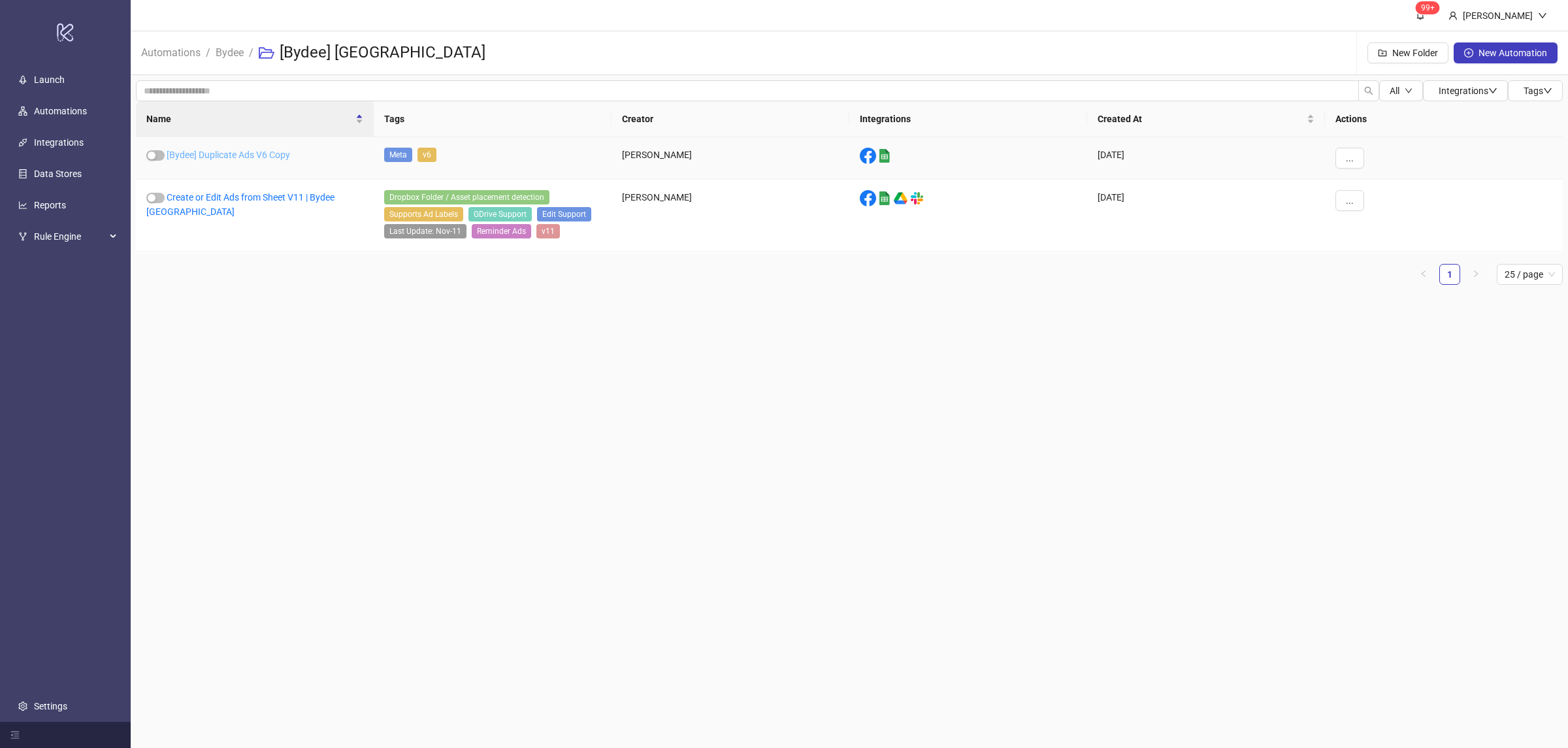
click at [273, 154] on link "[Bydee] Duplicate Ads V6 Copy" at bounding box center [228, 155] width 124 height 11
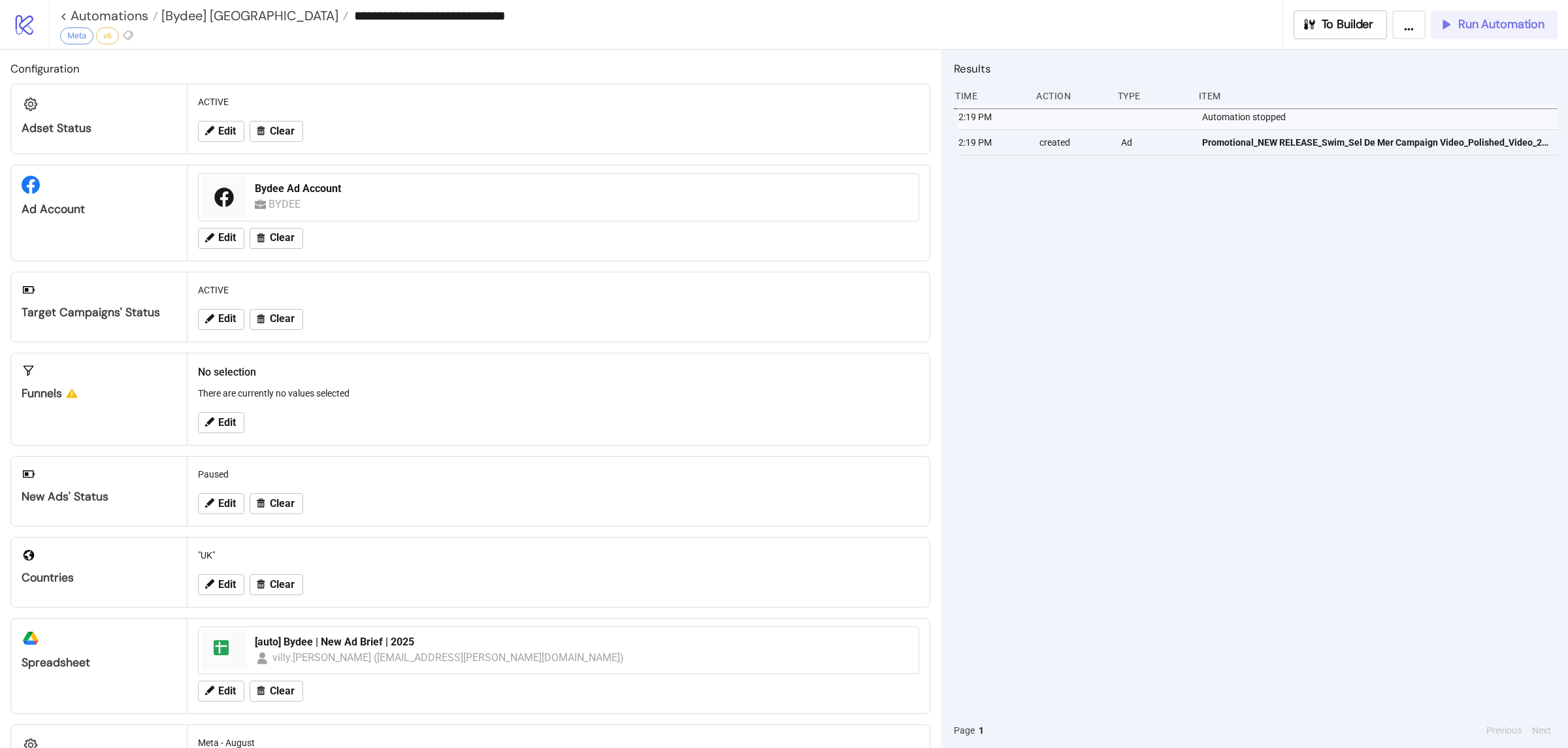
click at [1493, 26] on span "Run Automation" at bounding box center [1502, 24] width 86 height 15
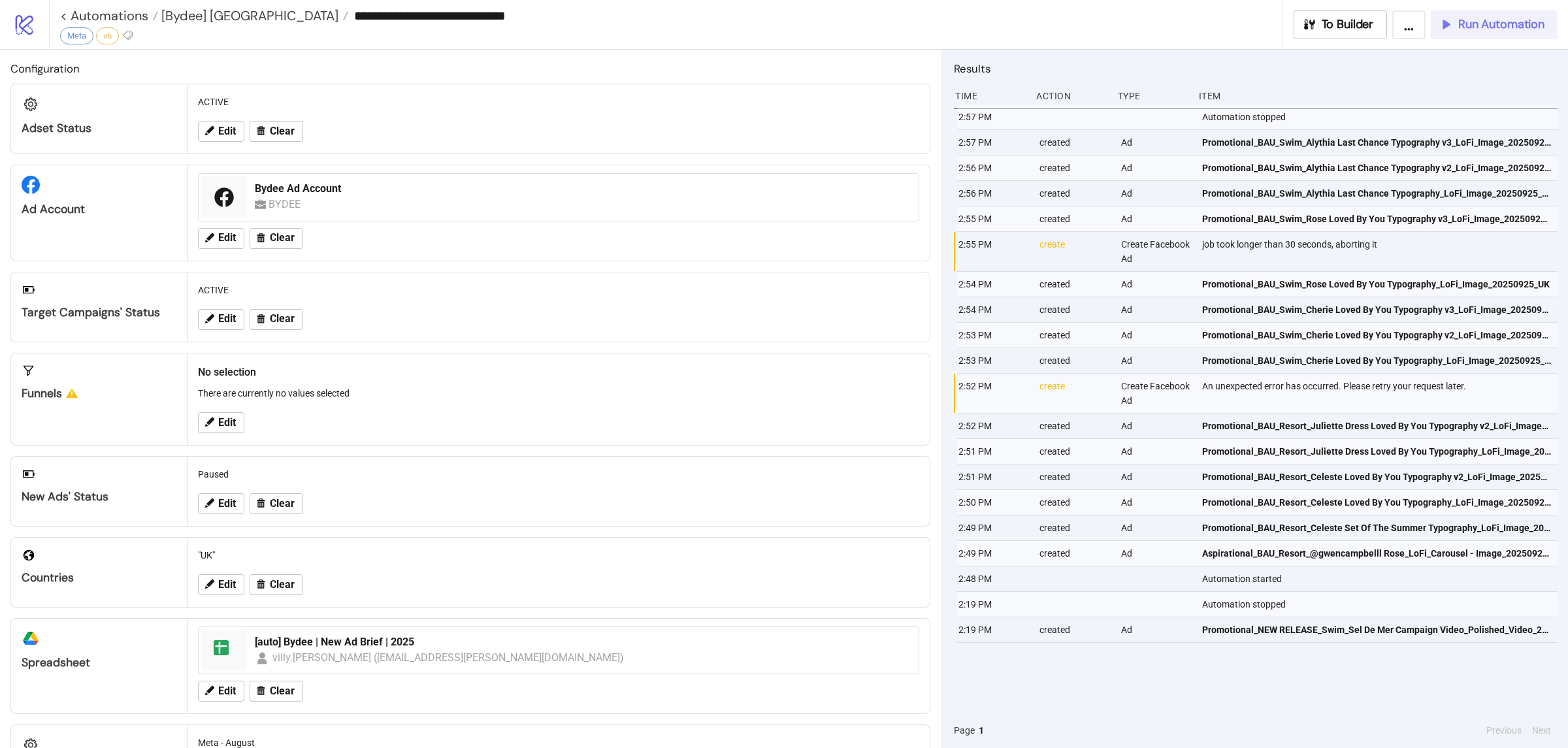
click at [1498, 23] on span "Run Automation" at bounding box center [1502, 24] width 86 height 15
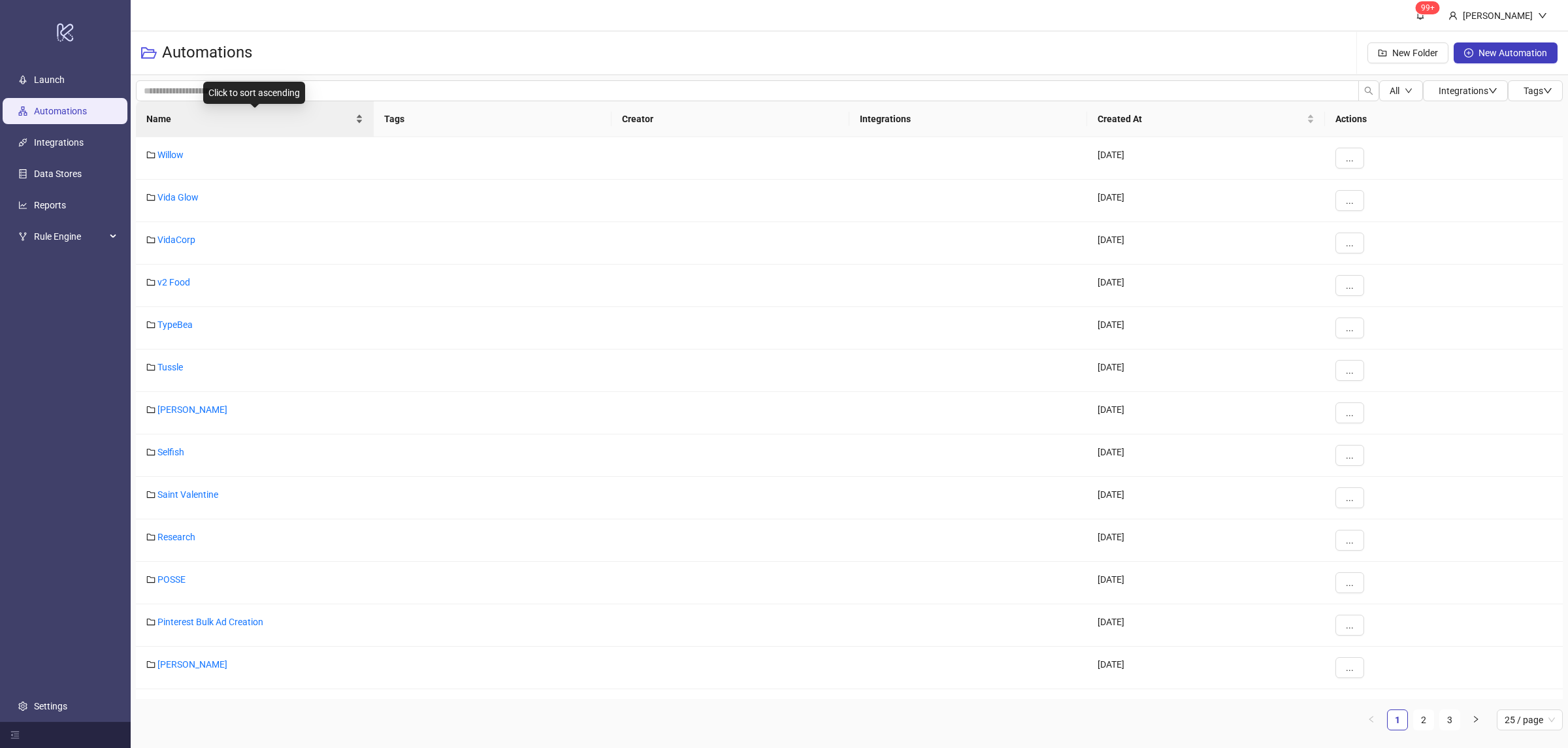
drag, startPoint x: 359, startPoint y: 121, endPoint x: 353, endPoint y: 133, distance: 13.4
click at [359, 121] on div "Name" at bounding box center [254, 118] width 217 height 14
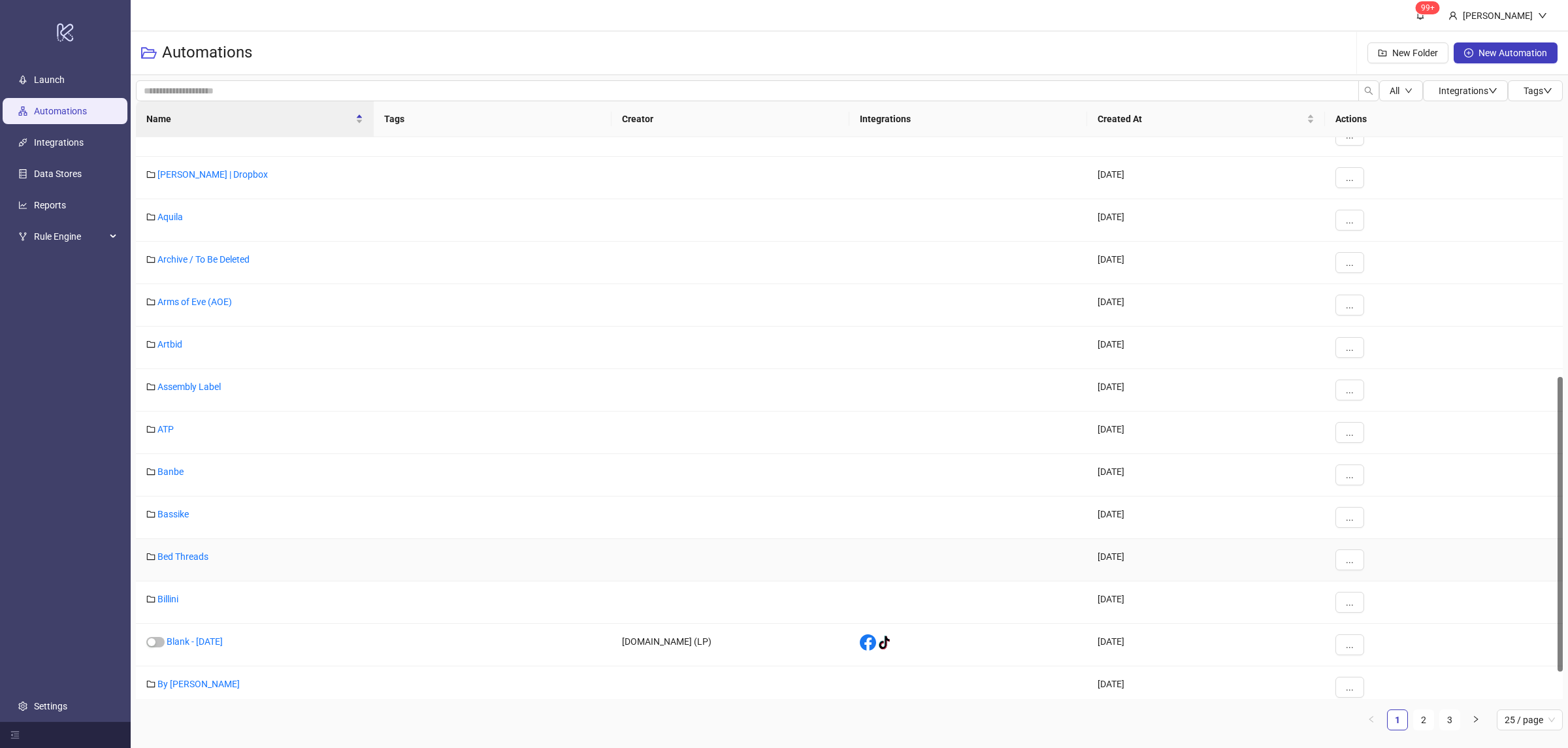
scroll to position [508, 0]
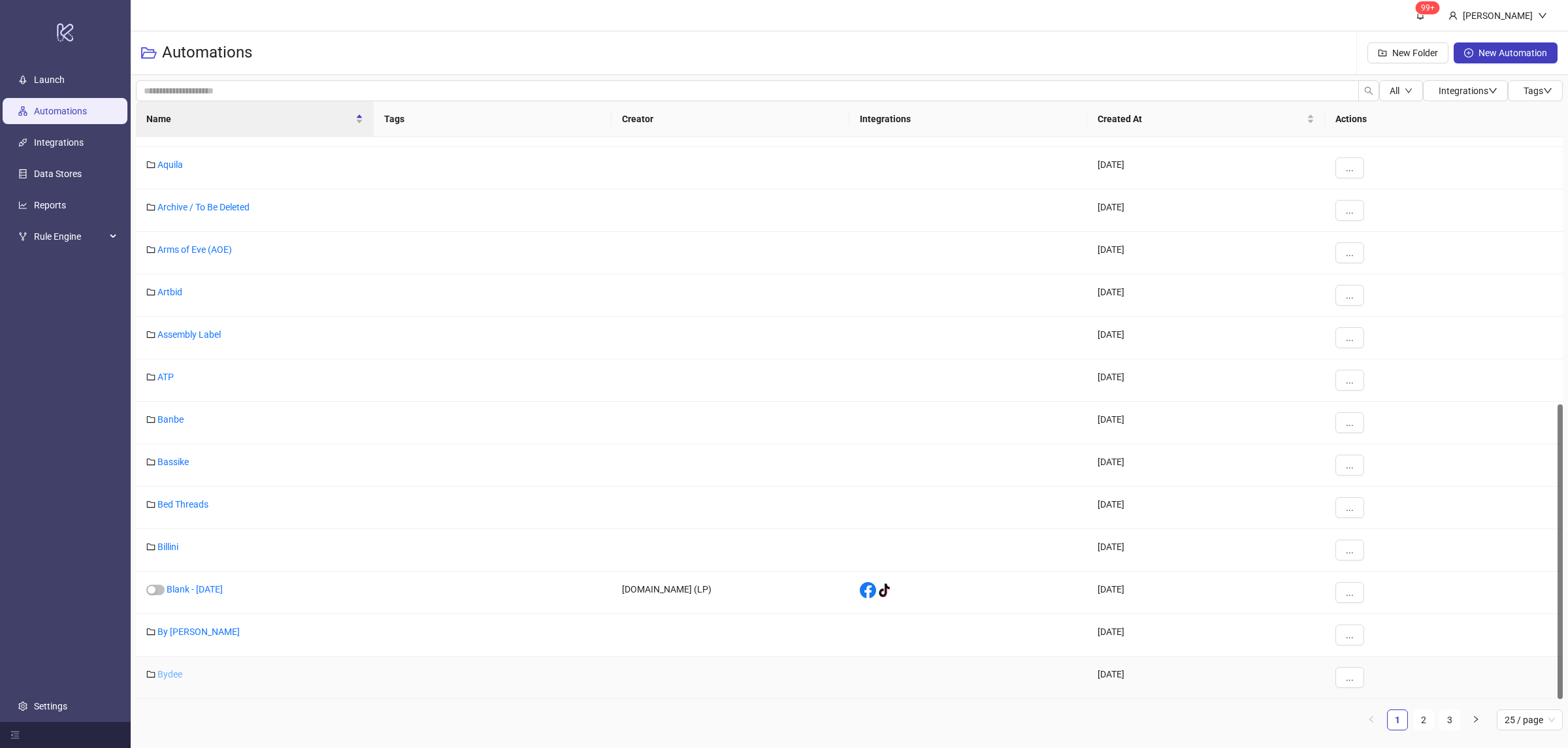
click at [170, 674] on link "Bydee" at bounding box center [170, 674] width 25 height 11
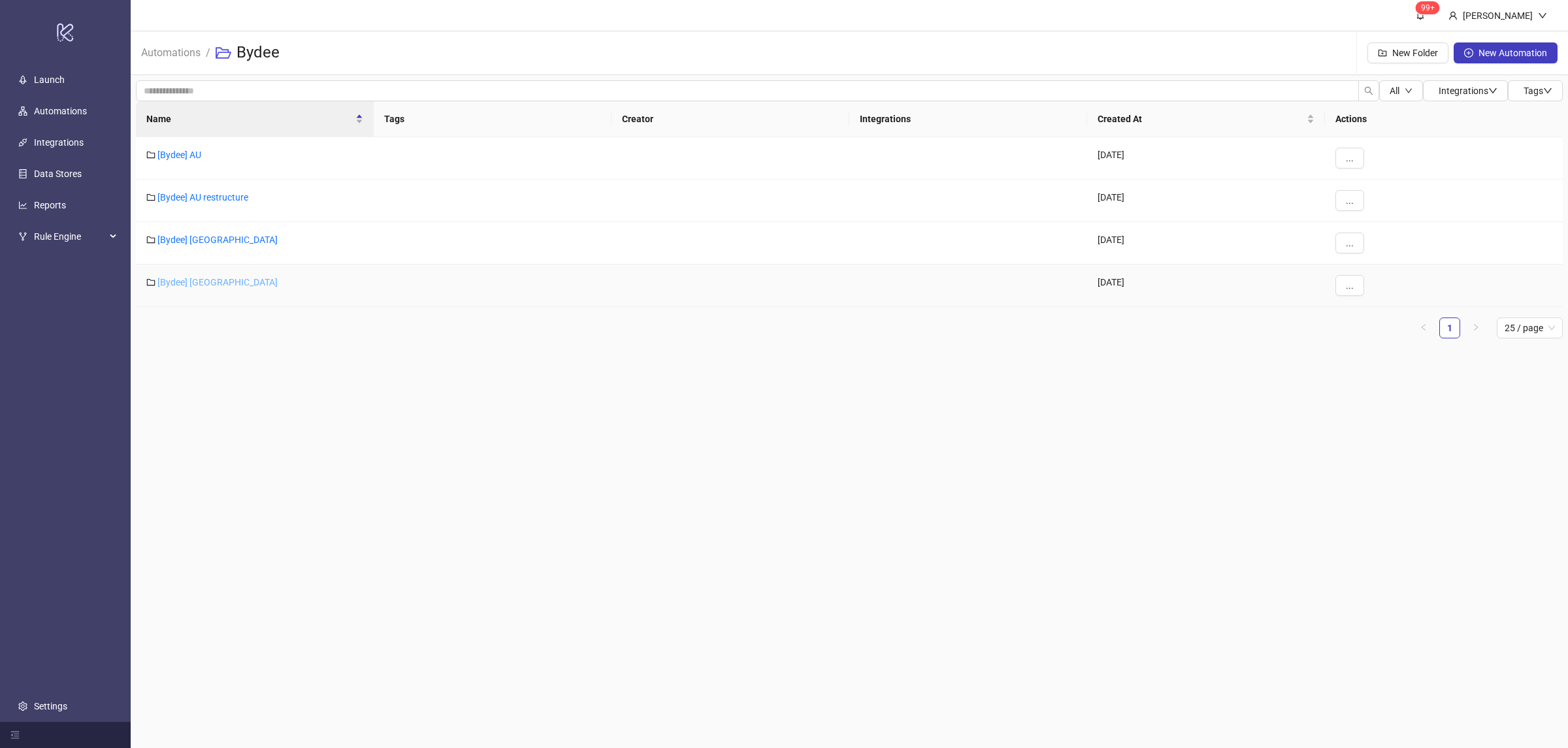
click at [184, 283] on link "[Bydee] [GEOGRAPHIC_DATA]" at bounding box center [217, 282] width 120 height 11
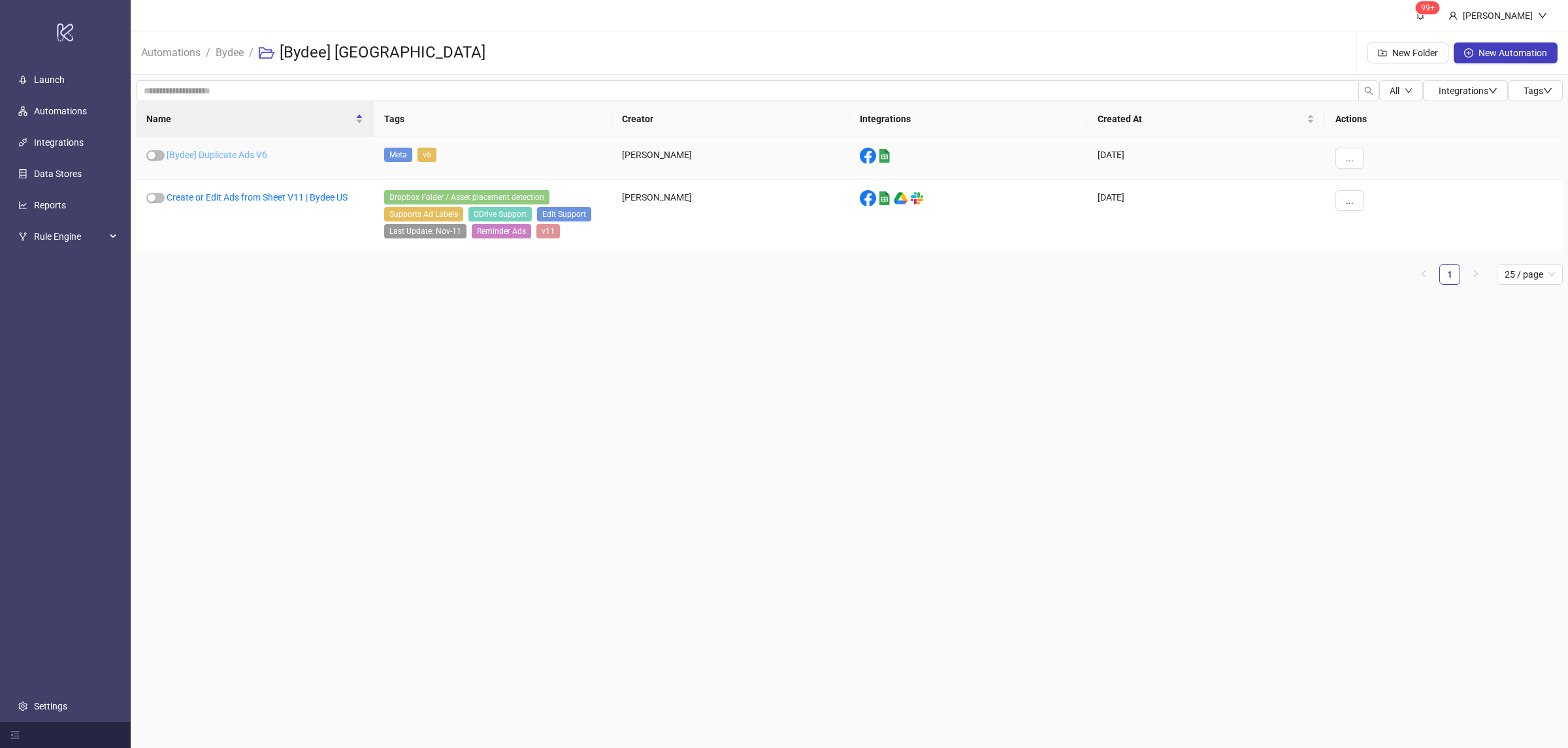
click at [245, 152] on link "[Bydee] Duplicate Ads V6" at bounding box center [216, 155] width 101 height 11
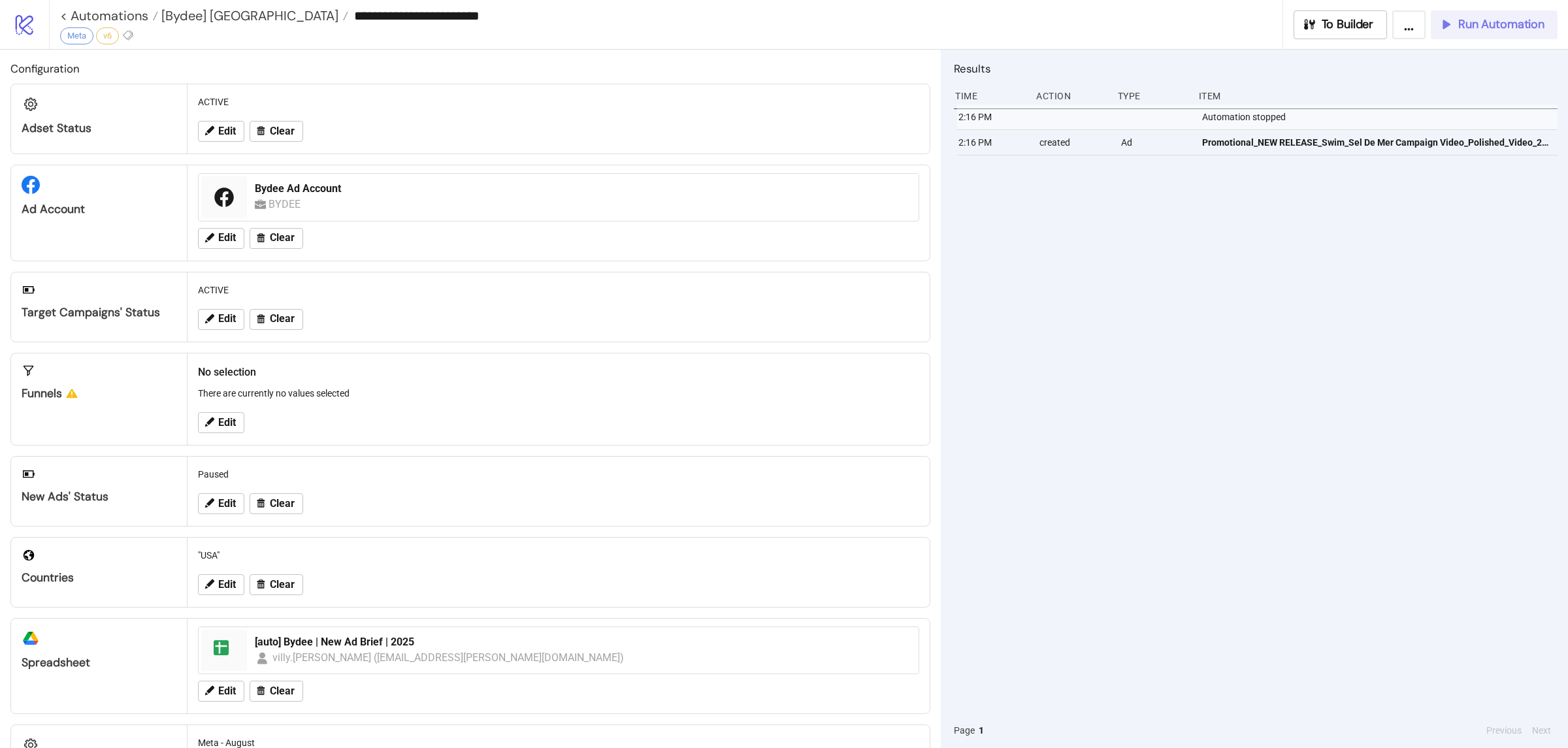
click at [1477, 29] on span "Run Automation" at bounding box center [1502, 24] width 86 height 15
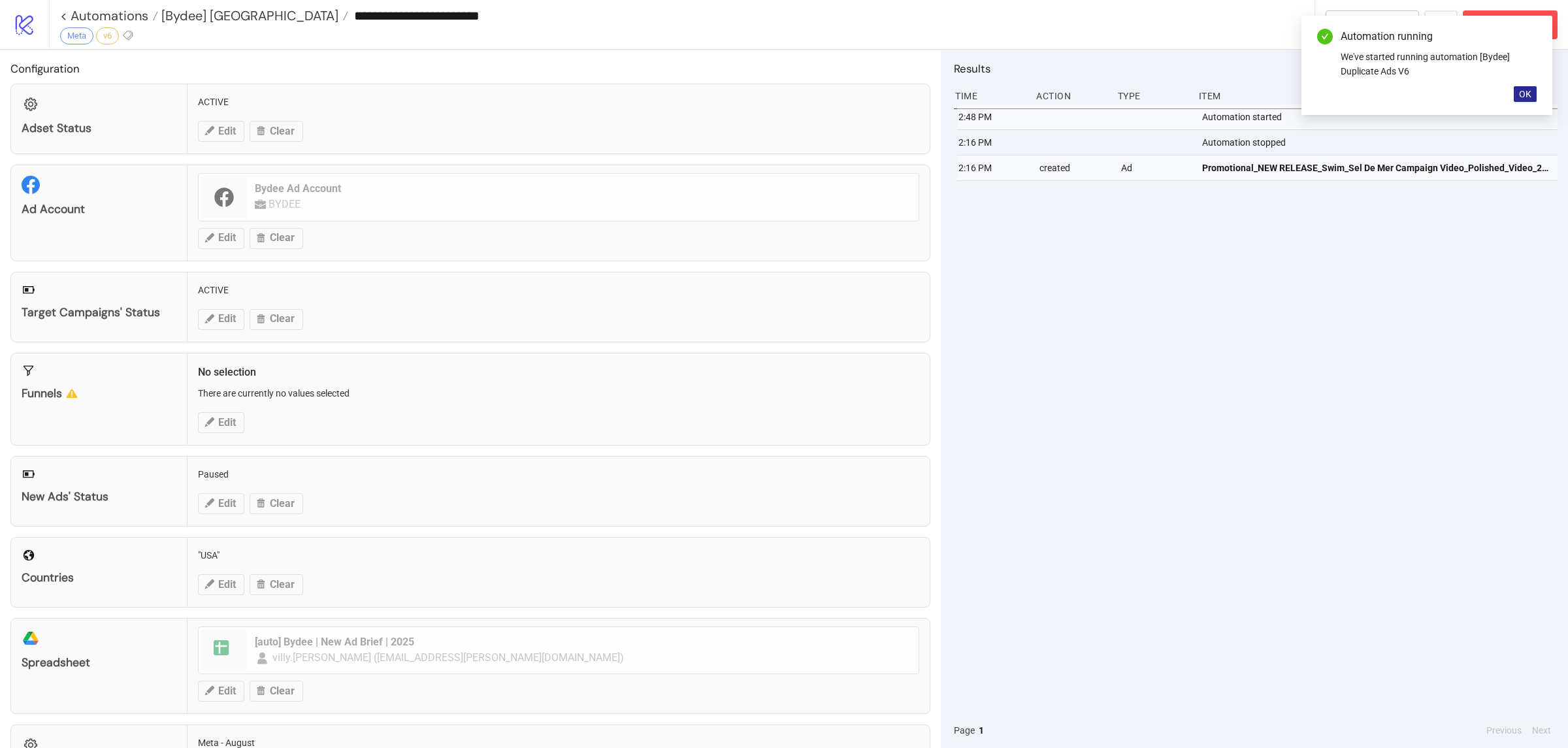
click at [1530, 96] on span "OK" at bounding box center [1525, 94] width 12 height 11
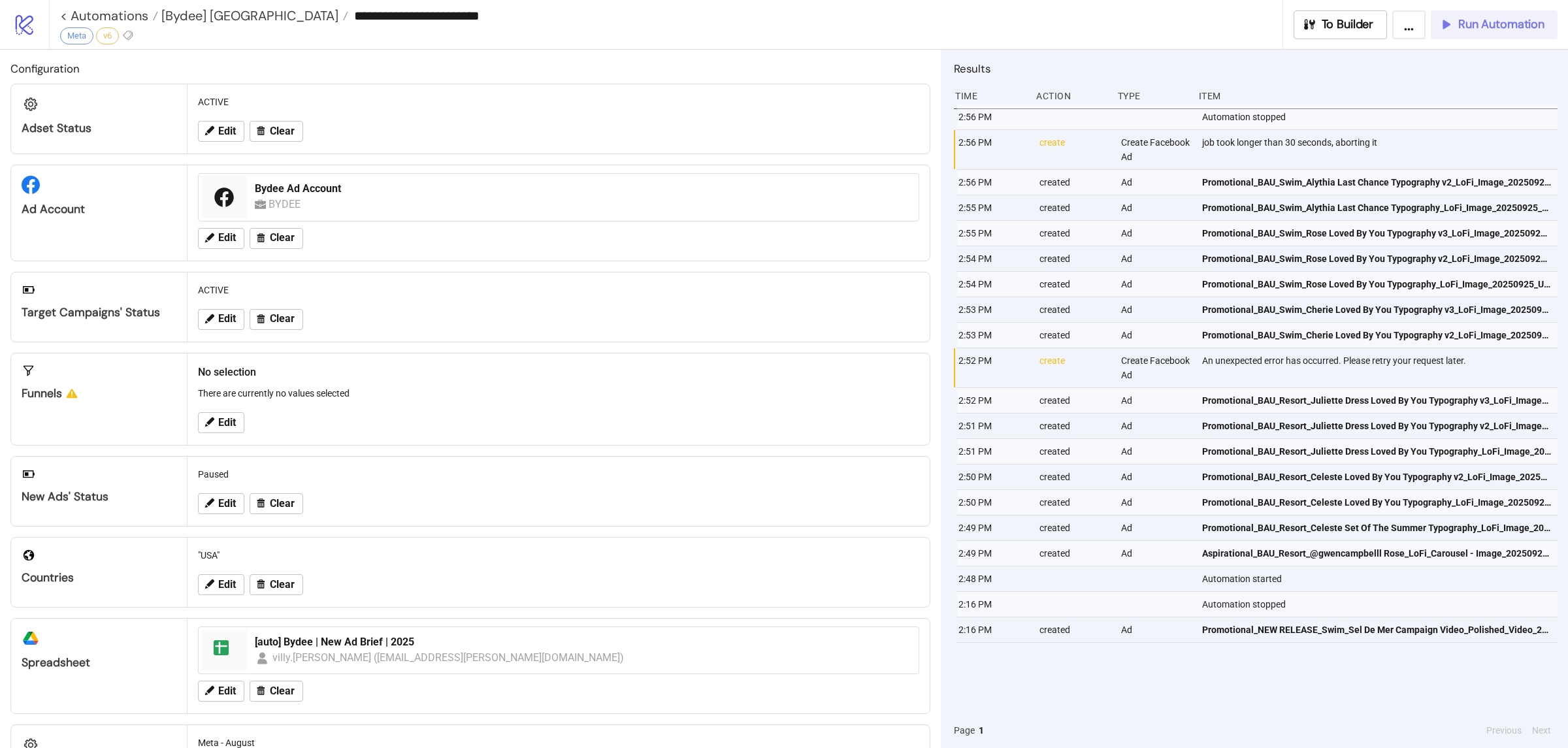
click at [1452, 15] on button "Run Automation" at bounding box center [1494, 25] width 127 height 29
